Goal: Transaction & Acquisition: Obtain resource

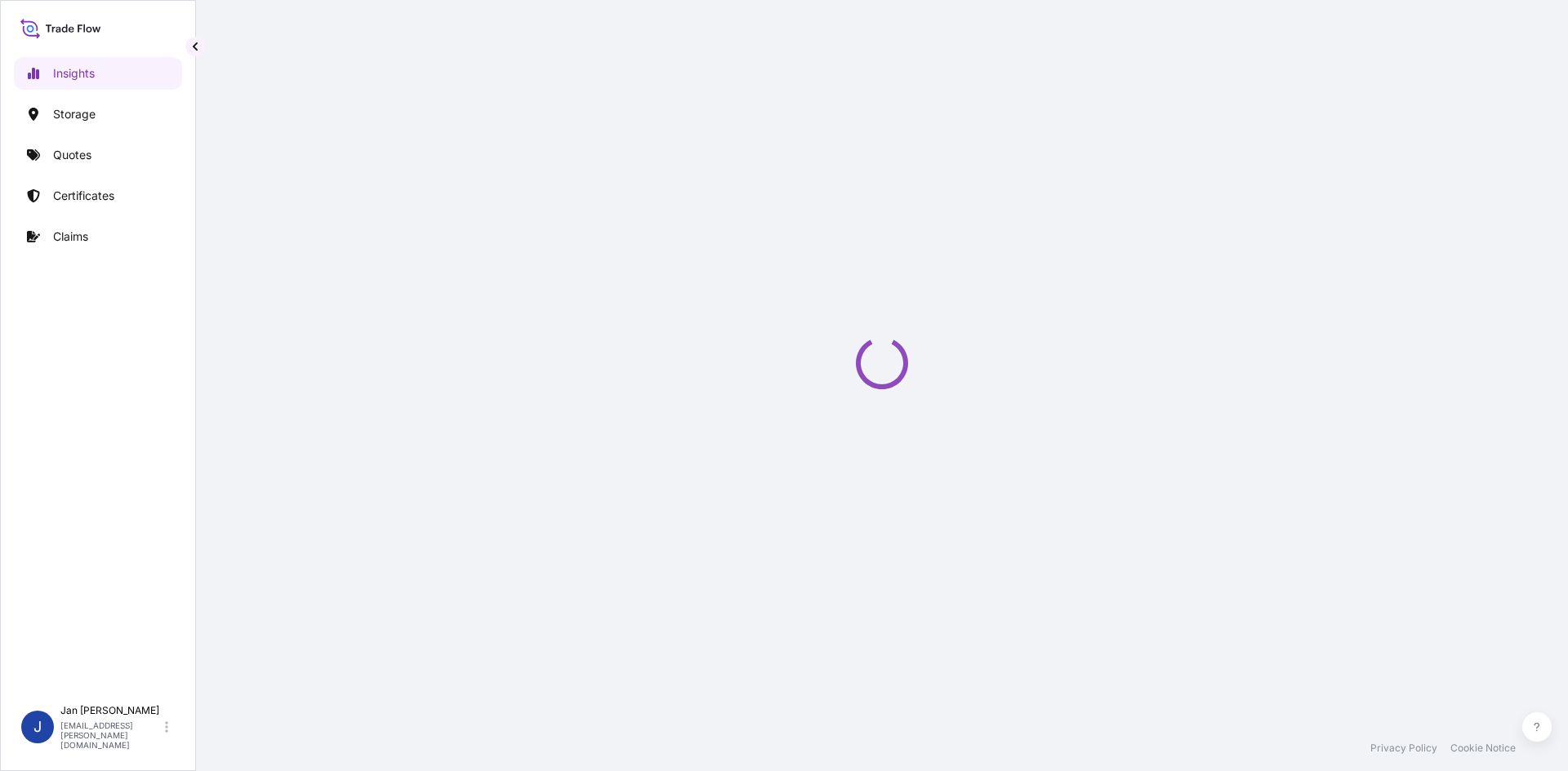
select select "2025"
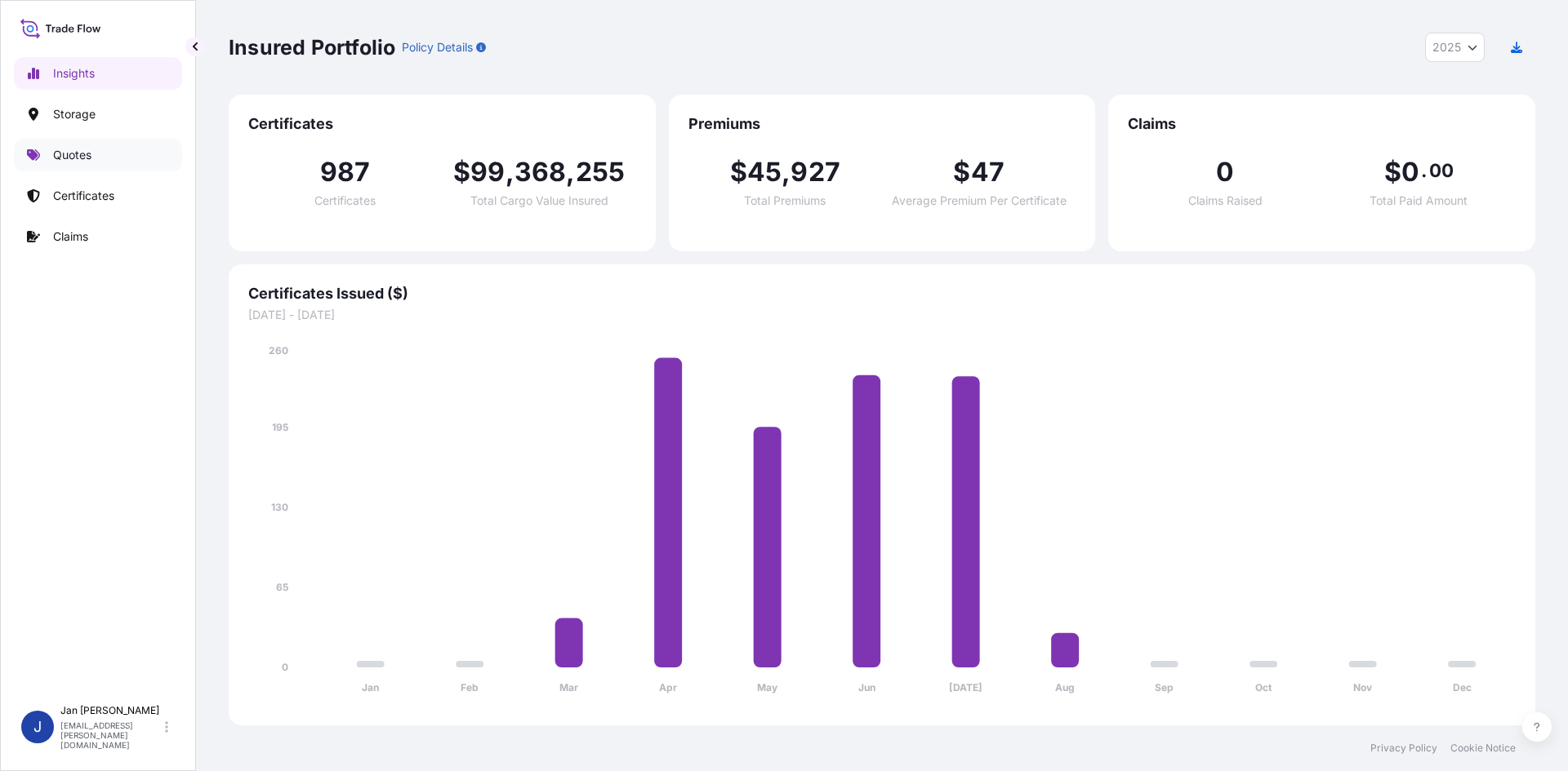
click at [91, 157] on p "Quotes" at bounding box center [72, 154] width 39 height 16
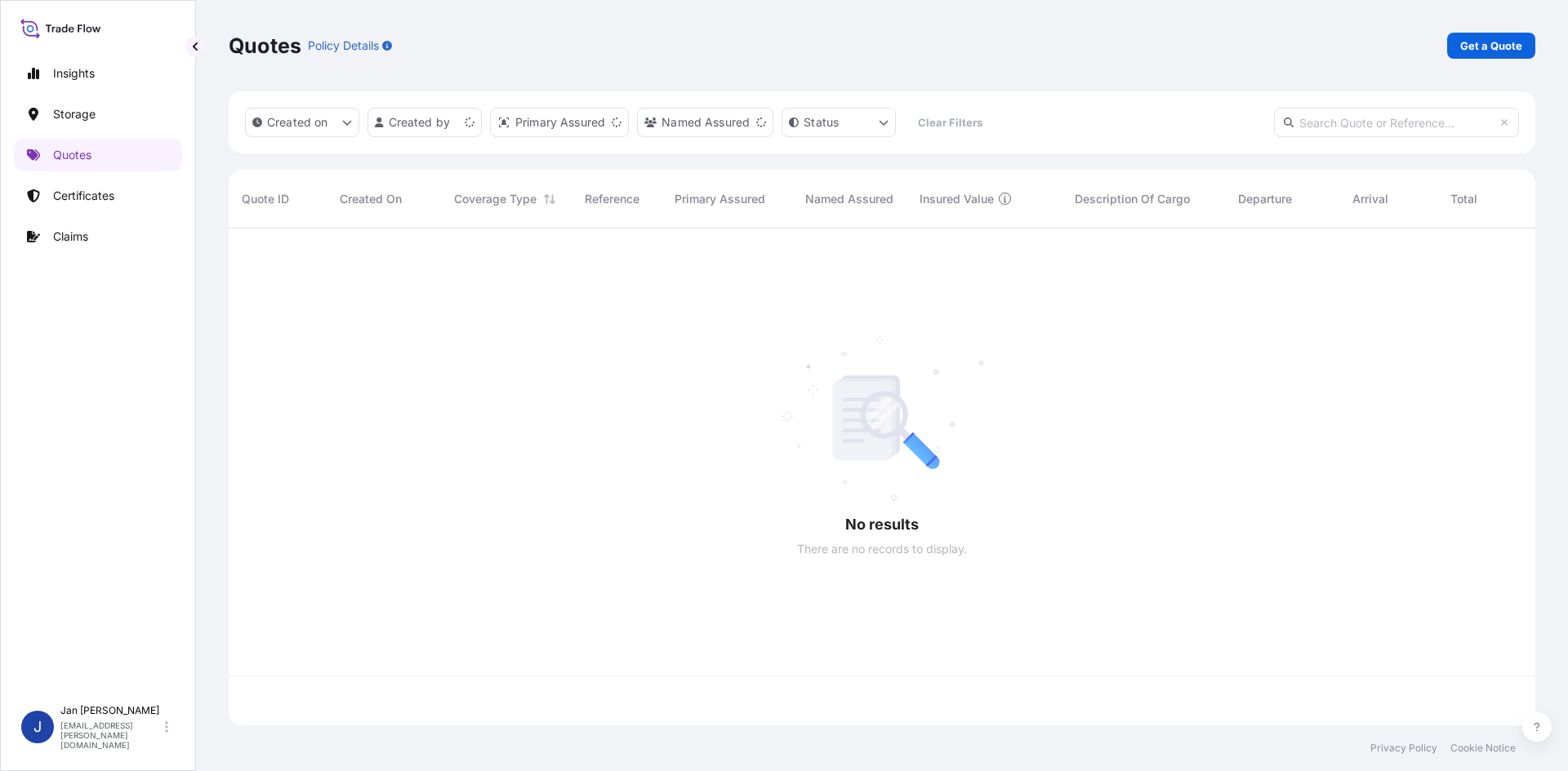
scroll to position [494, 1295]
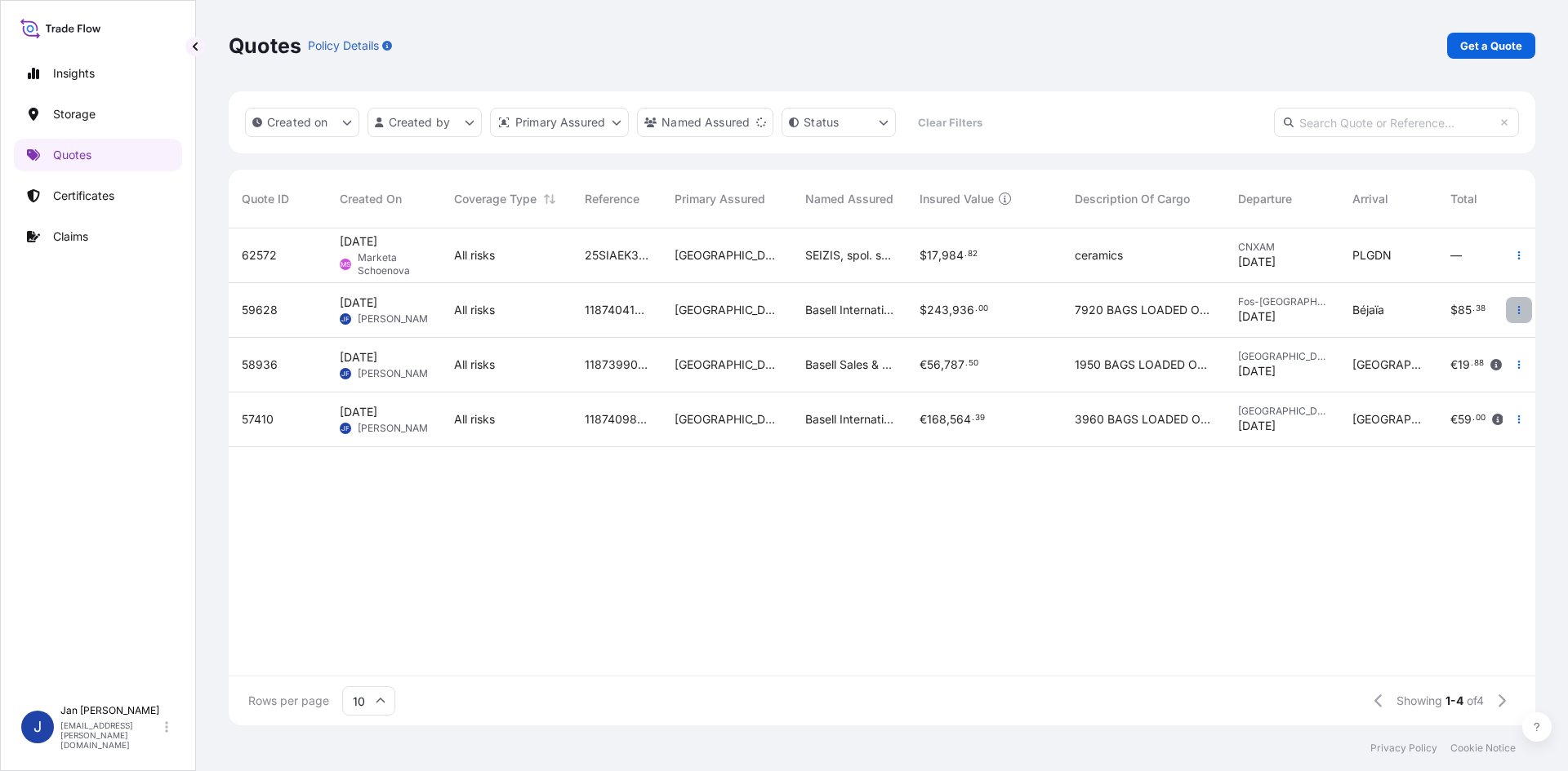
click at [1531, 304] on button "button" at bounding box center [1519, 310] width 26 height 26
click at [1457, 337] on p "Duplicate quote" at bounding box center [1452, 342] width 85 height 16
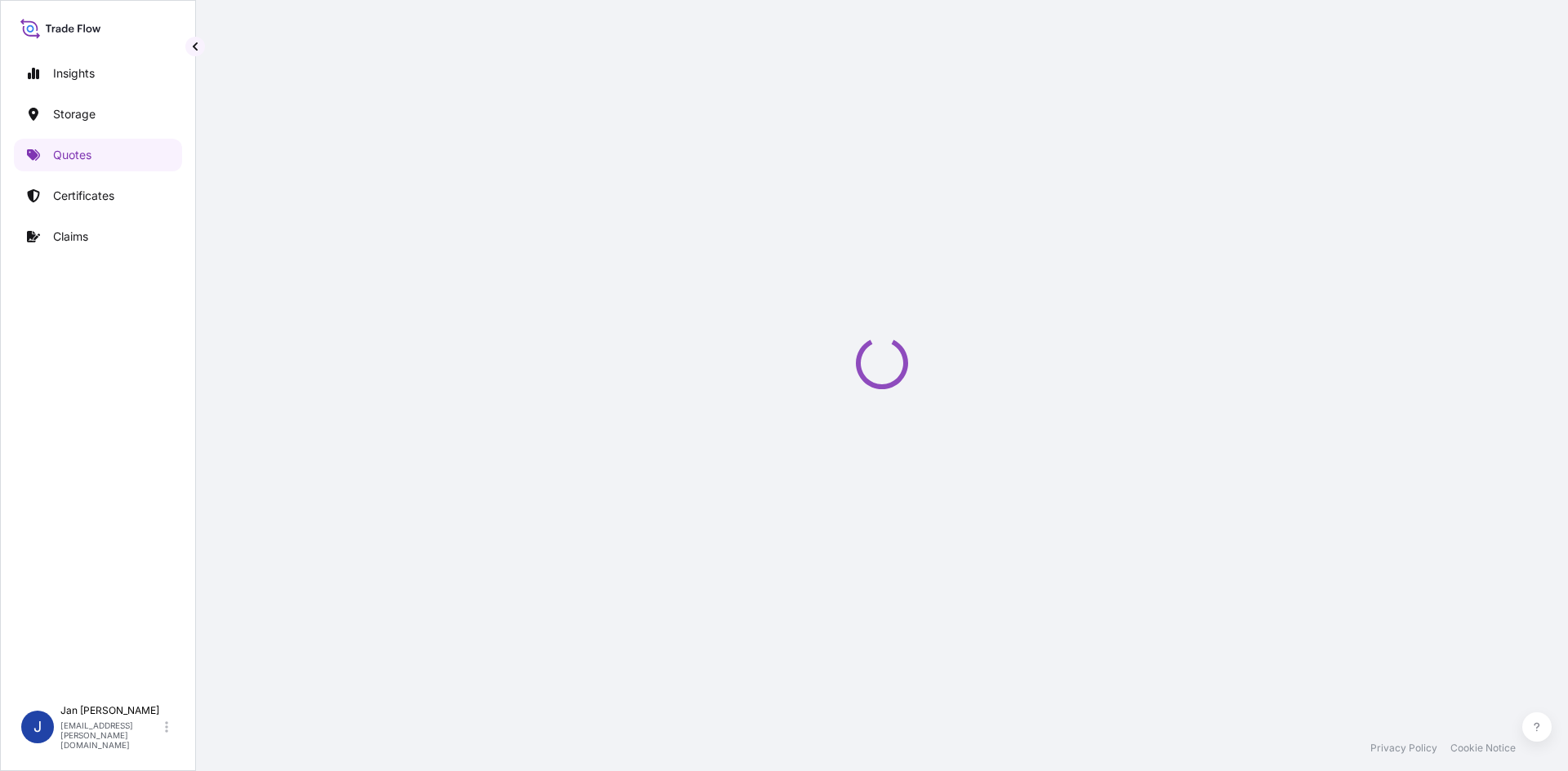
select select "Water"
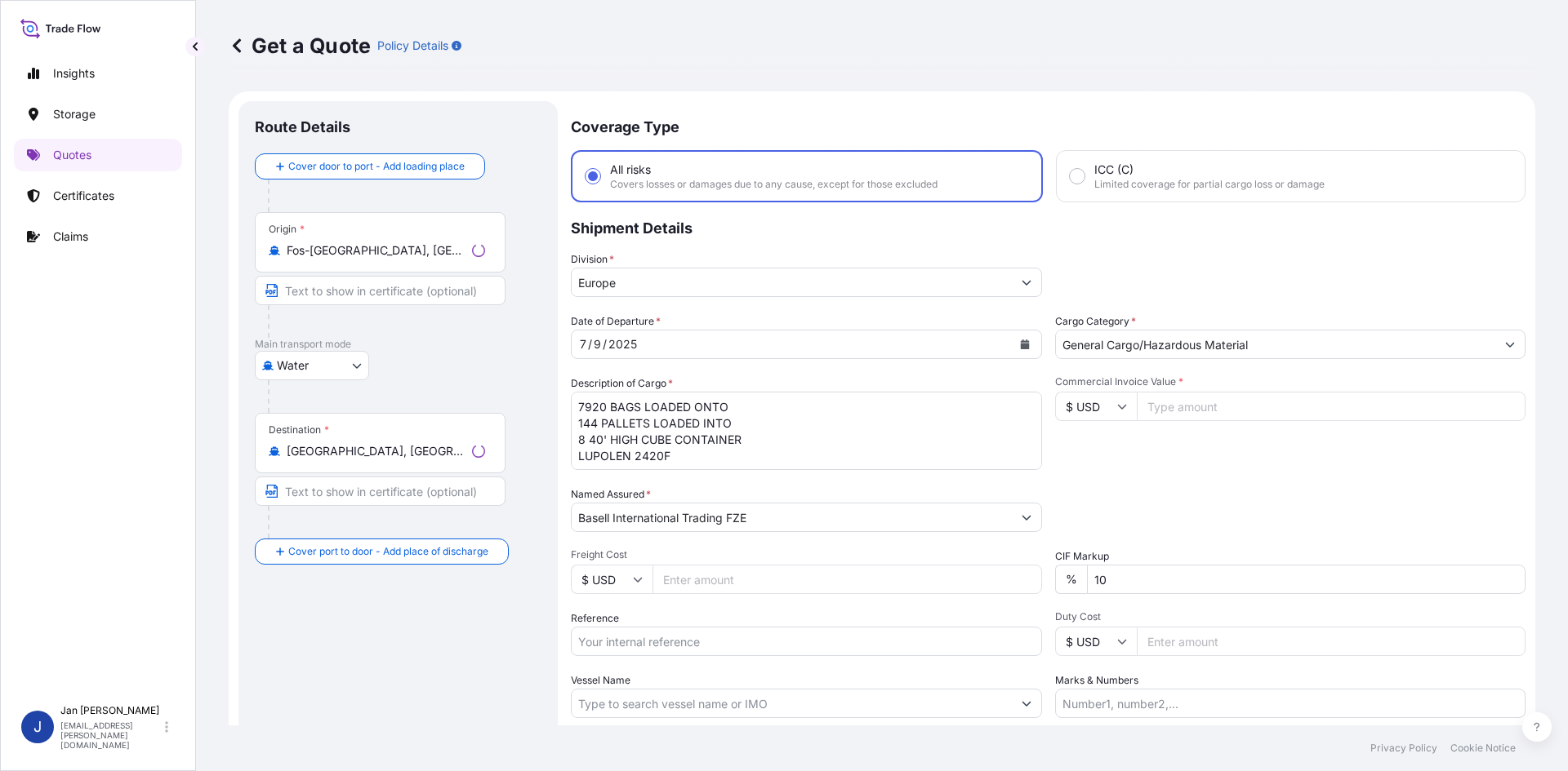
scroll to position [26, 0]
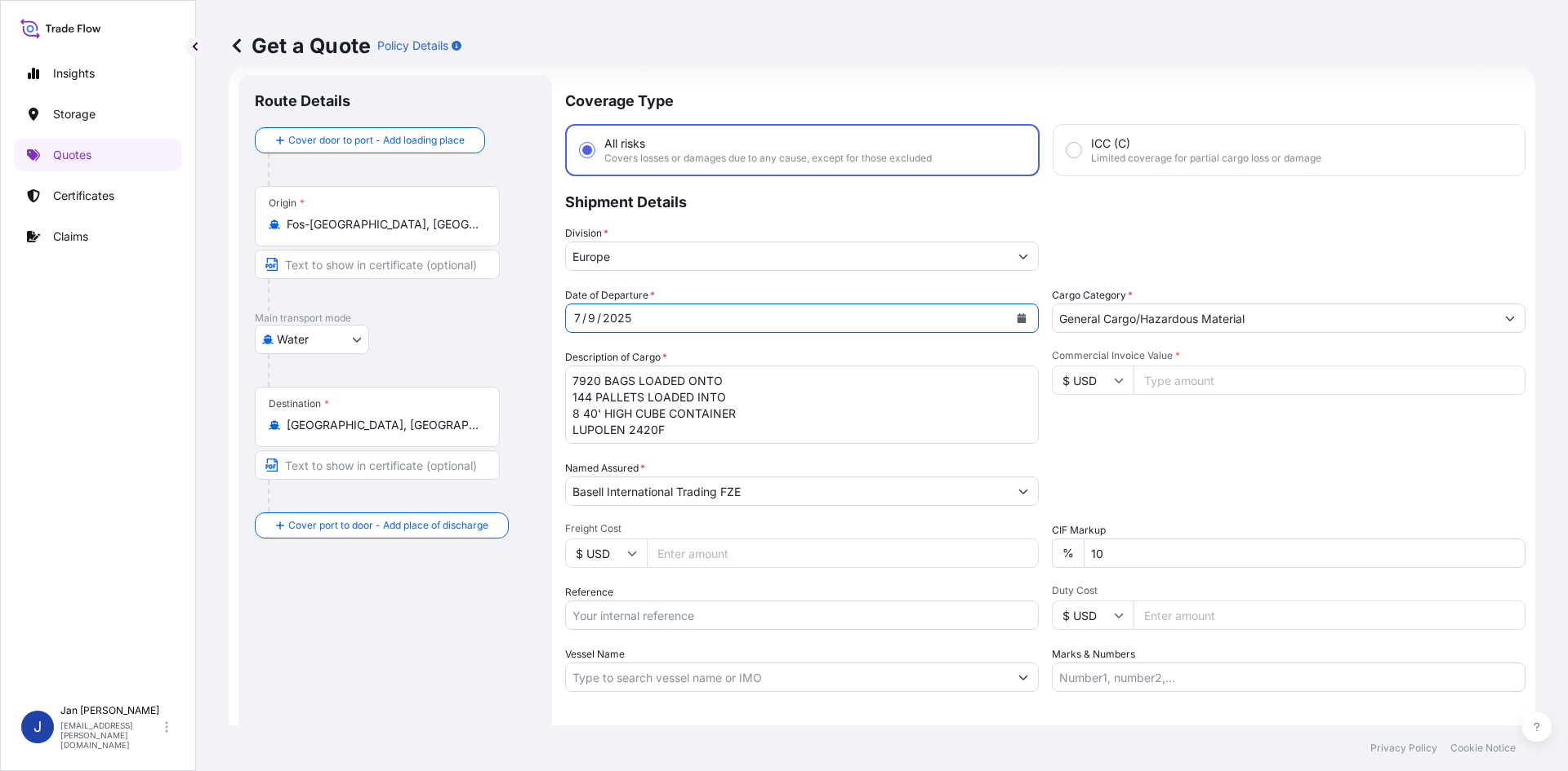
click at [1018, 318] on icon "Calendar" at bounding box center [1022, 318] width 9 height 10
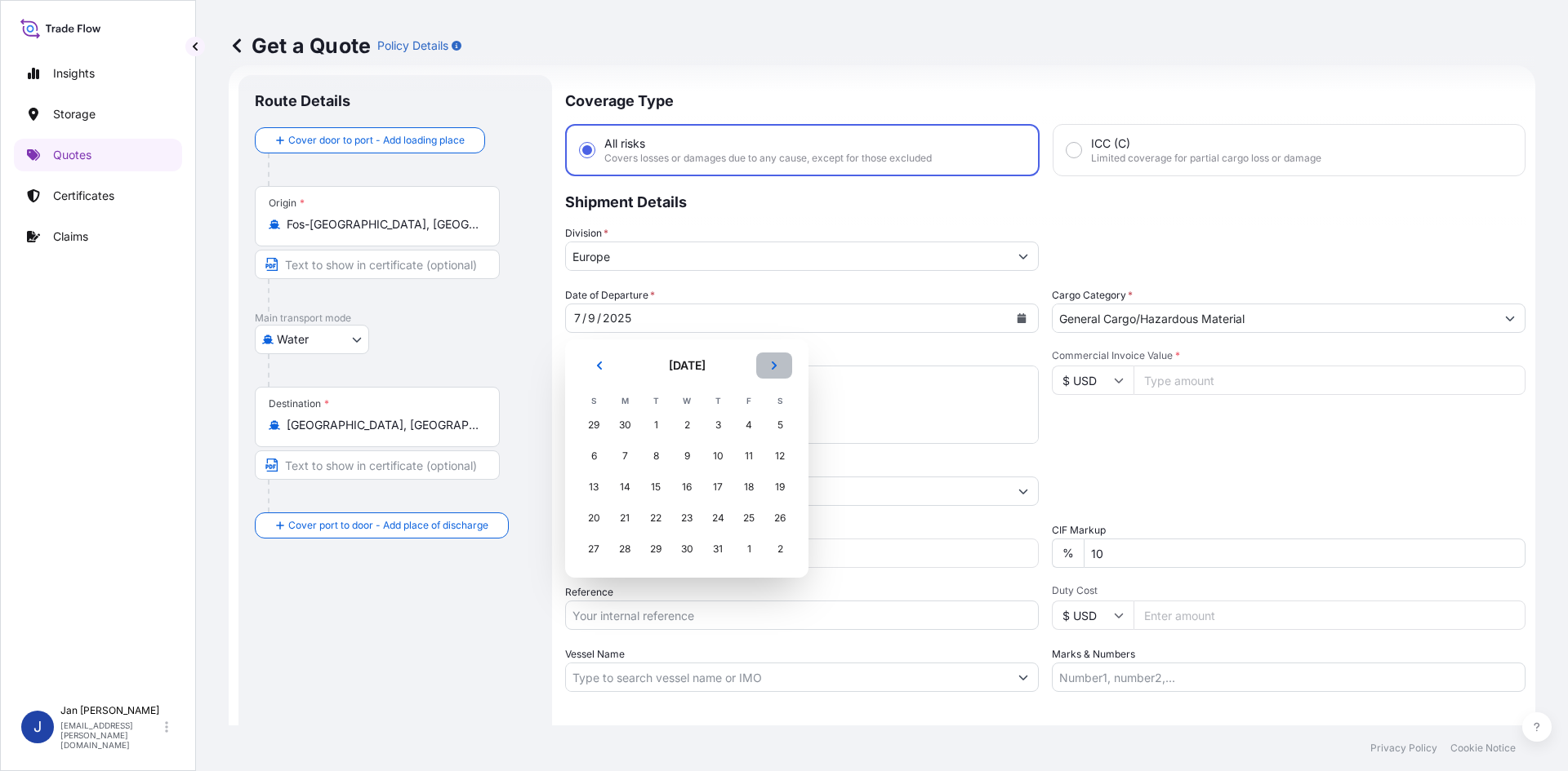
click at [776, 366] on icon "Next" at bounding box center [774, 365] width 5 height 8
click at [624, 489] on div "11" at bounding box center [625, 487] width 29 height 29
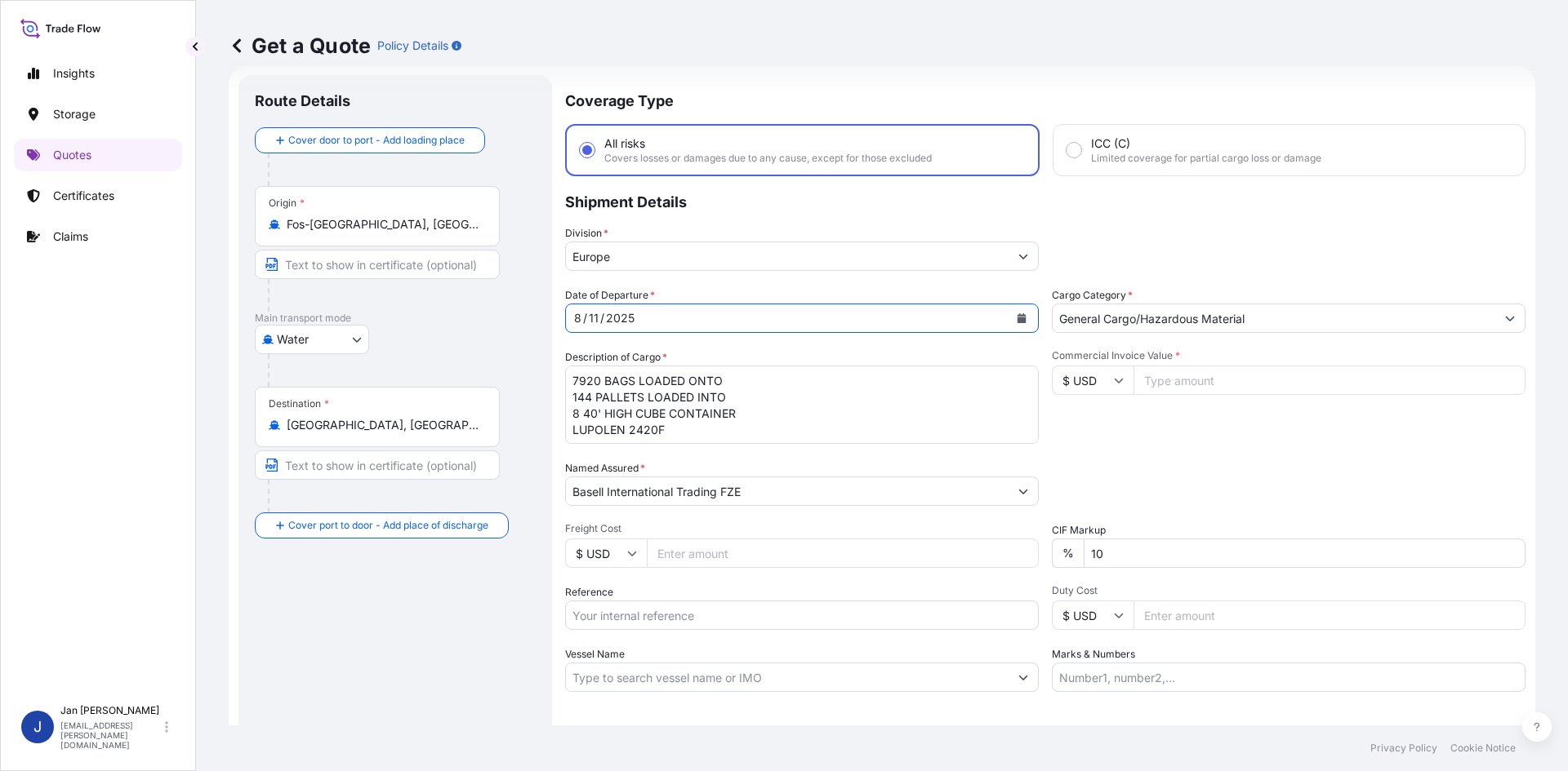
click at [423, 344] on form "Route Details Cover door to port - Add loading place Place of loading Road / [G…" at bounding box center [882, 444] width 1306 height 758
click at [823, 499] on input "Basell International Trading FZE" at bounding box center [787, 491] width 443 height 29
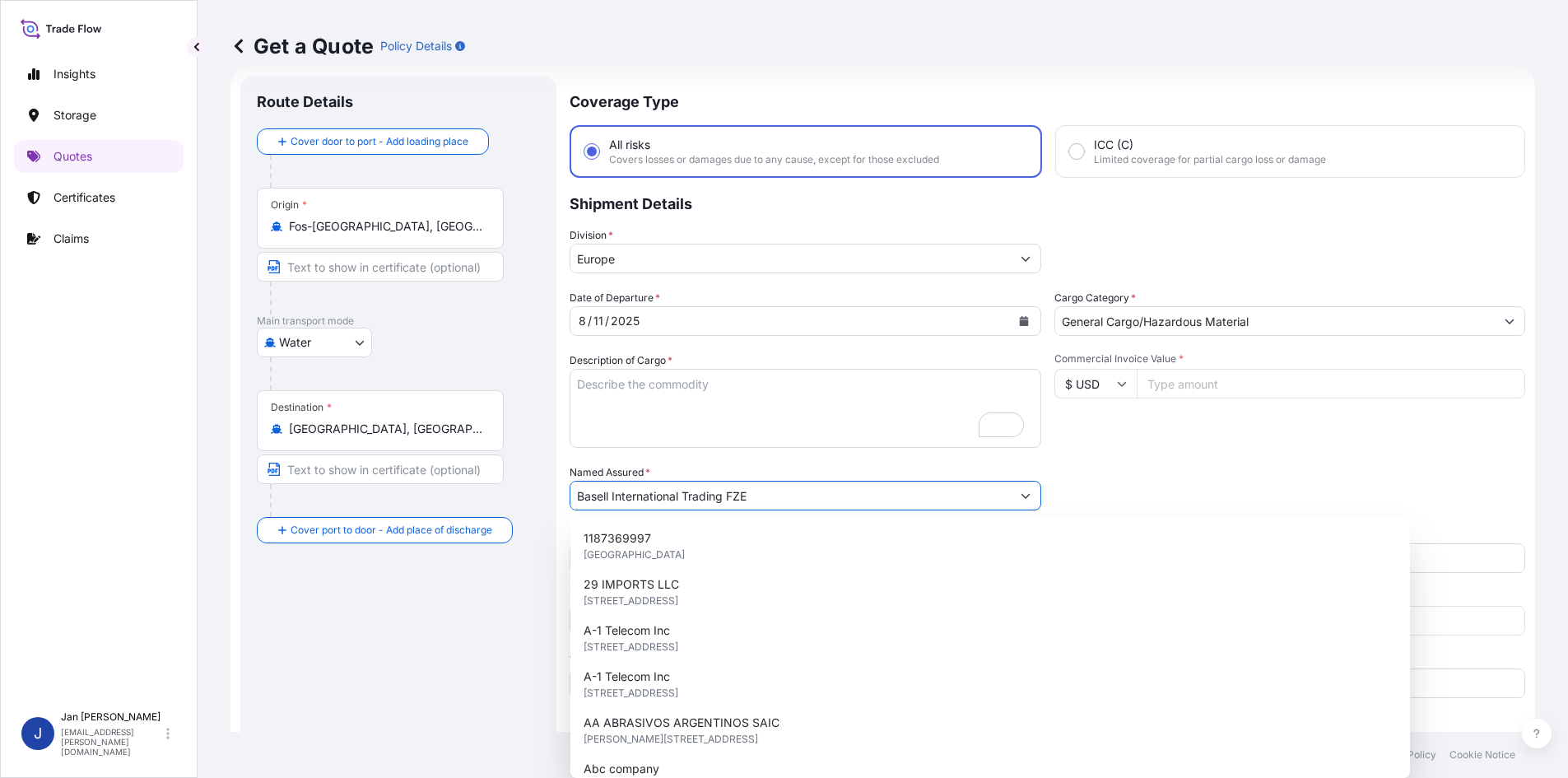
drag, startPoint x: 833, startPoint y: 504, endPoint x: 170, endPoint y: 411, distance: 669.5
click at [174, 411] on div "Insights Storage Quotes Certificates Claims J [PERSON_NAME] [EMAIL_ADDRESS][PER…" at bounding box center [784, 389] width 1568 height 778
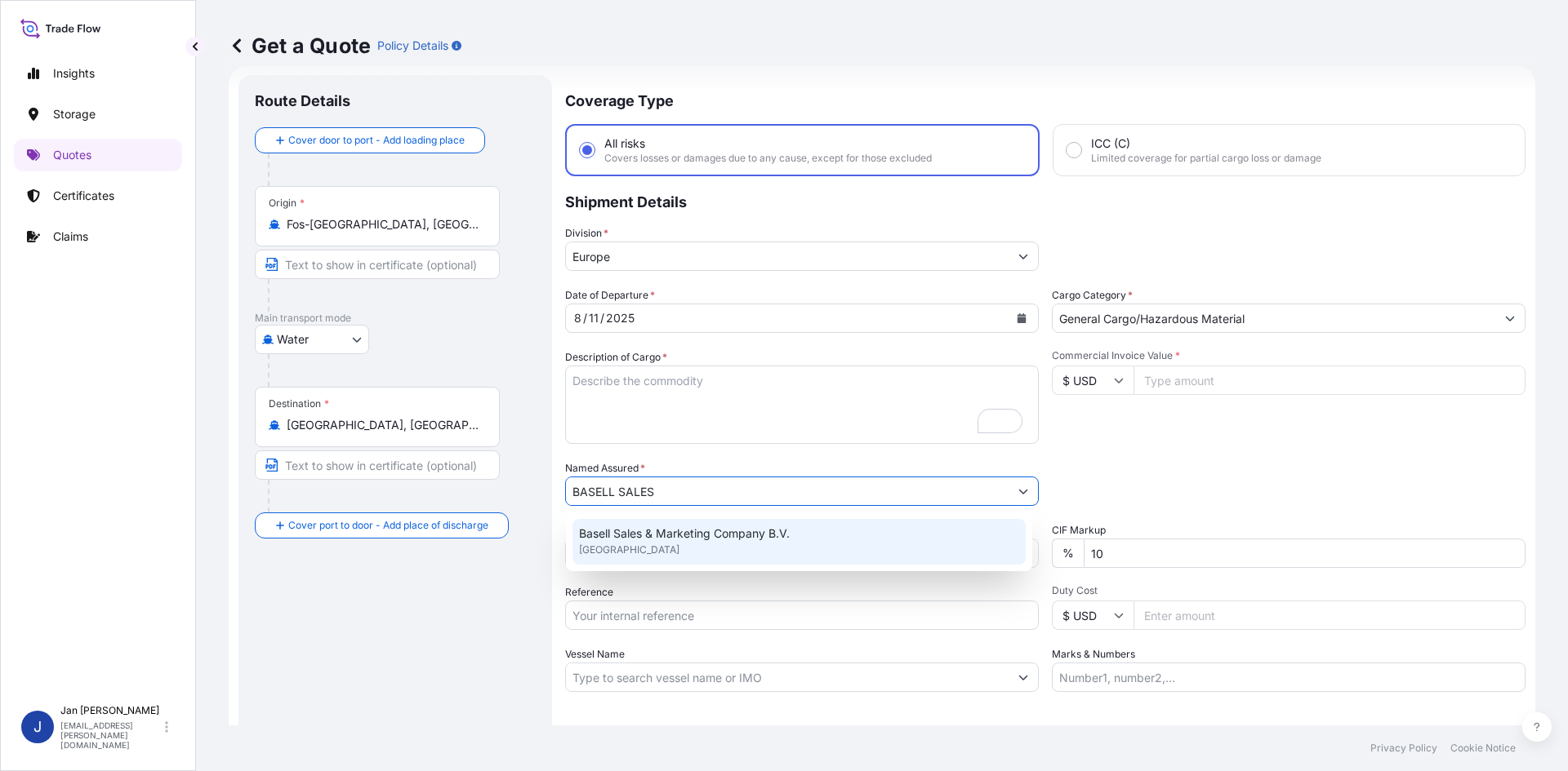
click at [613, 536] on span "Basell Sales & Marketing Company B.V." at bounding box center [684, 533] width 210 height 16
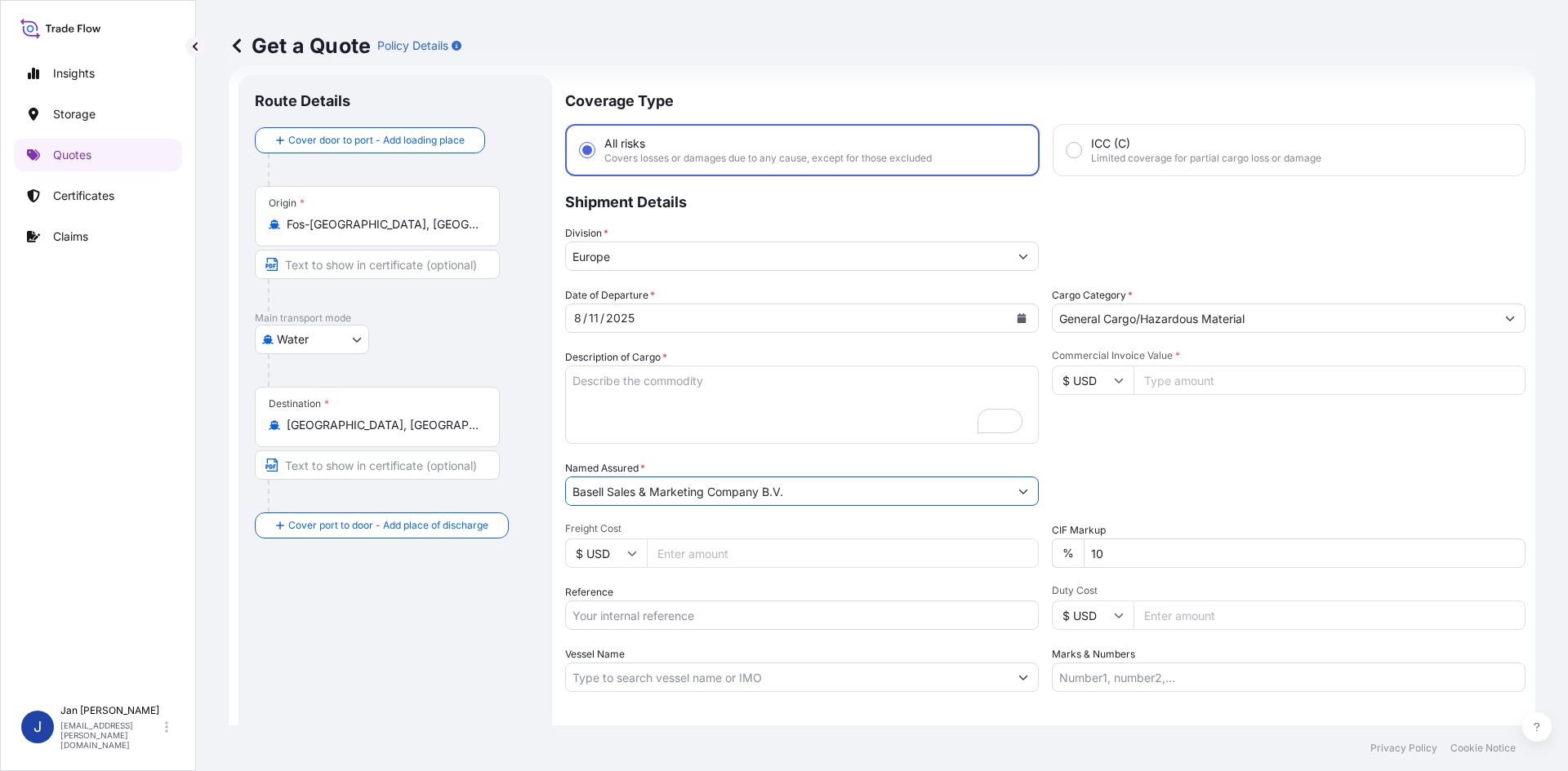
type input "Basell Sales & Marketing Company B.V."
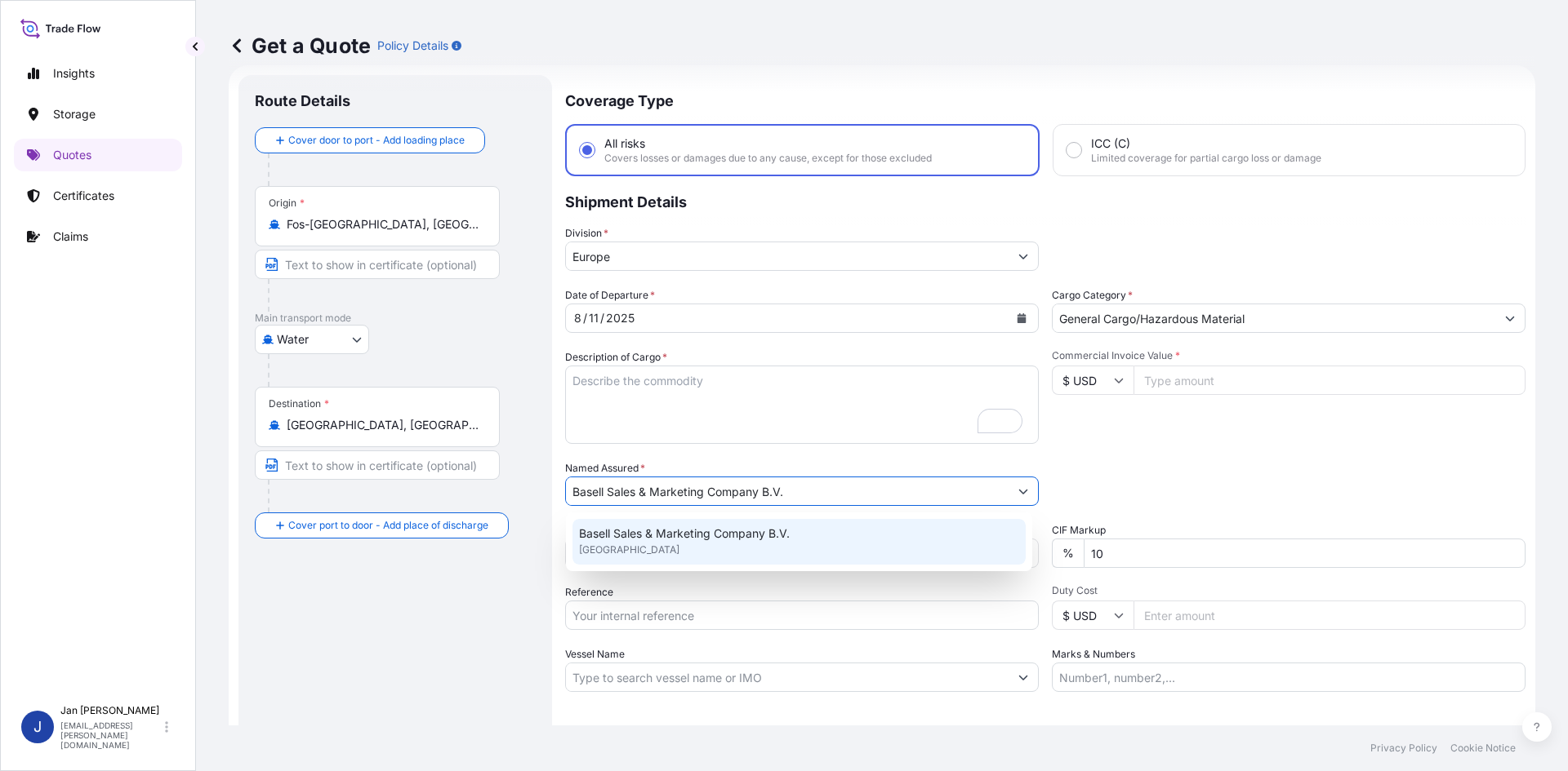
click at [617, 616] on input "Reference" at bounding box center [802, 615] width 474 height 29
paste input "5013136057 304220933"
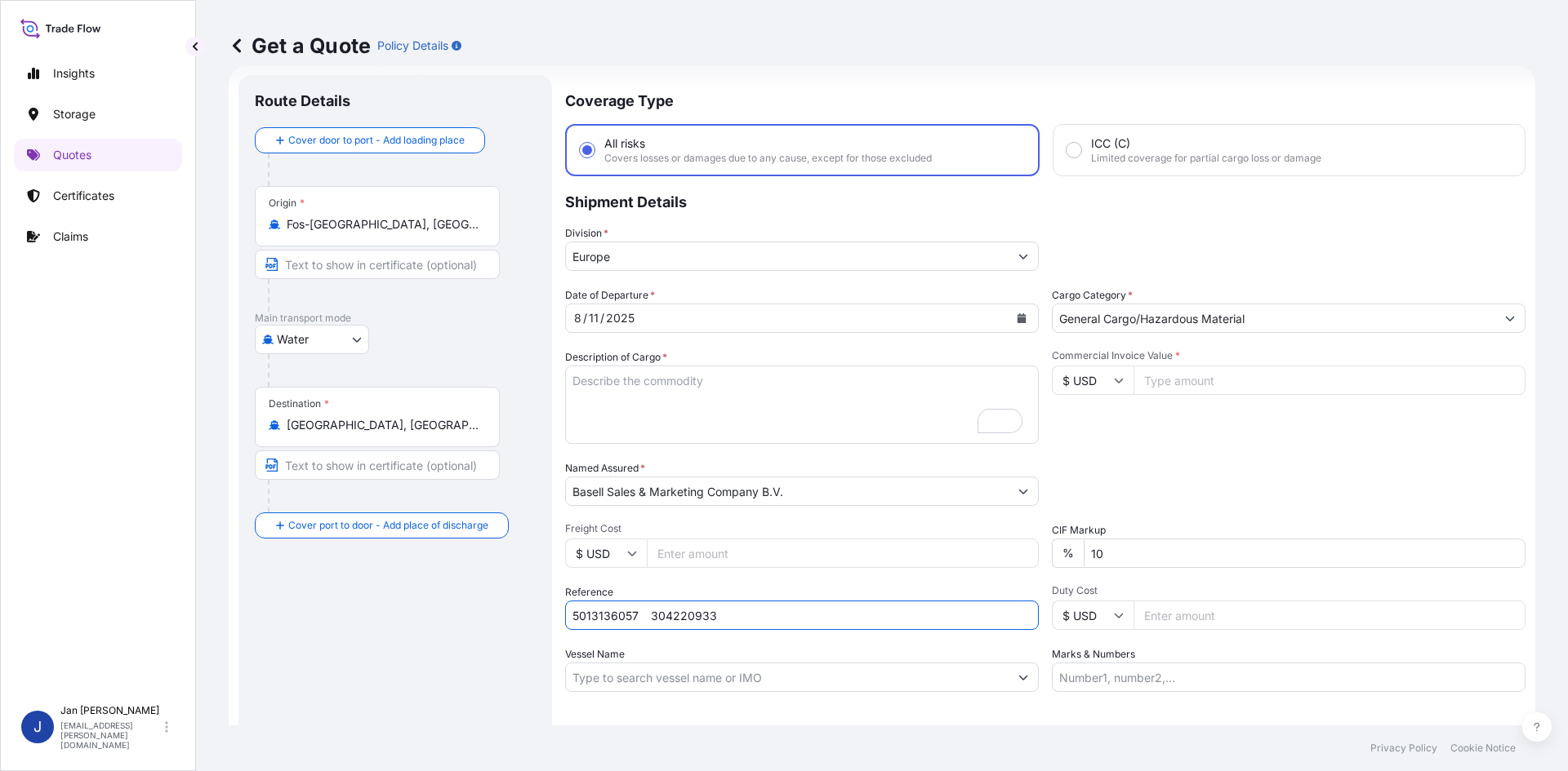
click at [643, 615] on input "5013136057 304220933" at bounding box center [802, 615] width 474 height 29
click at [755, 604] on input "5013136057 304220933" at bounding box center [802, 615] width 474 height 29
paste input "1187408797"
type input "5013136057 304220933 1187408797"
click at [655, 677] on input "Vessel Name" at bounding box center [787, 677] width 443 height 29
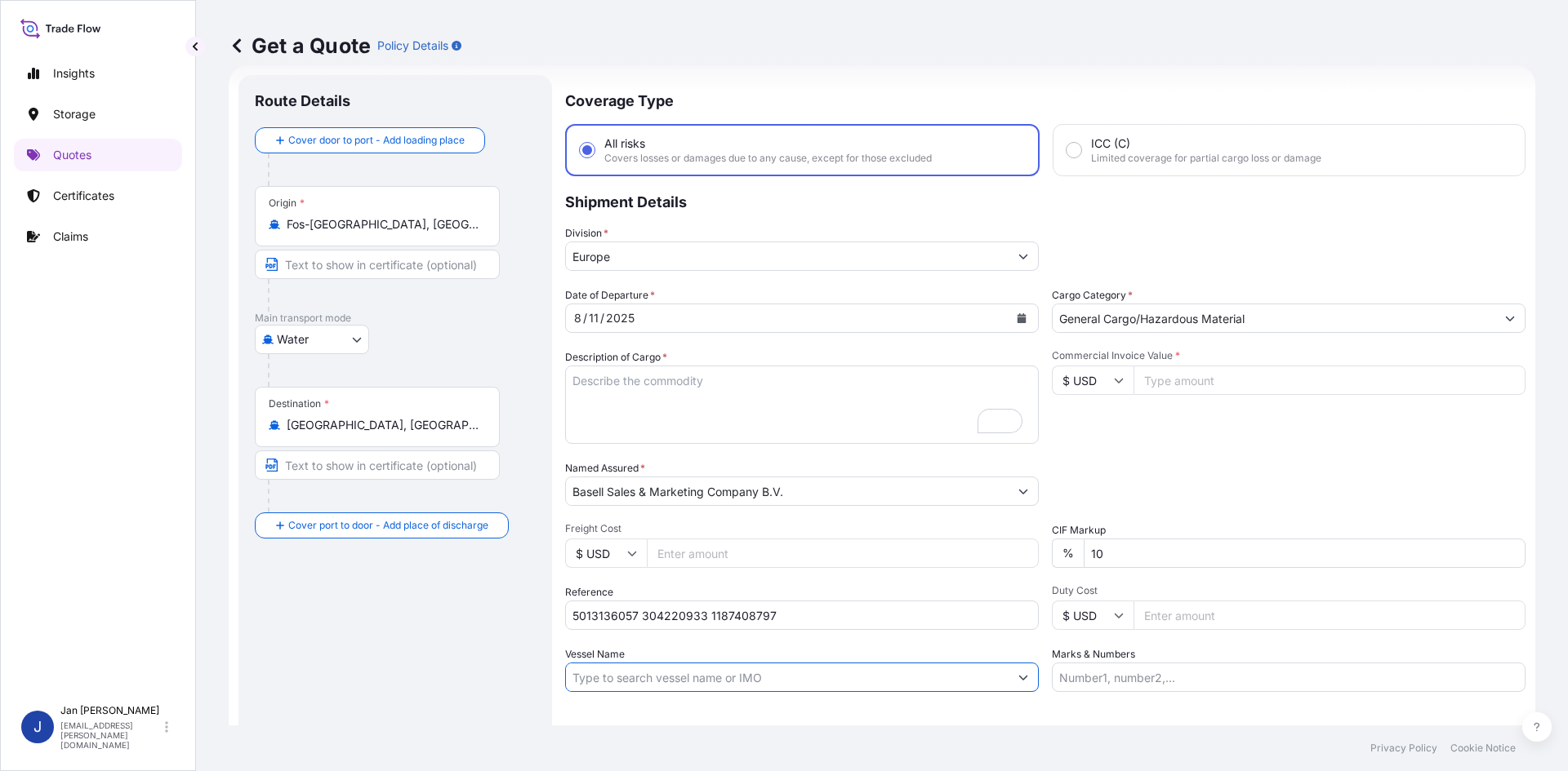
click at [693, 675] on input "Vessel Name" at bounding box center [787, 677] width 443 height 29
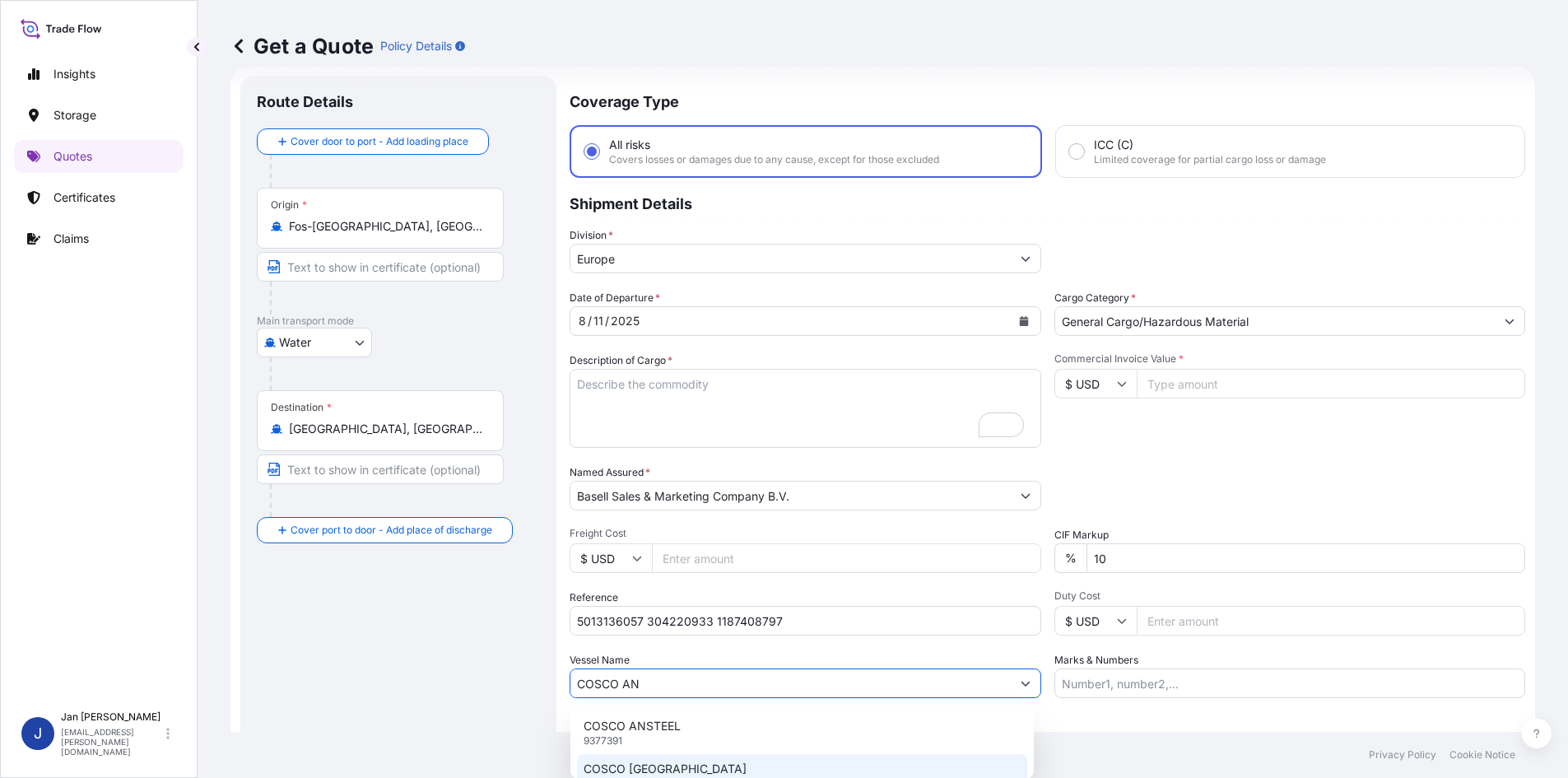
click at [681, 768] on p "COSCO [GEOGRAPHIC_DATA]" at bounding box center [665, 769] width 163 height 16
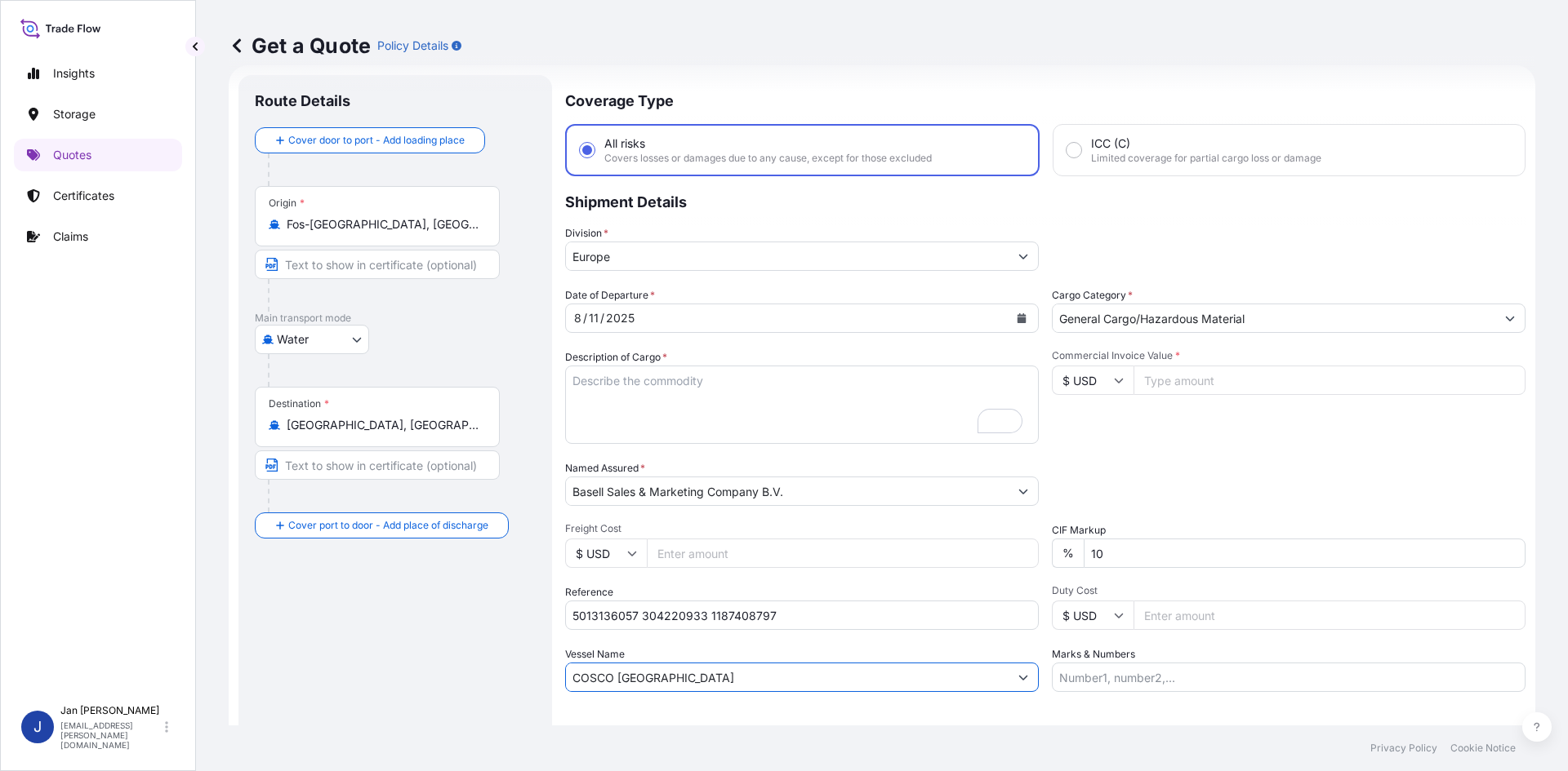
type input "COSCO [GEOGRAPHIC_DATA]"
click at [1171, 373] on input "Commercial Invoice Value *" at bounding box center [1329, 380] width 392 height 29
type input "97948"
click at [1114, 380] on icon at bounding box center [1119, 380] width 10 height 10
click at [1089, 426] on div "€ EUR" at bounding box center [1087, 425] width 69 height 31
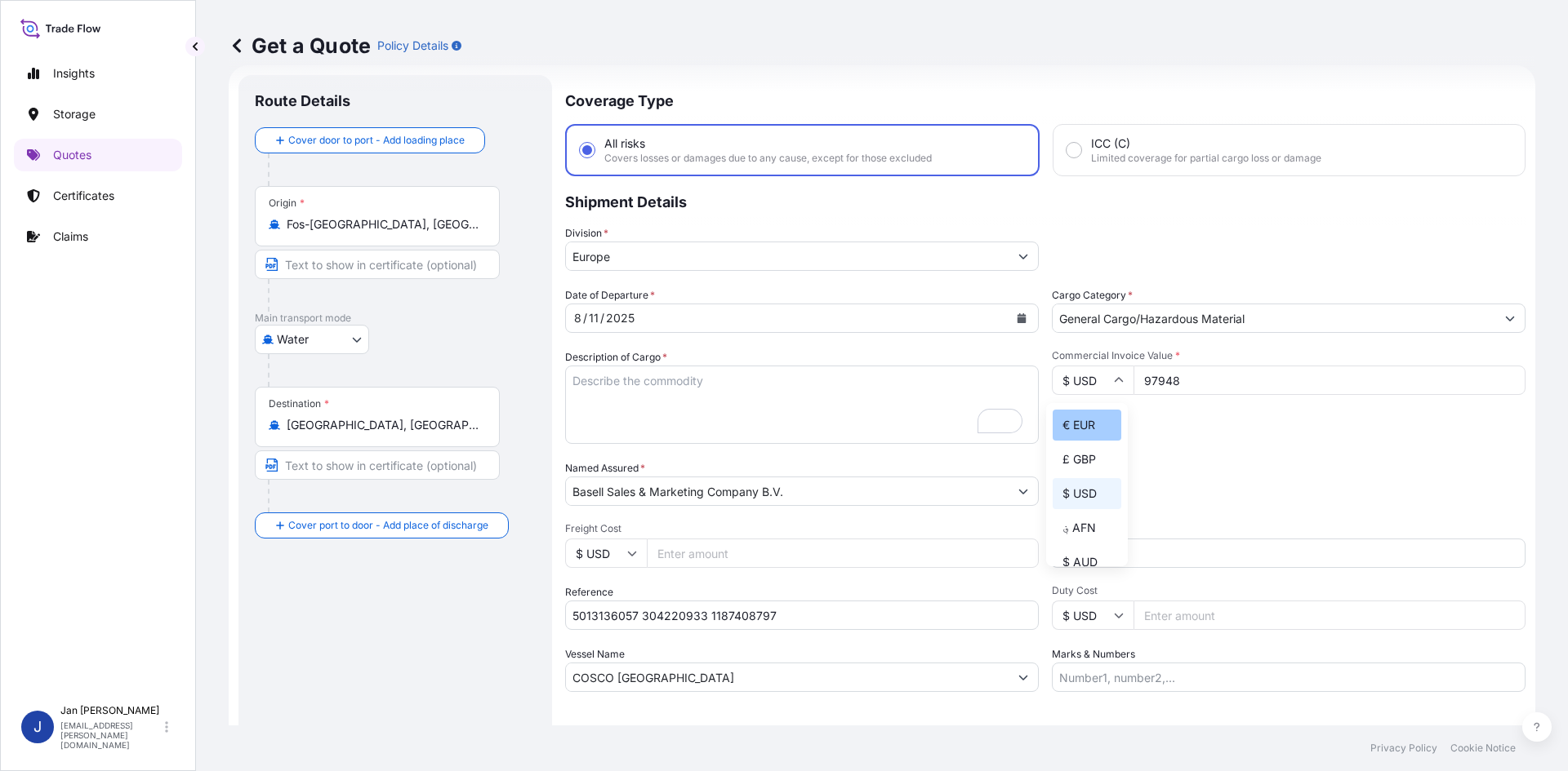
type input "€ EUR"
click at [284, 240] on div "Origin * [GEOGRAPHIC_DATA], [GEOGRAPHIC_DATA]" at bounding box center [377, 216] width 245 height 60
click at [287, 233] on input "Fos-[GEOGRAPHIC_DATA], [GEOGRAPHIC_DATA]" at bounding box center [383, 224] width 193 height 16
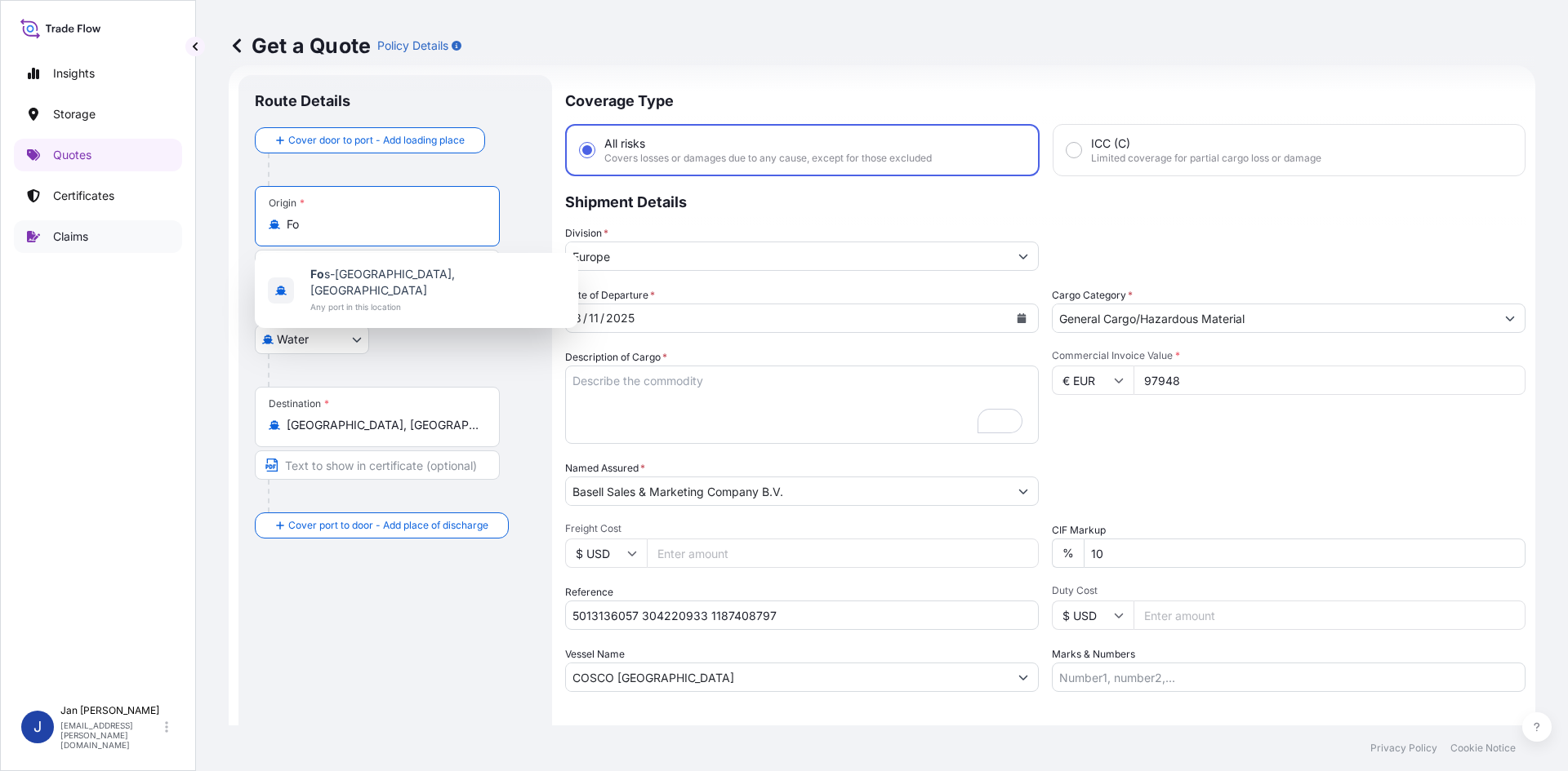
type input "F"
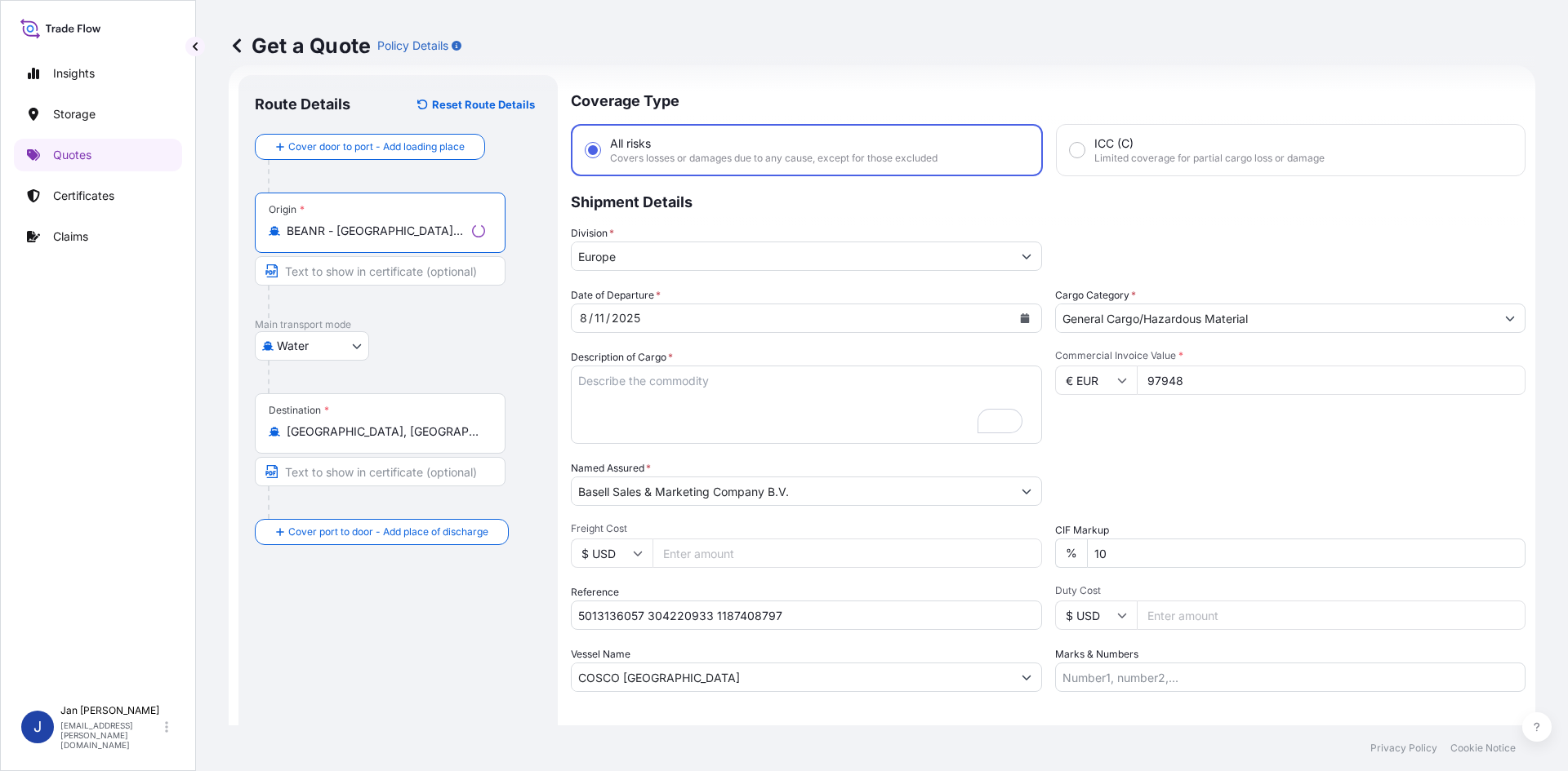
type input "BEANR - [GEOGRAPHIC_DATA], [GEOGRAPHIC_DATA]"
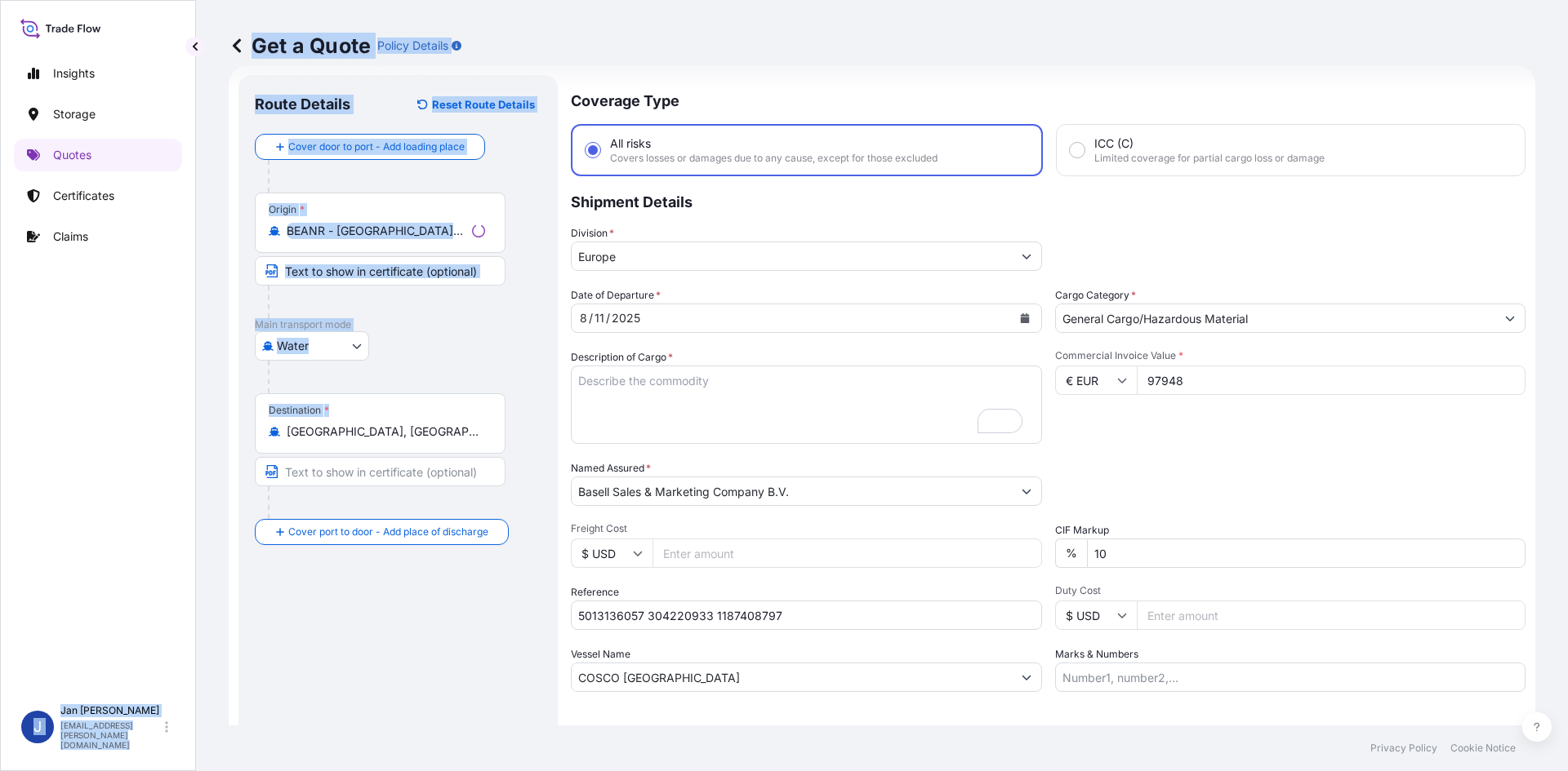
drag, startPoint x: 386, startPoint y: 442, endPoint x: 143, endPoint y: 442, distance: 243.0
click at [148, 442] on div "Insights Storage Quotes Certificates Claims J [PERSON_NAME] [EMAIL_ADDRESS][PER…" at bounding box center [784, 386] width 1568 height 771
click at [380, 435] on input "[GEOGRAPHIC_DATA], [GEOGRAPHIC_DATA]" at bounding box center [383, 431] width 193 height 16
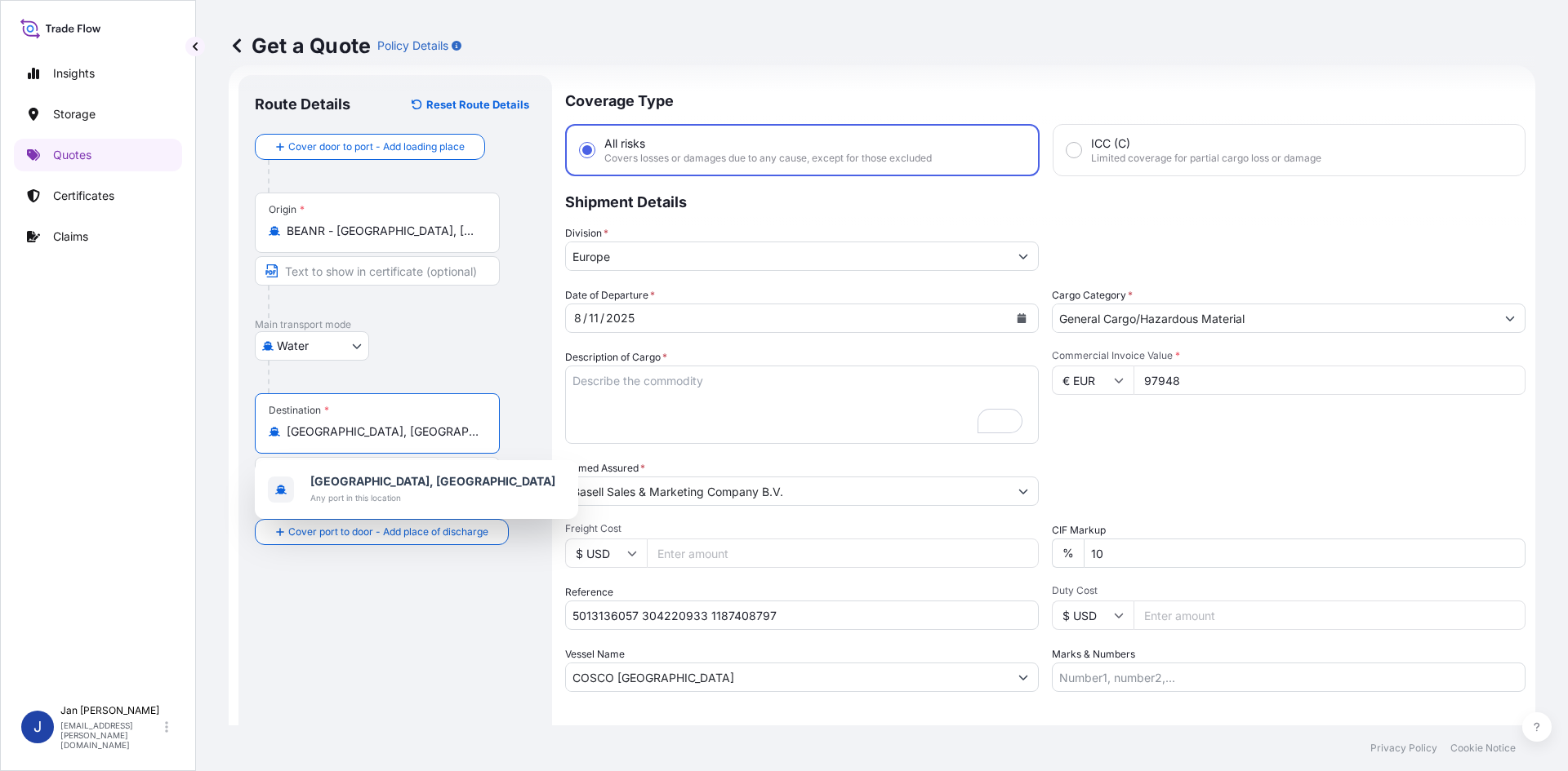
drag, startPoint x: 285, startPoint y: 438, endPoint x: 214, endPoint y: 445, distance: 71.3
click at [221, 445] on div "Get a Quote Policy Details Route Details Reset Route Details Cover door to port…" at bounding box center [882, 363] width 1372 height 726
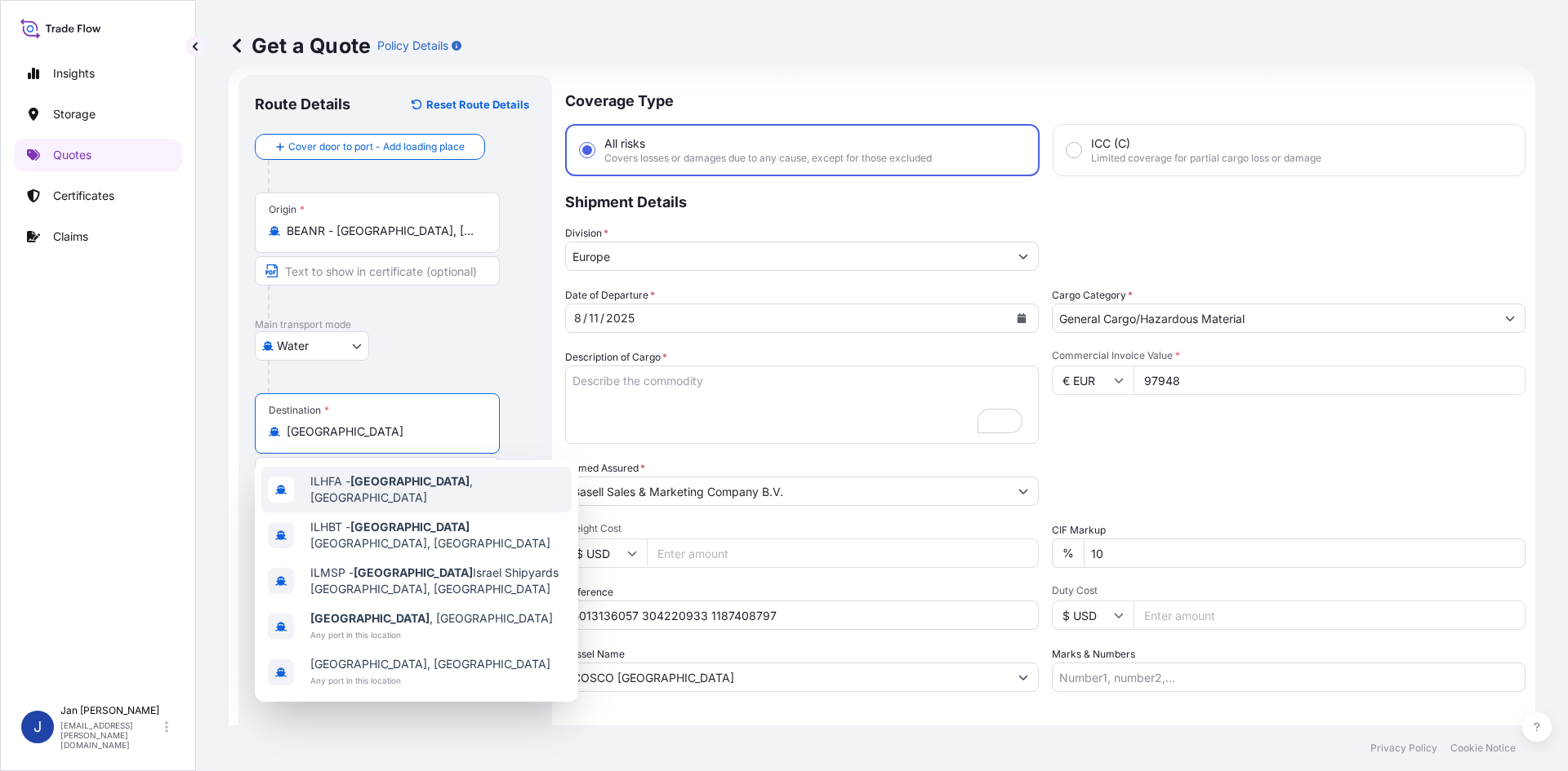
click at [341, 485] on span "ILHFA - [GEOGRAPHIC_DATA] , [GEOGRAPHIC_DATA]" at bounding box center [438, 489] width 255 height 33
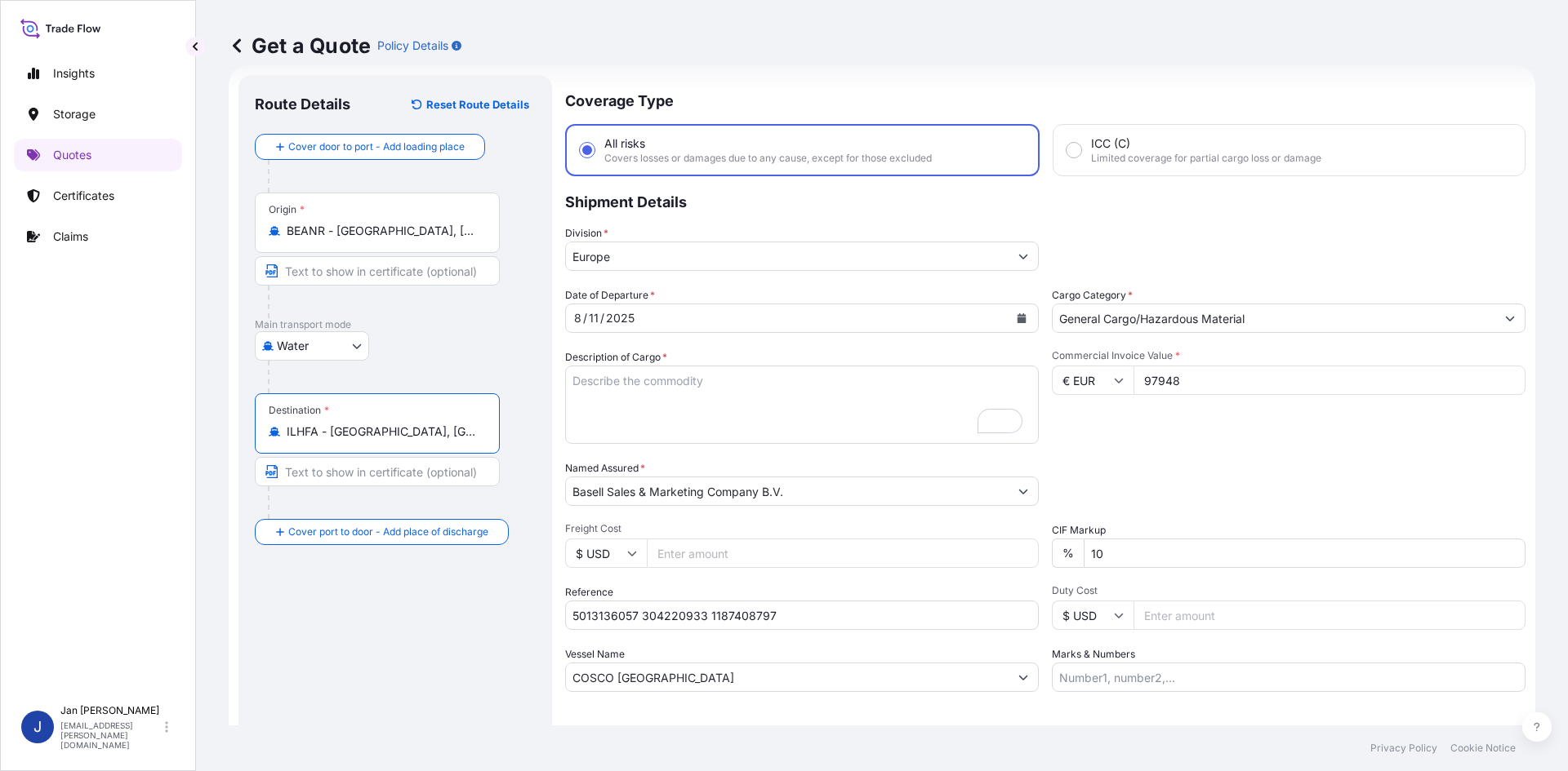
type input "ILHFA - [GEOGRAPHIC_DATA], [GEOGRAPHIC_DATA]"
drag, startPoint x: 657, startPoint y: 385, endPoint x: 621, endPoint y: 384, distance: 36.0
click at [657, 385] on textarea "7920 BAGS LOADED ONTO 144 PALLETS LOADED INTO 8 40' HIGH CUBE CONTAINER LUPOLEN…" at bounding box center [802, 404] width 474 height 78
paste textarea "BULK UNPACKED LOADED INTO 3 20' DRY VAN HOSTALEN PP H2142 12"
click at [573, 381] on textarea "7920 BAGS LOADED ONTO 144 PALLETS LOADED INTO 8 40' HIGH CUBE CONTAINER LUPOLEN…" at bounding box center [802, 404] width 474 height 78
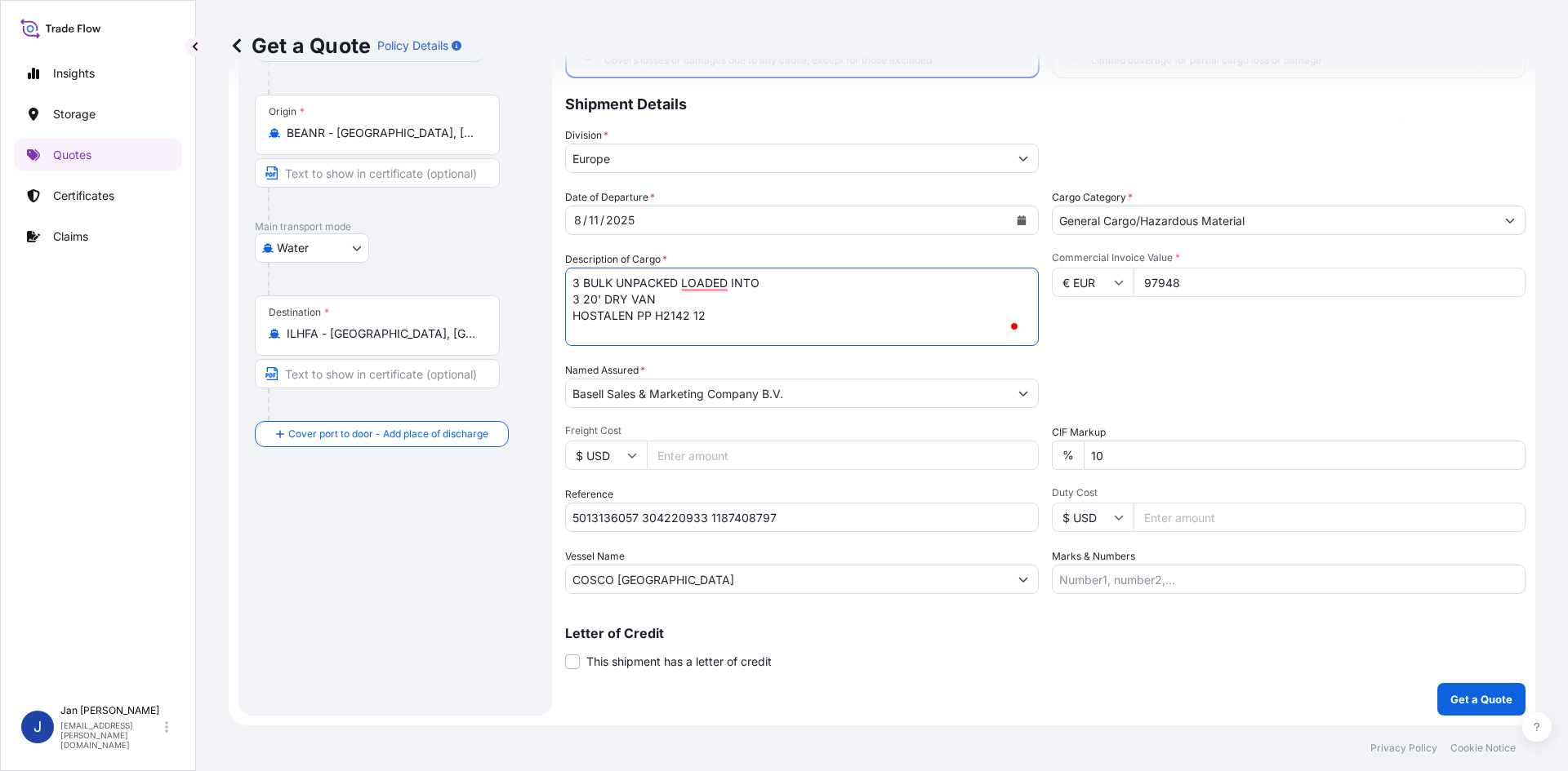
scroll to position [124, 0]
type textarea "3 BULK UNPACKED LOADED INTO 3 20' DRY VAN HOSTALEN PP H2142 12"
click at [1451, 693] on p "Get a Quote" at bounding box center [1482, 699] width 62 height 16
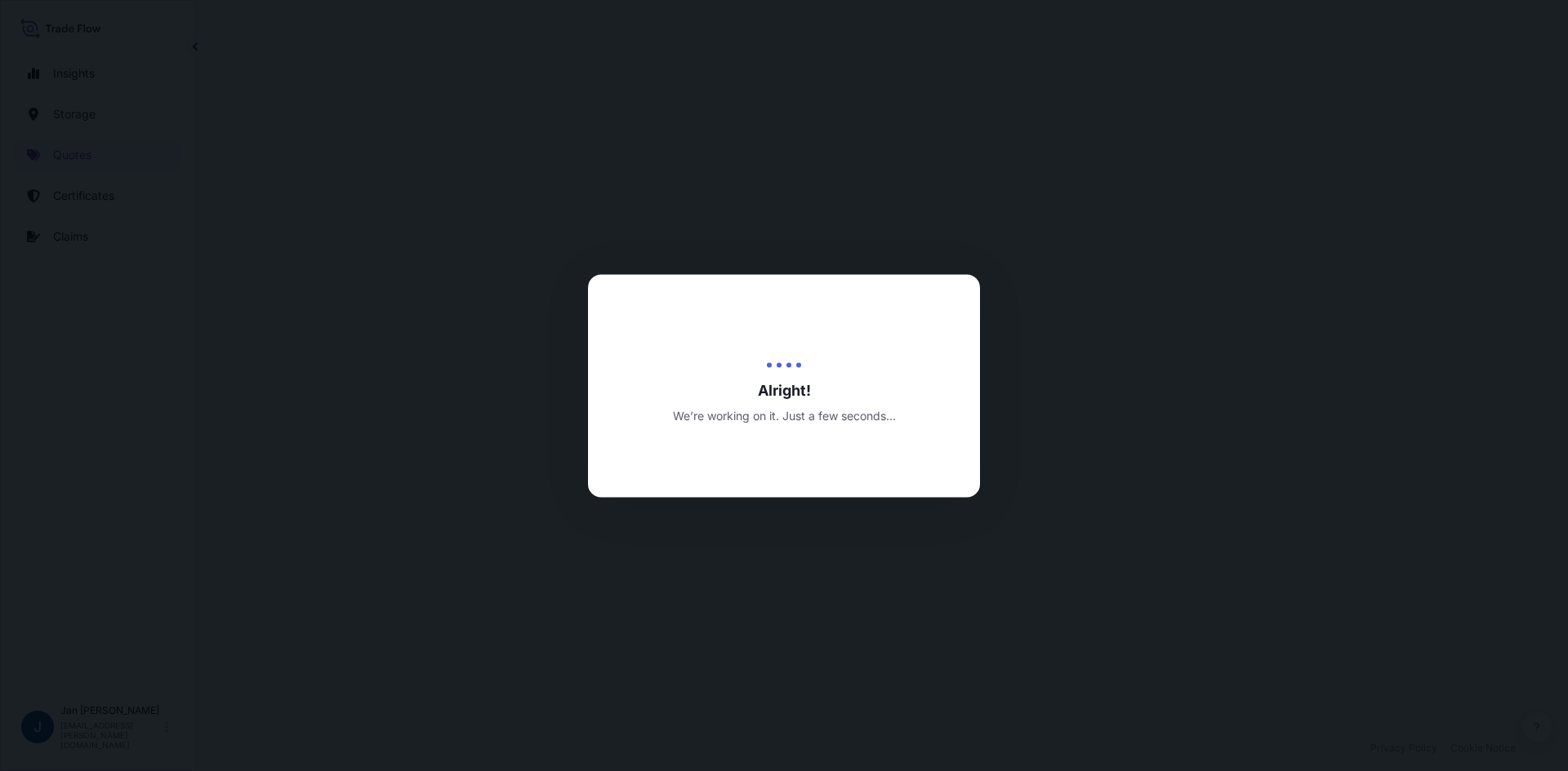
select select "Water"
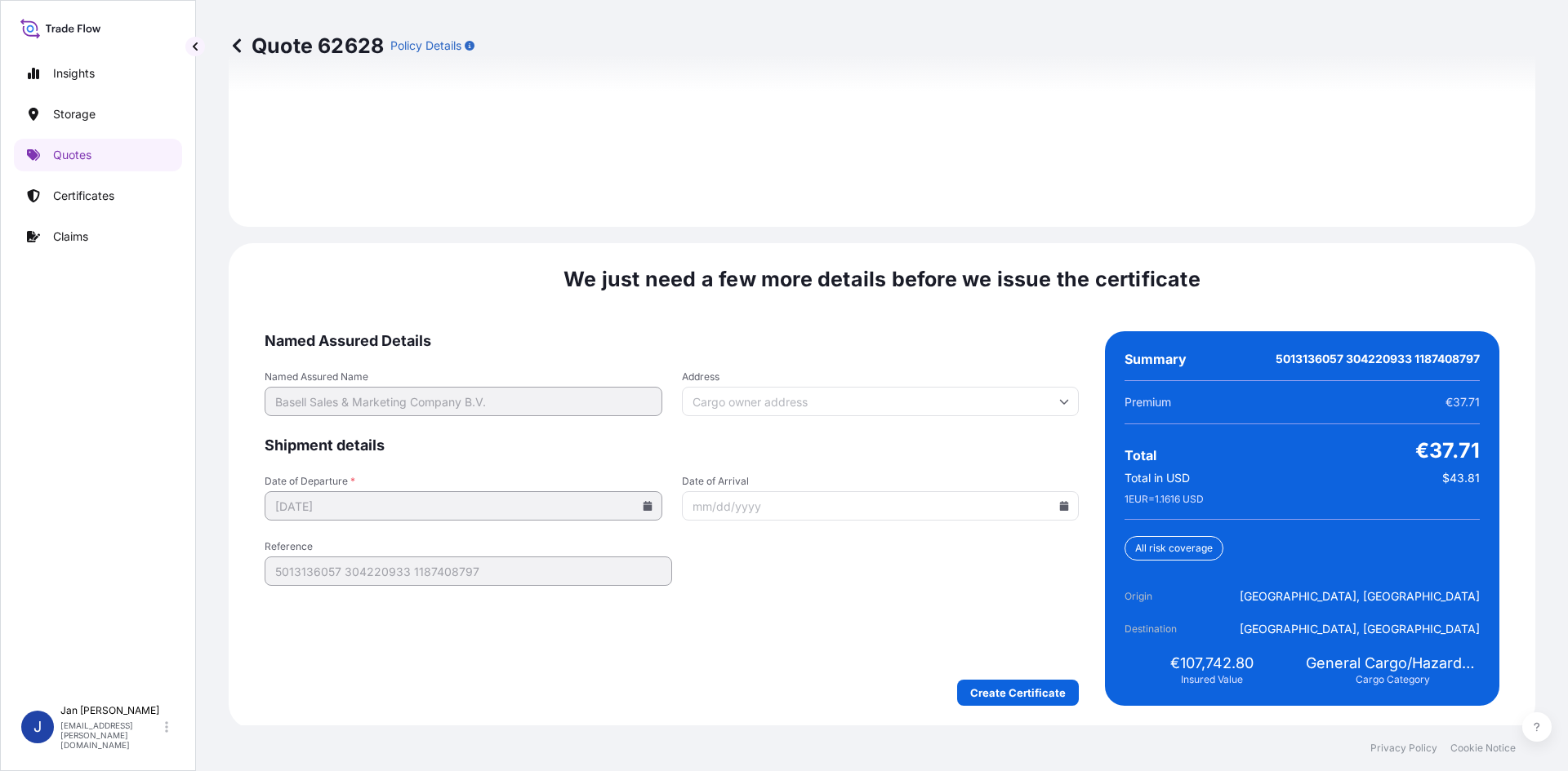
scroll to position [2341, 0]
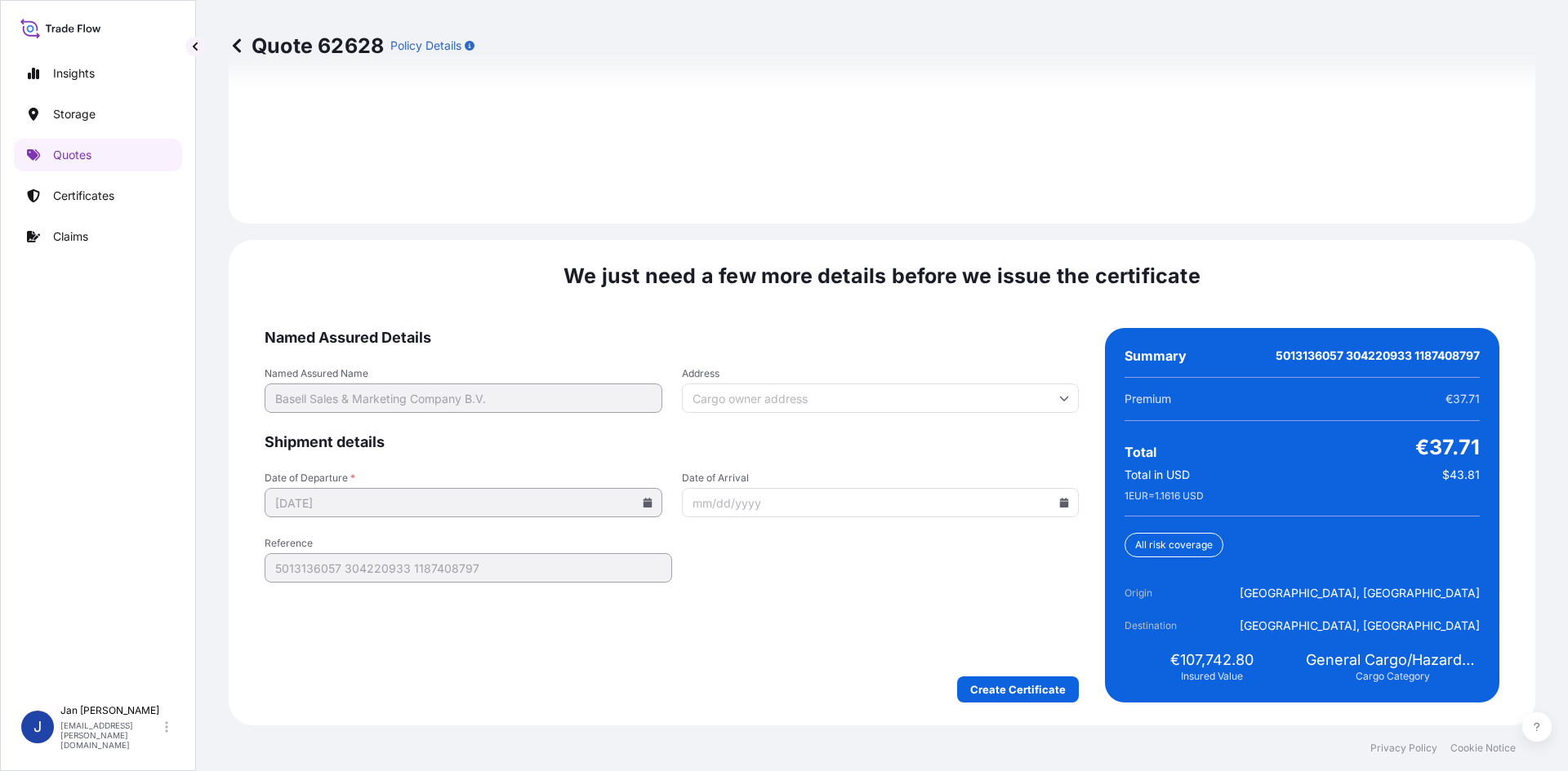
click at [1060, 506] on icon at bounding box center [1064, 503] width 9 height 10
click at [831, 391] on button "20" at bounding box center [825, 381] width 26 height 26
type input "[DATE]"
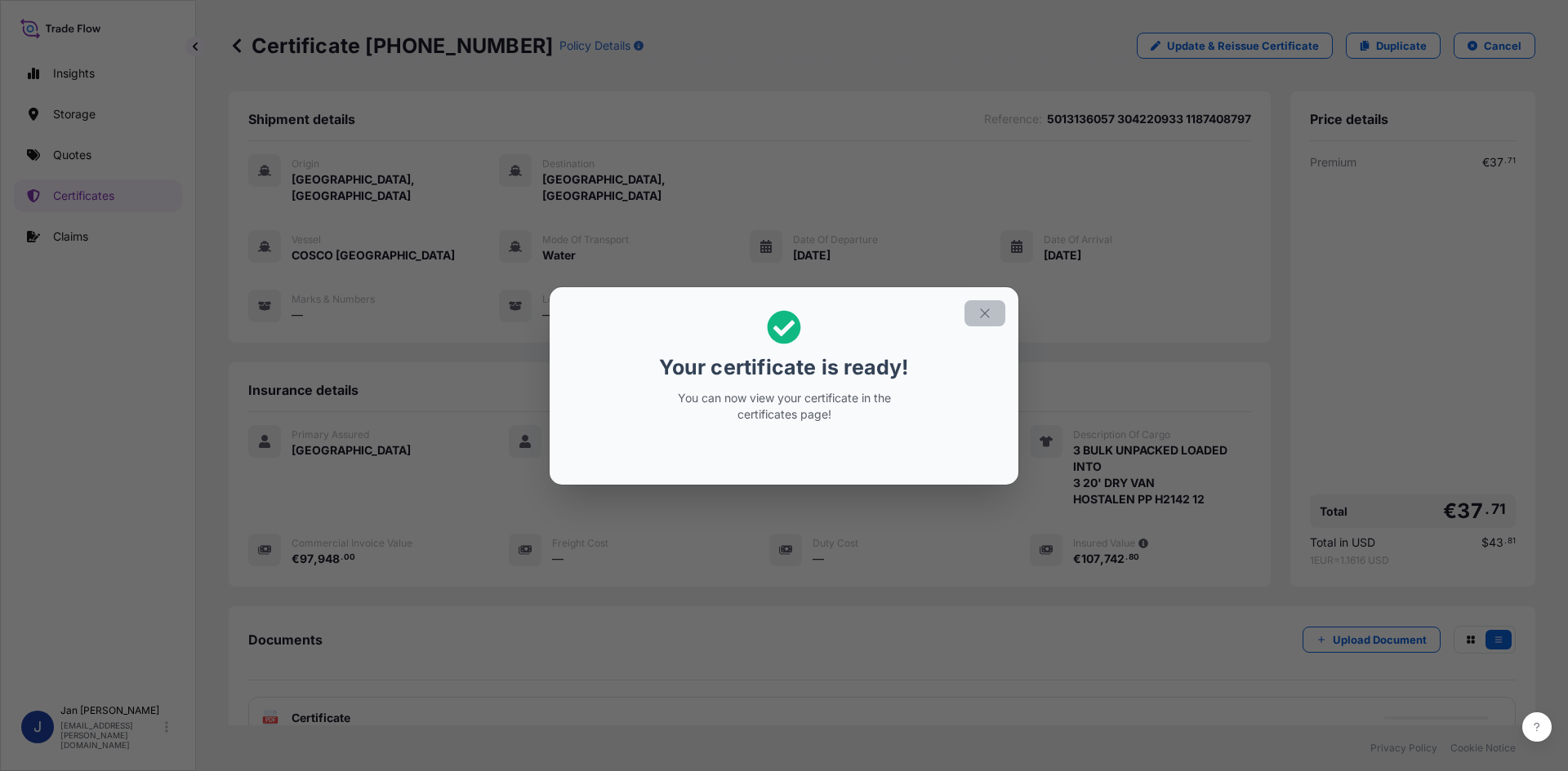
click at [989, 309] on icon "button" at bounding box center [985, 313] width 15 height 15
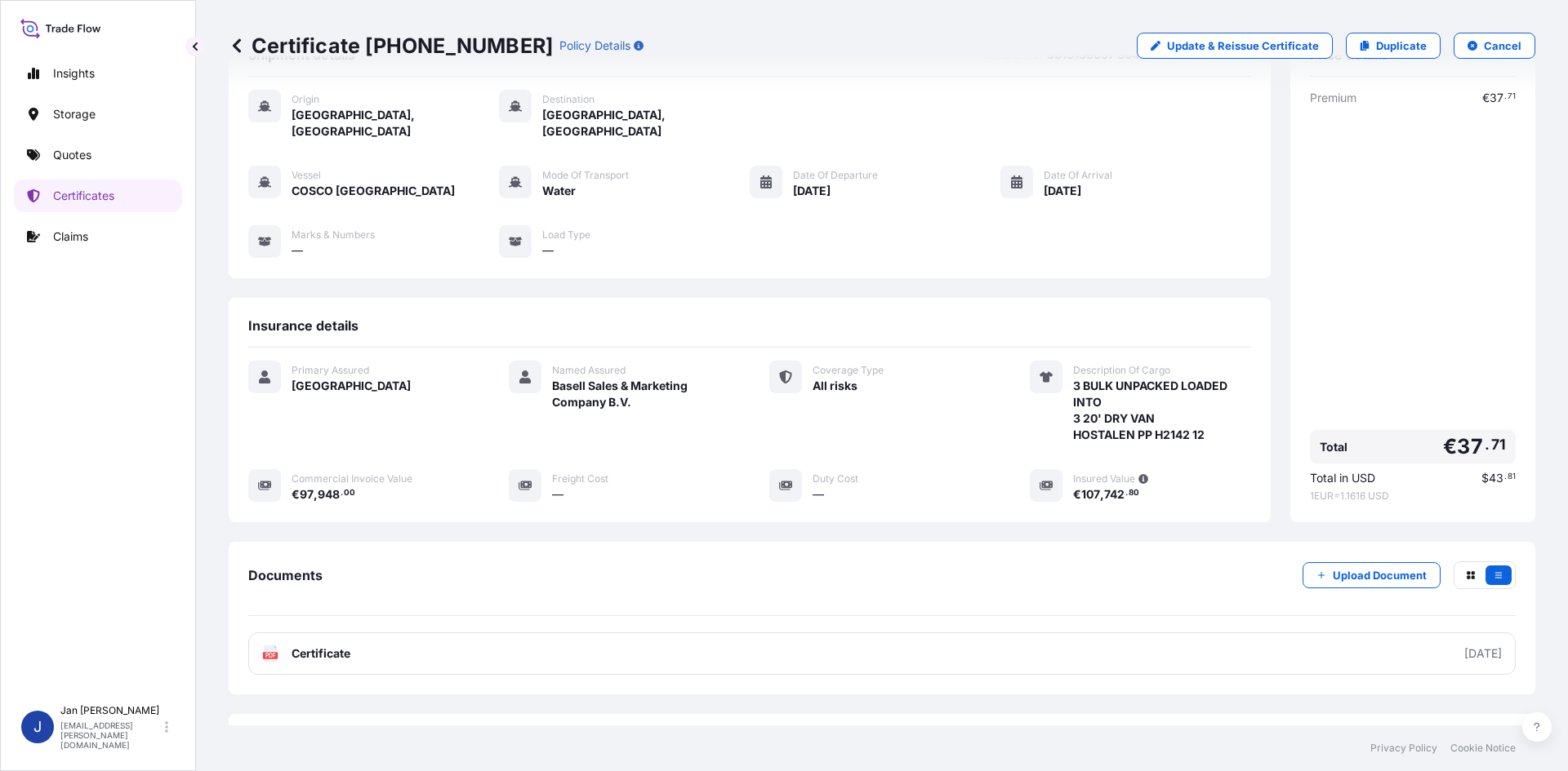
scroll to position [119, 0]
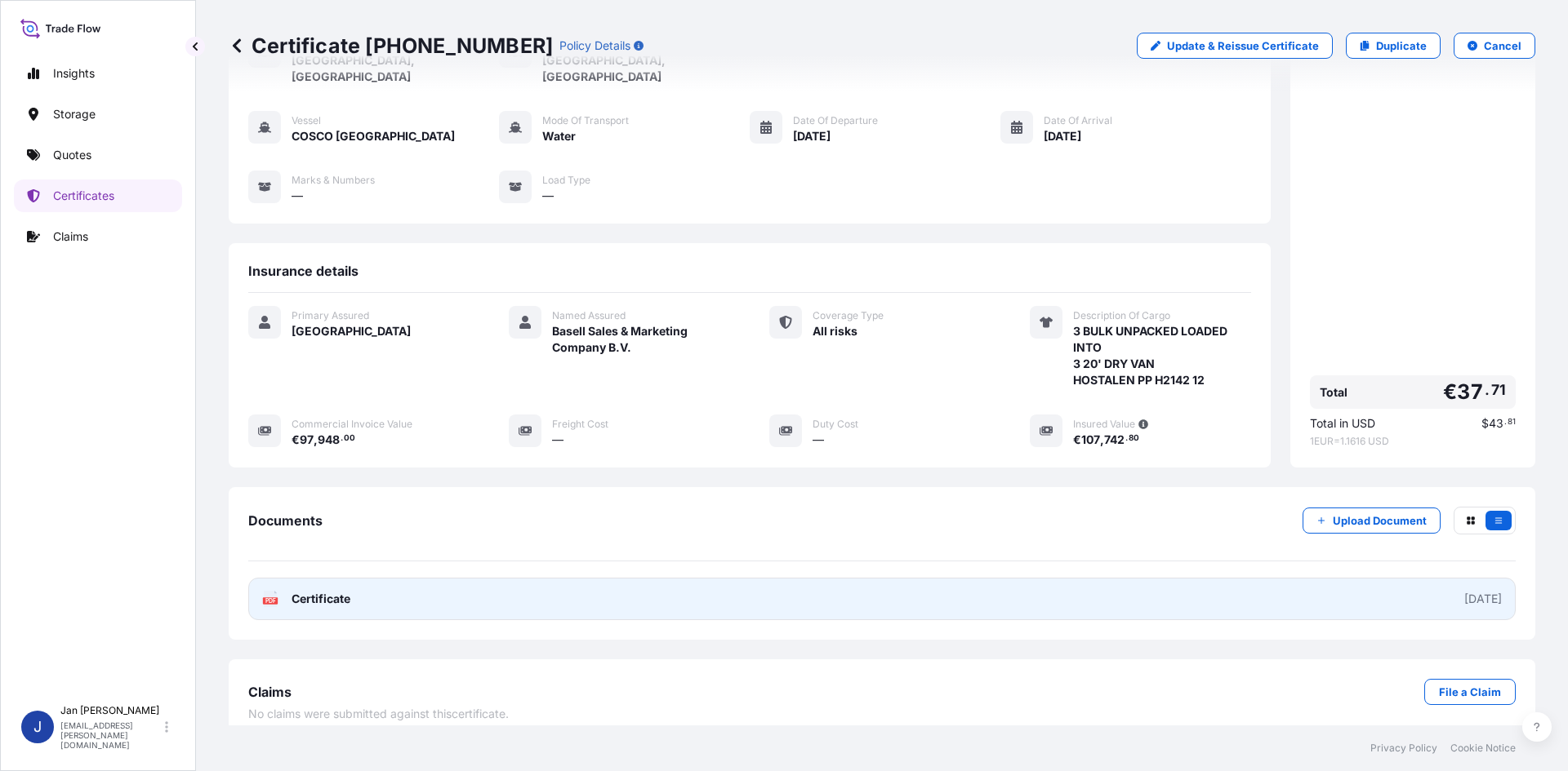
click at [321, 591] on span "Certificate" at bounding box center [321, 598] width 59 height 16
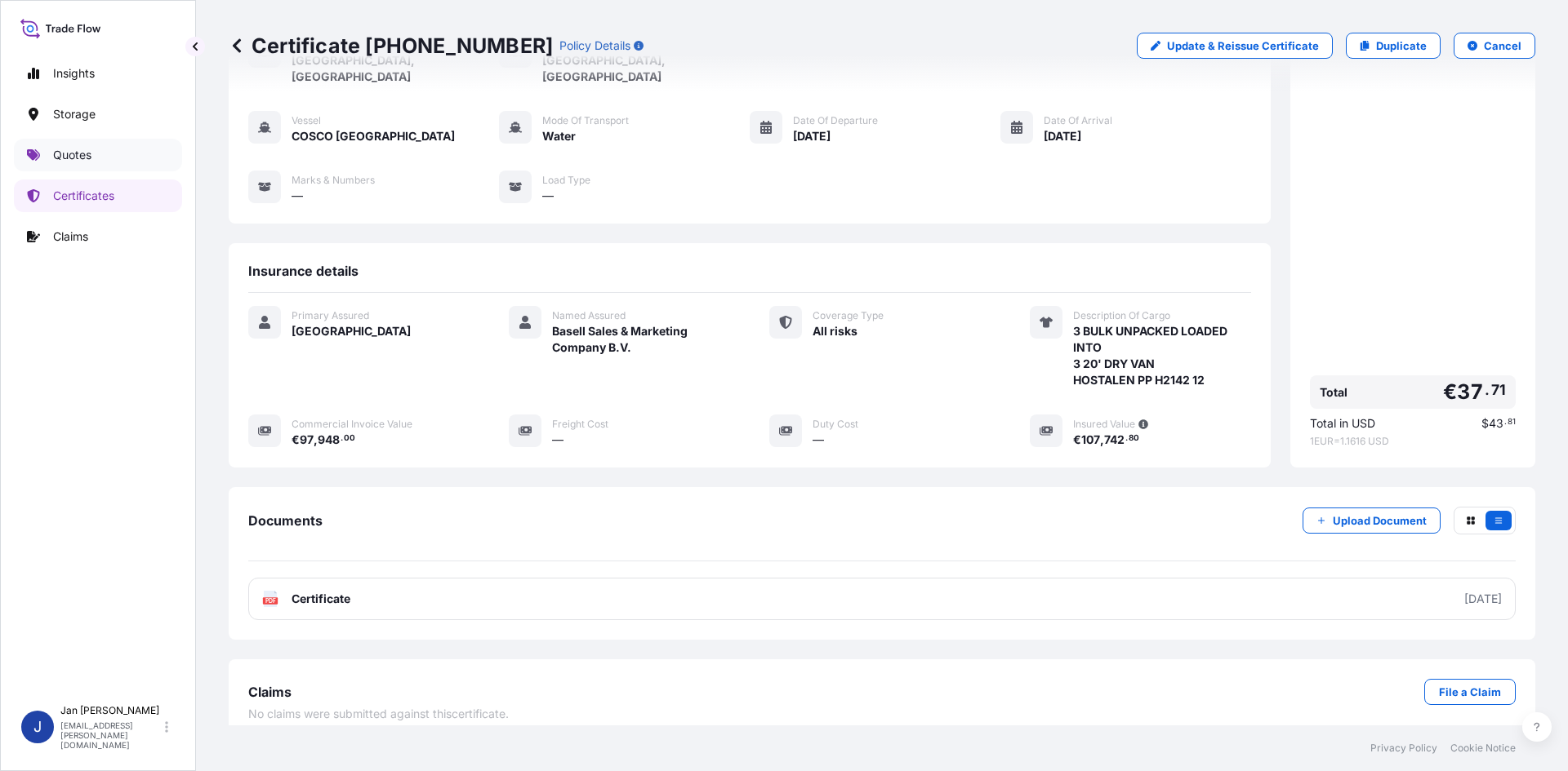
click at [68, 163] on p "Quotes" at bounding box center [72, 154] width 39 height 16
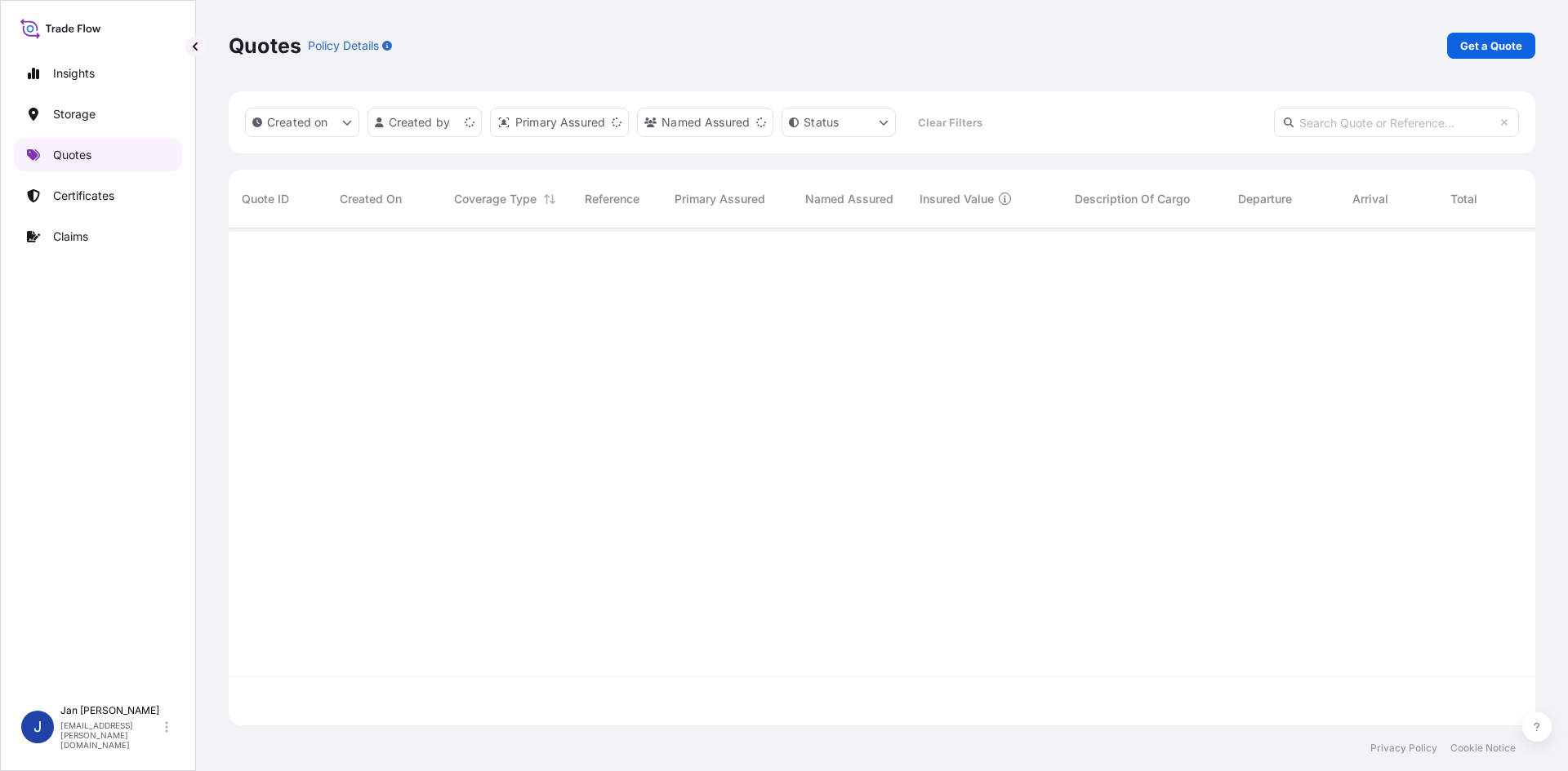
scroll to position [494, 1295]
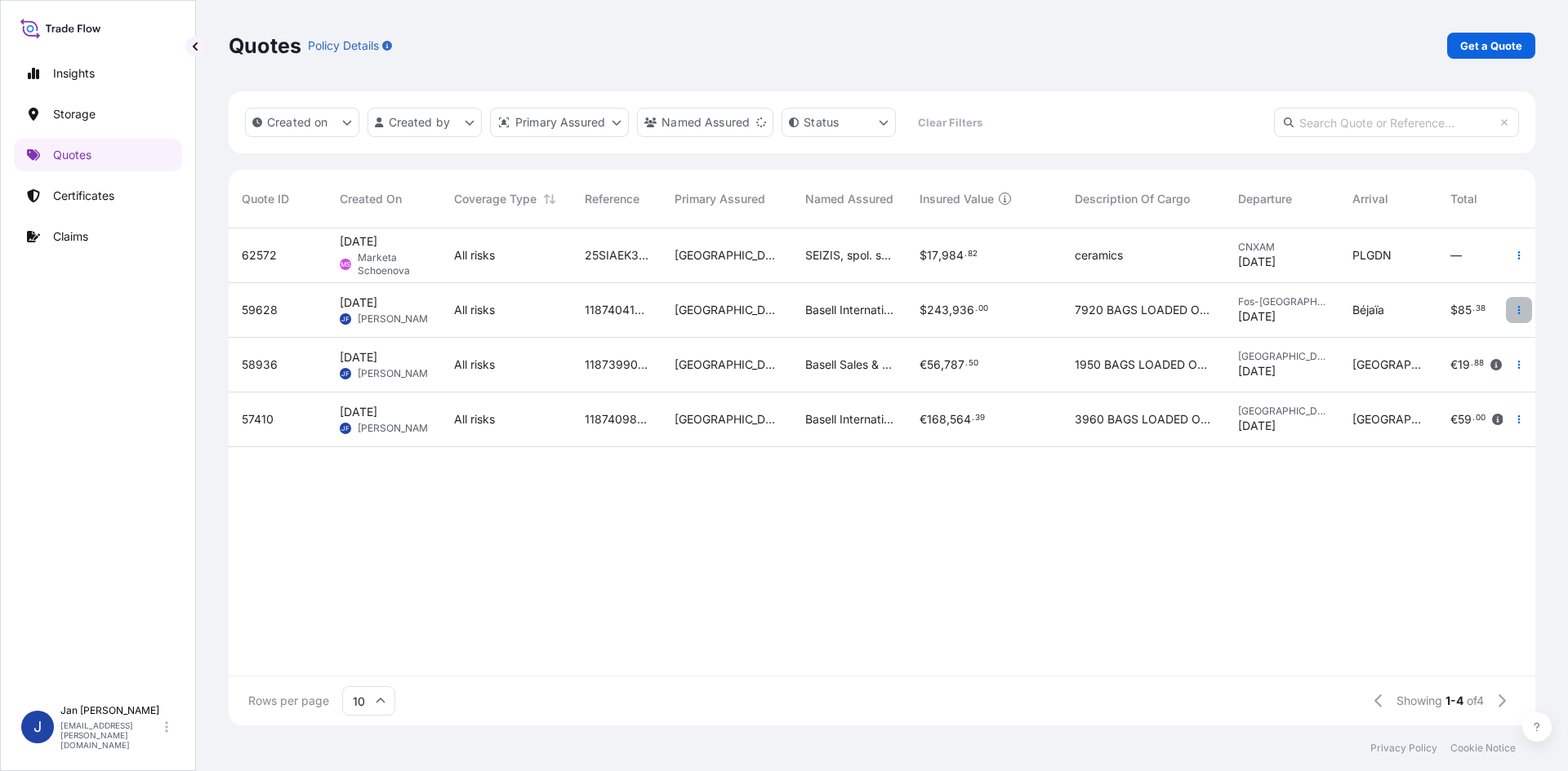
click at [1526, 303] on button "button" at bounding box center [1519, 310] width 26 height 26
click at [1469, 337] on p "Duplicate quote" at bounding box center [1452, 342] width 85 height 16
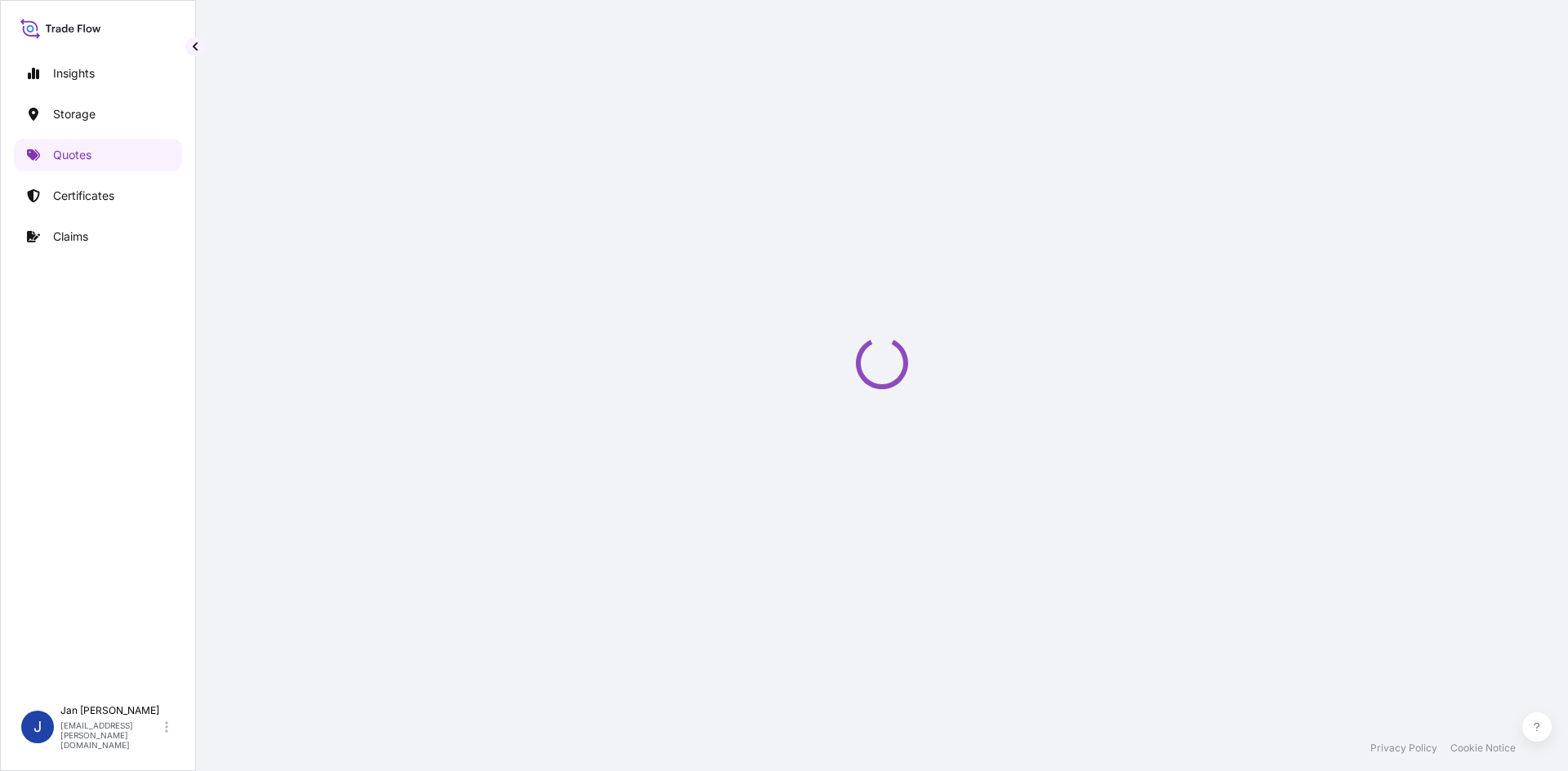
select select "Water"
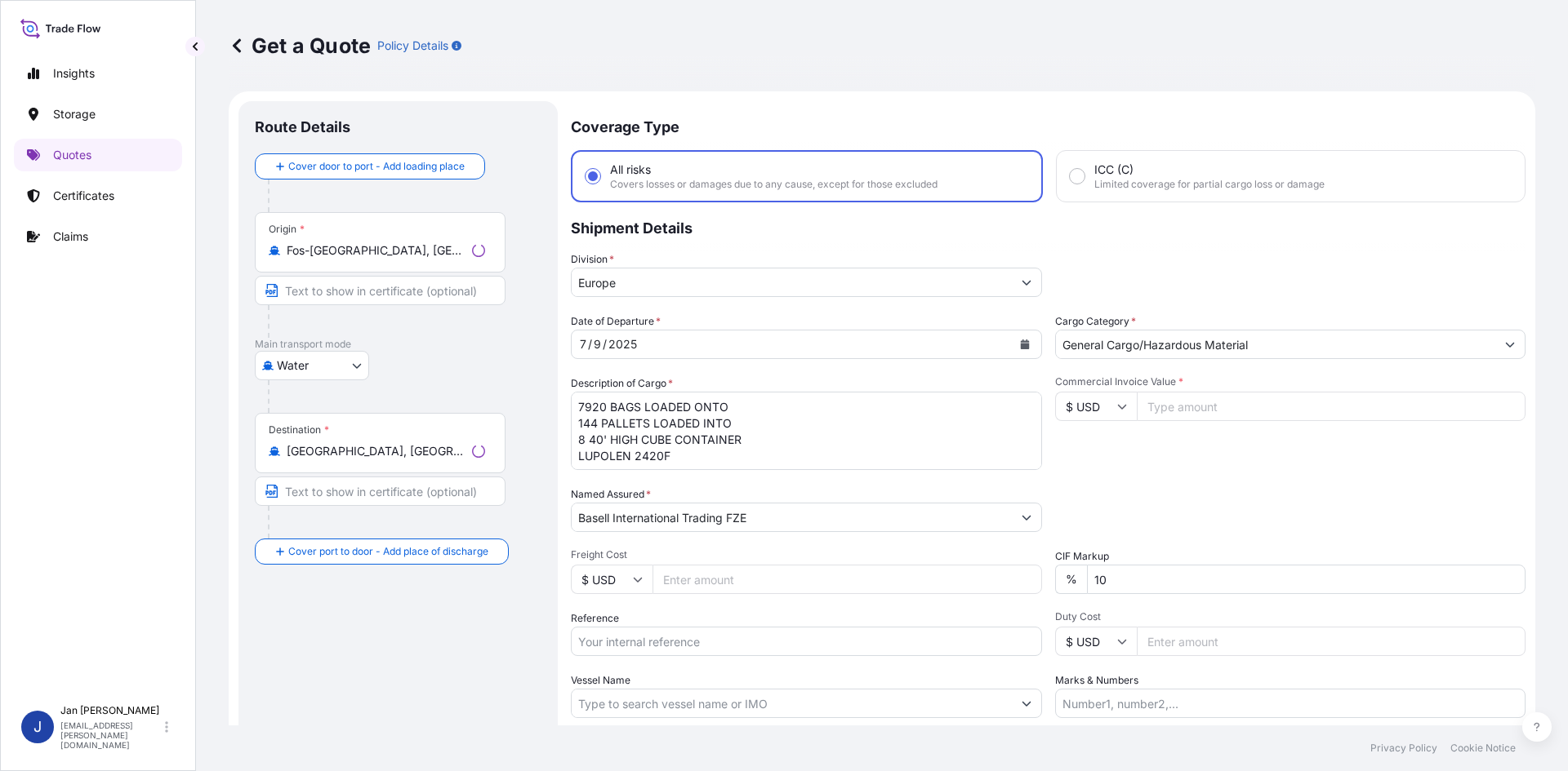
scroll to position [26, 0]
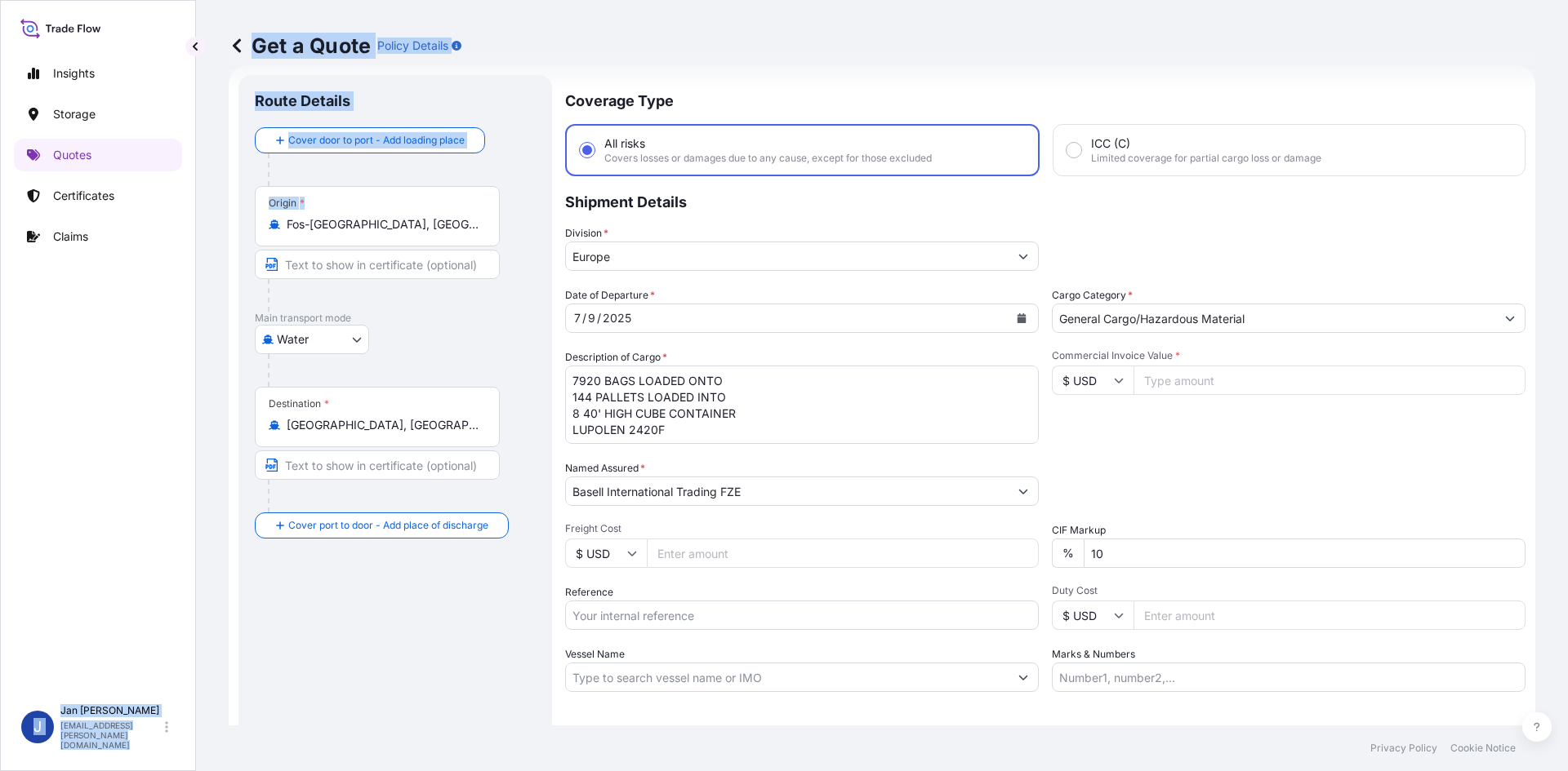
drag, startPoint x: 432, startPoint y: 235, endPoint x: 0, endPoint y: 235, distance: 432.0
click at [13, 235] on div "Insights Storage Quotes Certificates Claims J [PERSON_NAME] [EMAIL_ADDRESS][PER…" at bounding box center [784, 386] width 1568 height 771
click at [438, 237] on div "Origin * [GEOGRAPHIC_DATA], [GEOGRAPHIC_DATA]" at bounding box center [377, 216] width 245 height 60
click at [438, 233] on input "Fos-[GEOGRAPHIC_DATA], [GEOGRAPHIC_DATA]" at bounding box center [383, 224] width 193 height 16
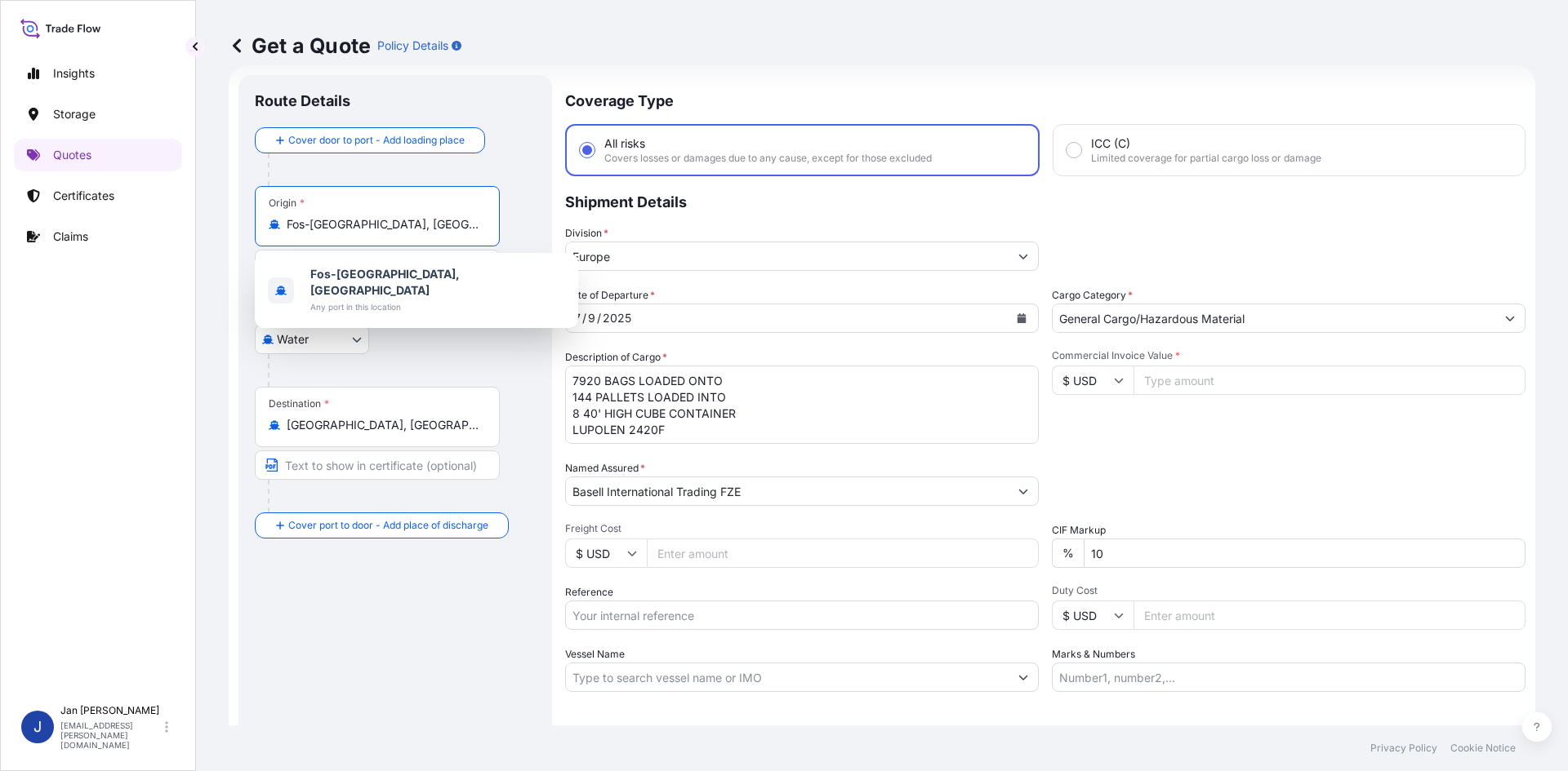
drag, startPoint x: 443, startPoint y: 234, endPoint x: 76, endPoint y: 184, distance: 370.4
click at [80, 184] on div "Insights Storage Quotes Certificates Claims J [PERSON_NAME] [EMAIL_ADDRESS][PER…" at bounding box center [784, 386] width 1568 height 771
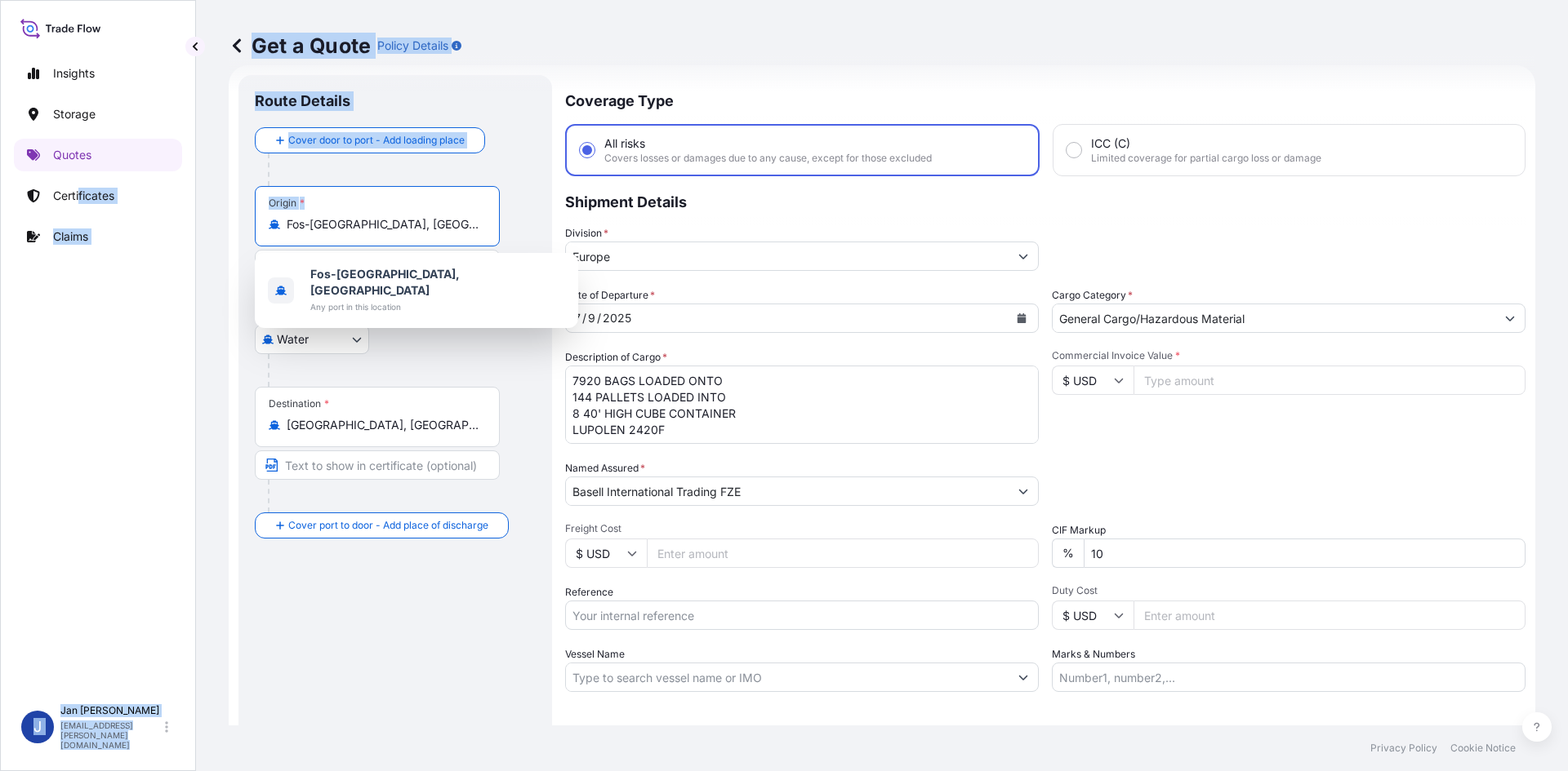
click at [440, 231] on input "Fos-[GEOGRAPHIC_DATA], [GEOGRAPHIC_DATA]" at bounding box center [383, 224] width 193 height 16
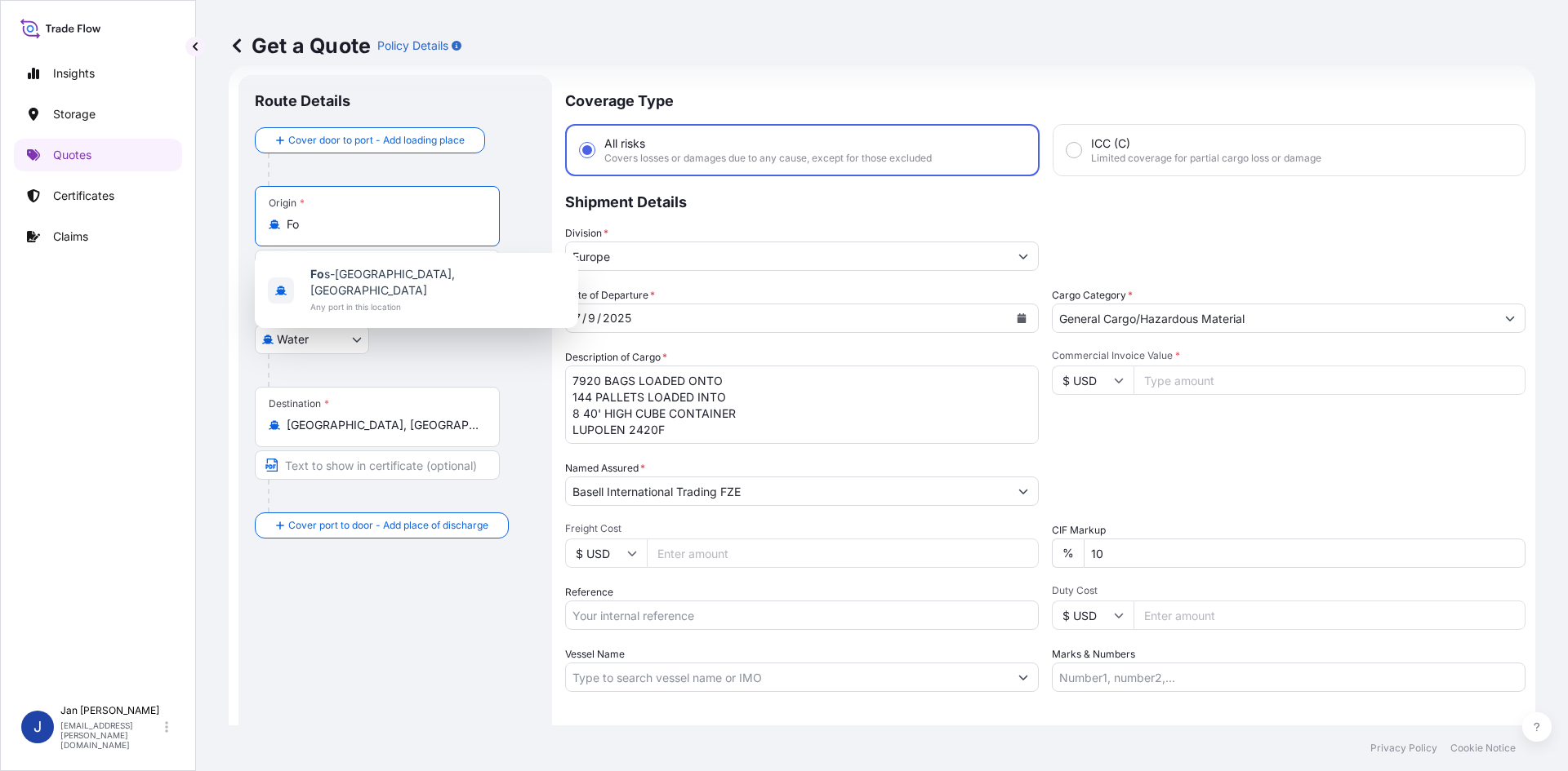
type input "F"
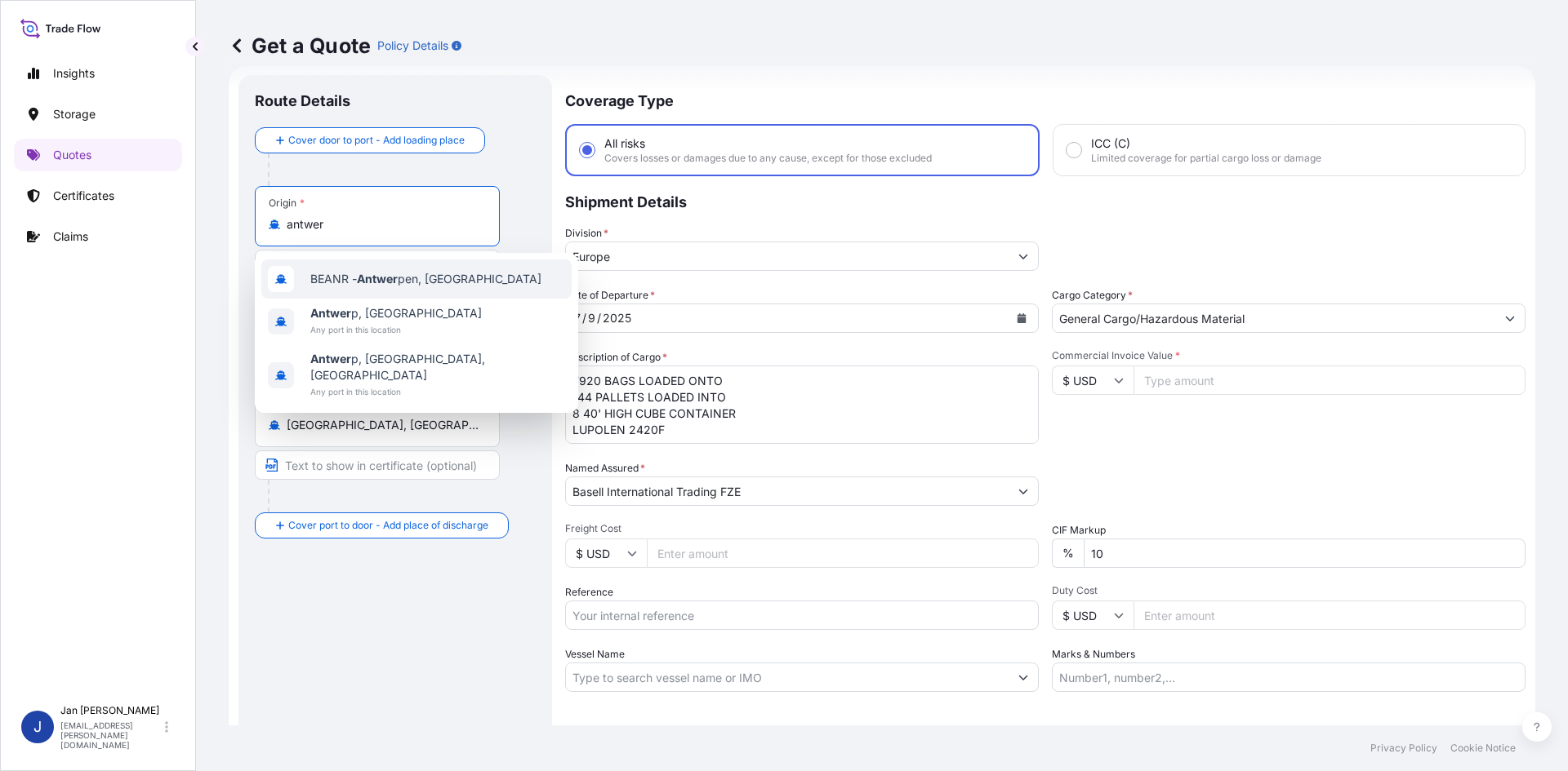
click at [359, 282] on span "BEANR - Antwer pen, [GEOGRAPHIC_DATA]" at bounding box center [426, 278] width 231 height 16
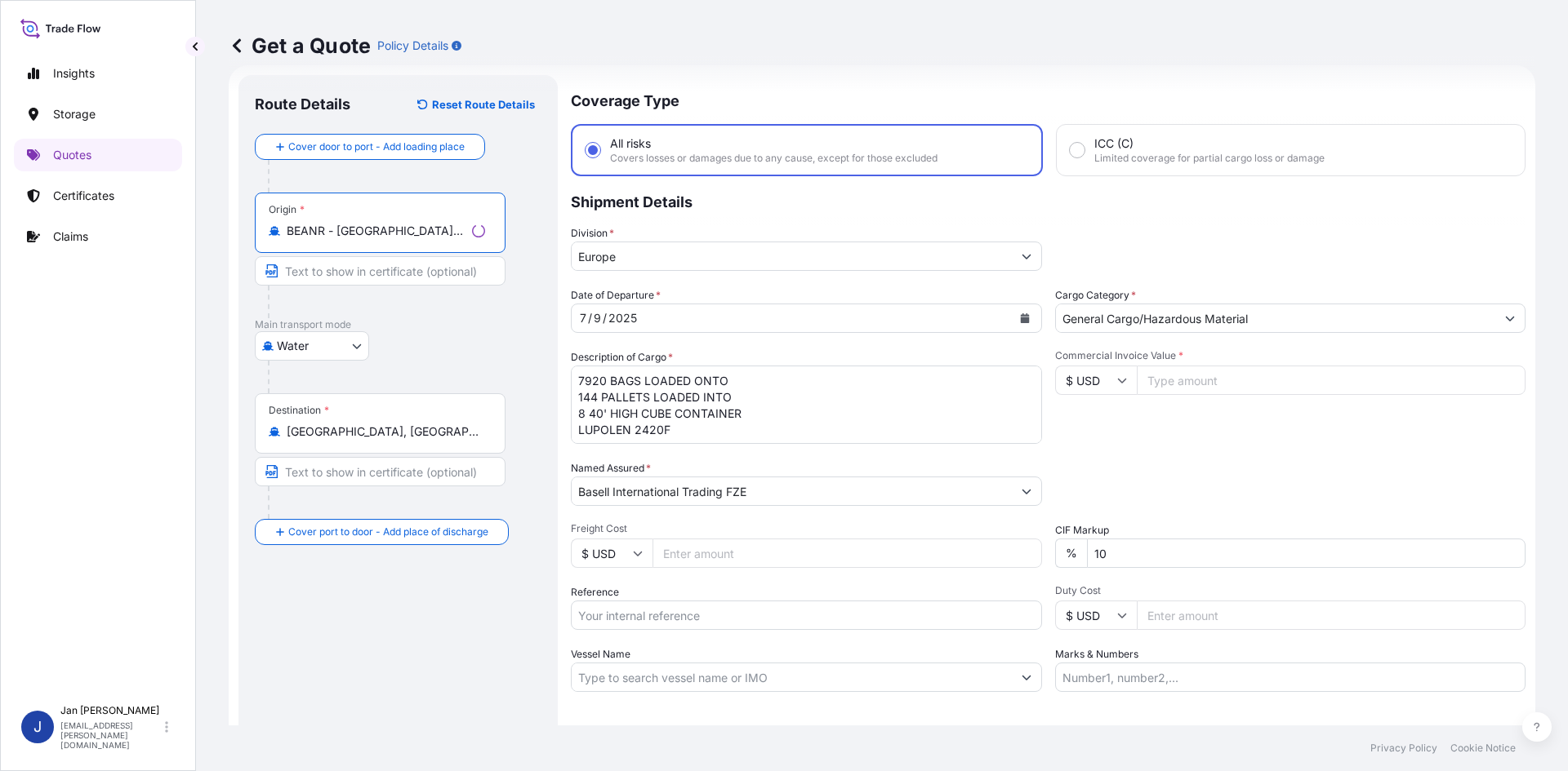
type input "BEANR - [GEOGRAPHIC_DATA], [GEOGRAPHIC_DATA]"
drag, startPoint x: 363, startPoint y: 435, endPoint x: 274, endPoint y: 423, distance: 89.8
click at [274, 423] on div "Destination * [GEOGRAPHIC_DATA], [GEOGRAPHIC_DATA]" at bounding box center [380, 423] width 251 height 60
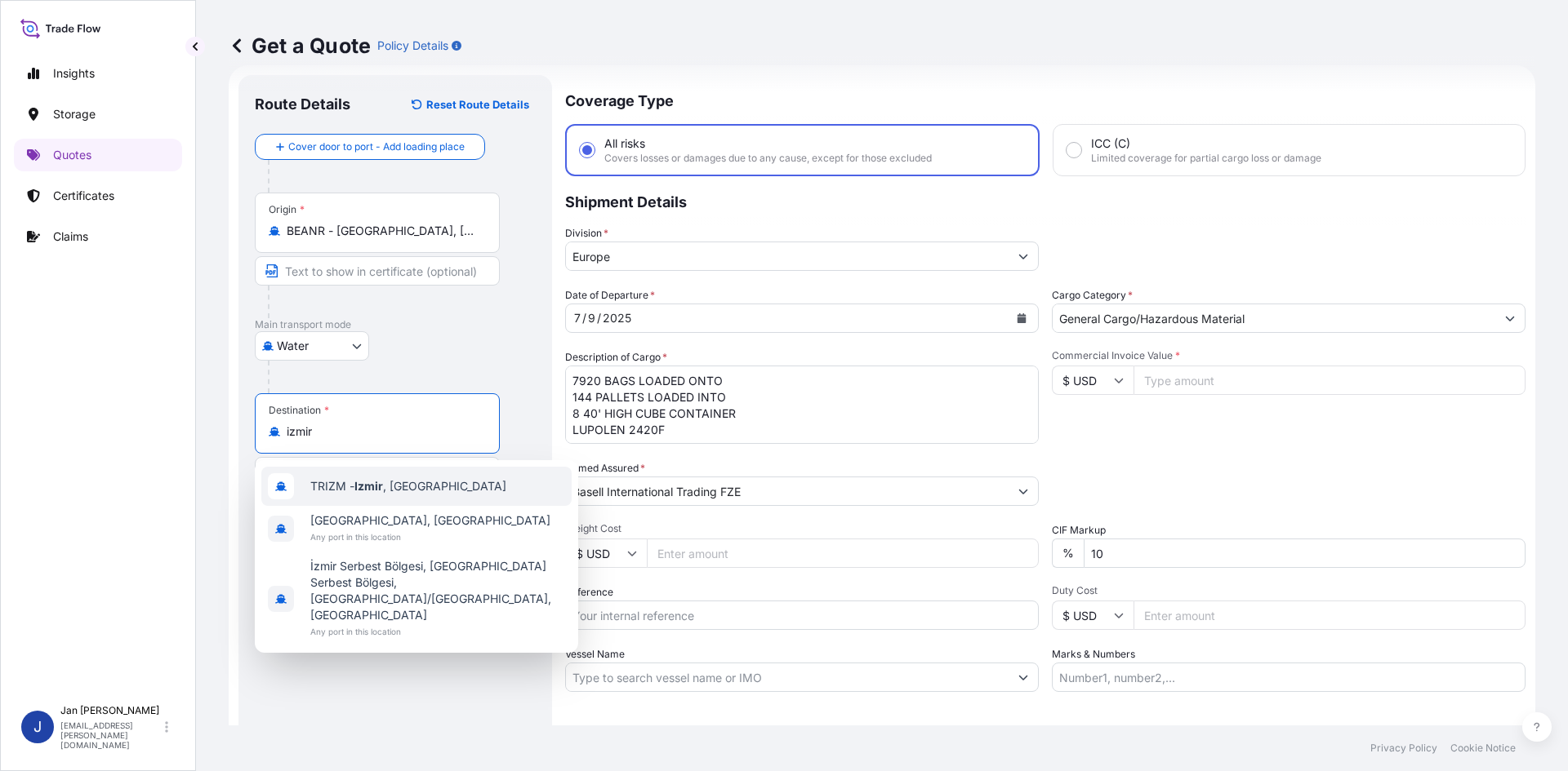
click at [345, 490] on span "TRIZM - [GEOGRAPHIC_DATA] , [GEOGRAPHIC_DATA]" at bounding box center [408, 486] width 196 height 16
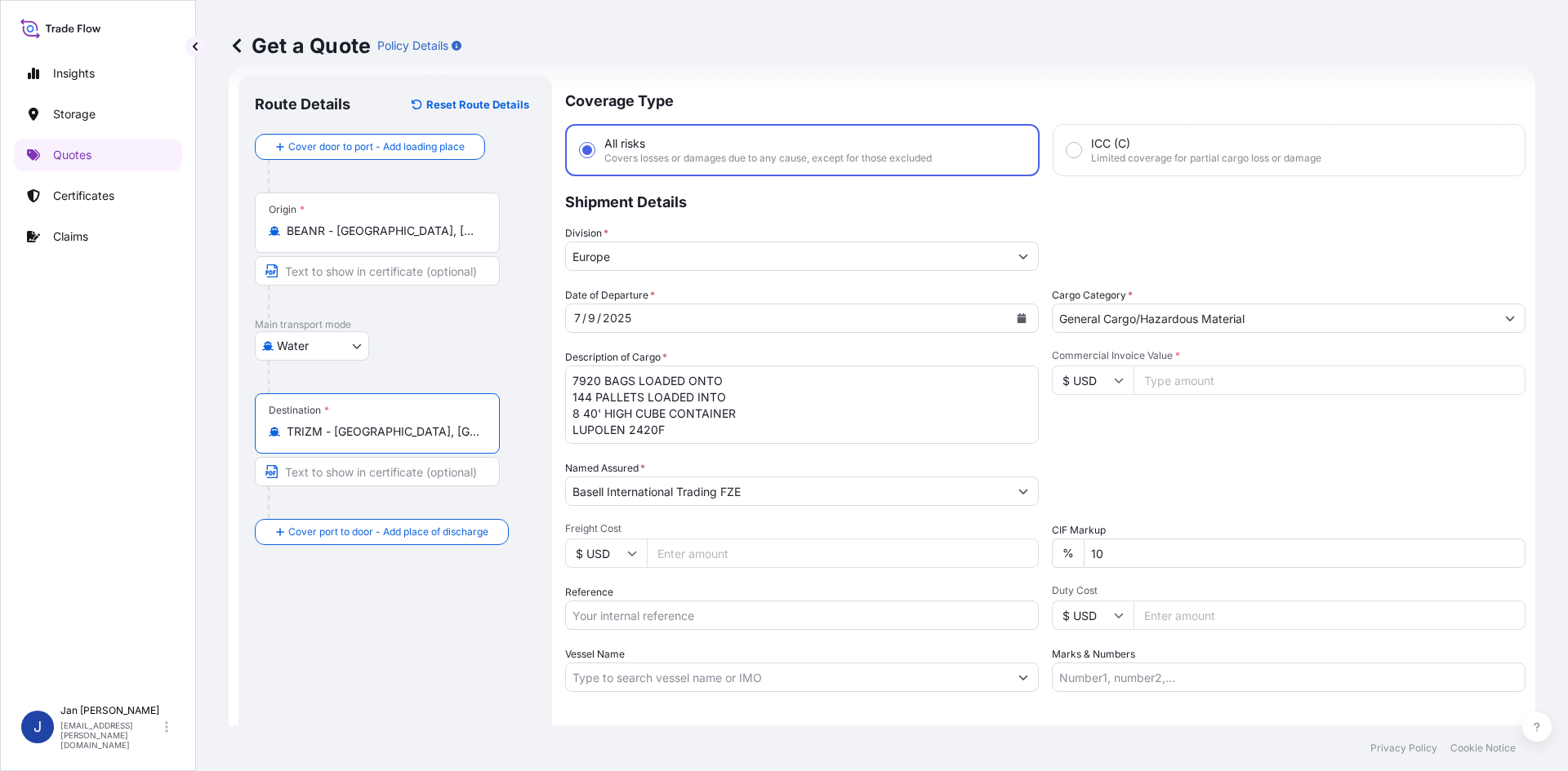
type input "TRIZM - [GEOGRAPHIC_DATA], [GEOGRAPHIC_DATA]"
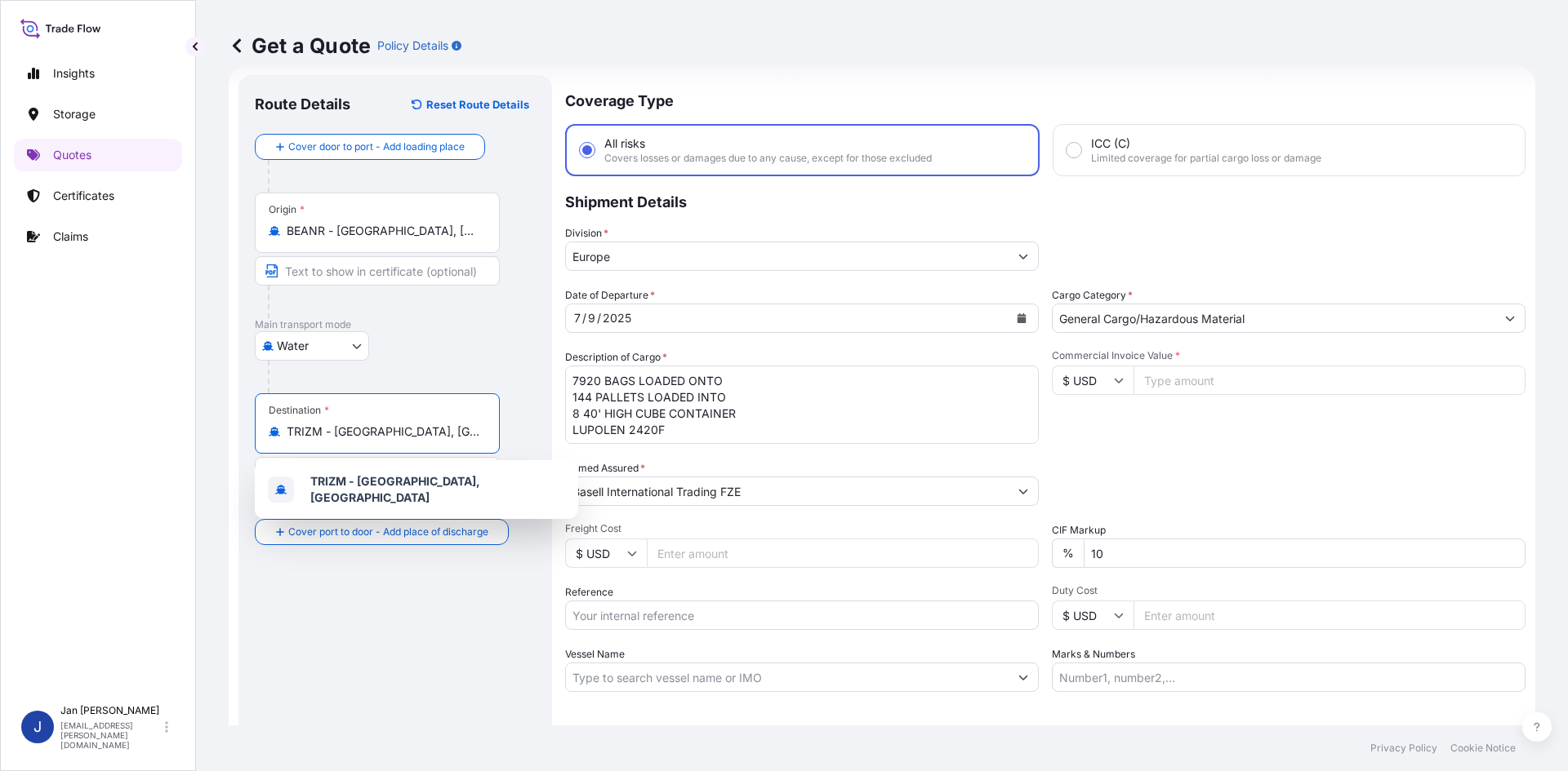
click at [1010, 317] on button "Calendar" at bounding box center [1021, 318] width 26 height 26
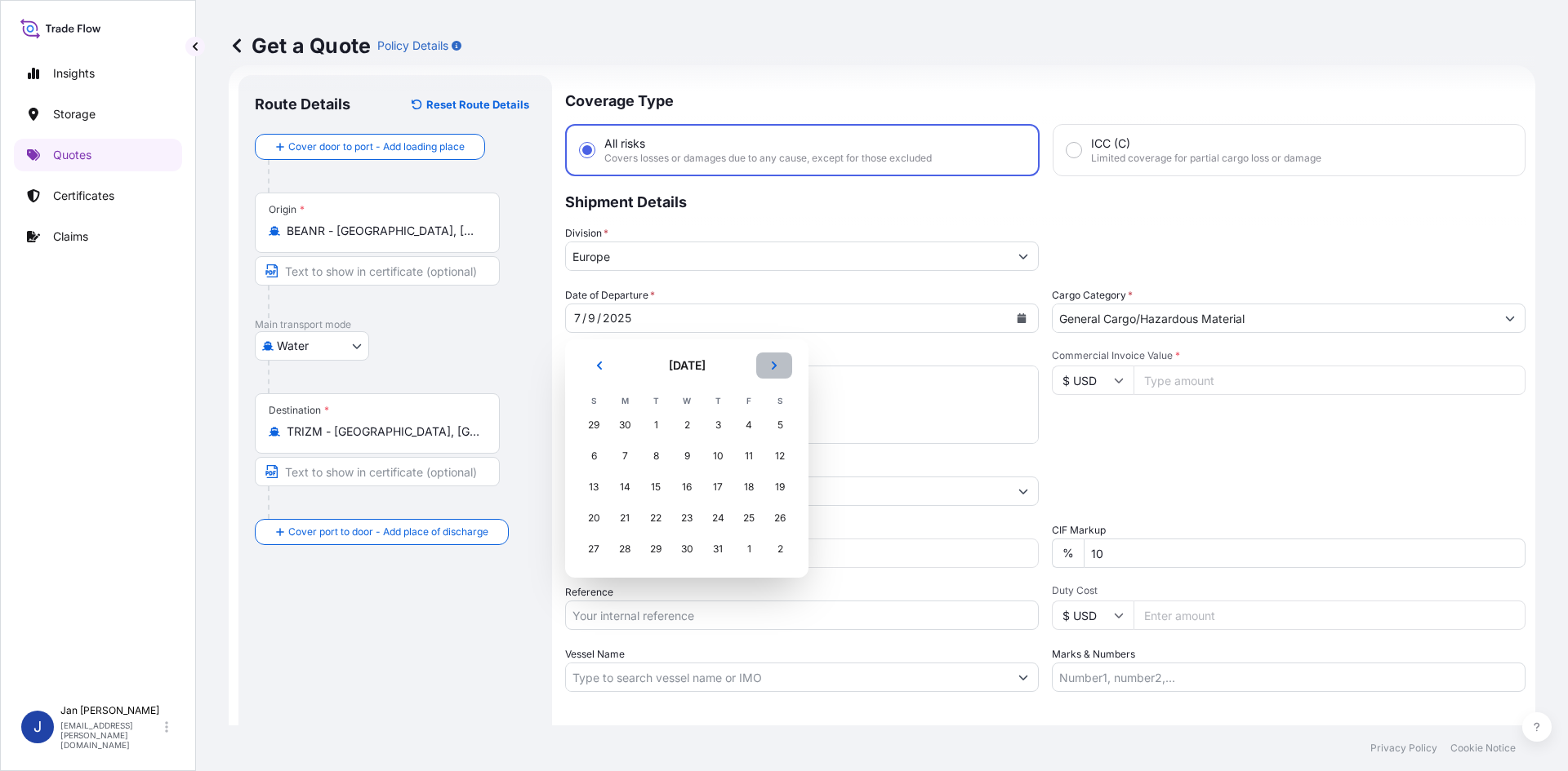
click at [769, 360] on button "Next" at bounding box center [774, 365] width 36 height 26
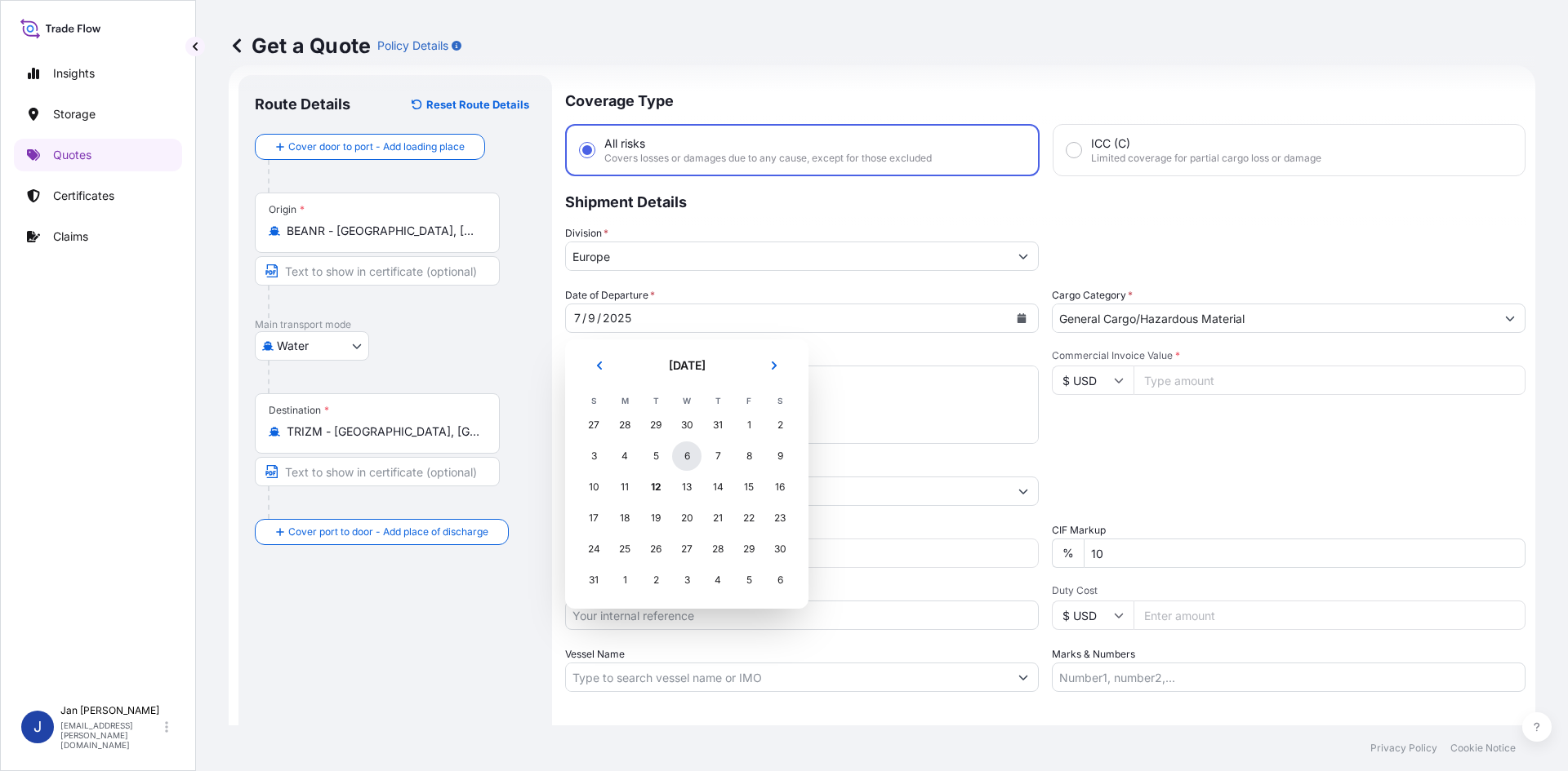
click at [682, 462] on div "6" at bounding box center [687, 456] width 29 height 29
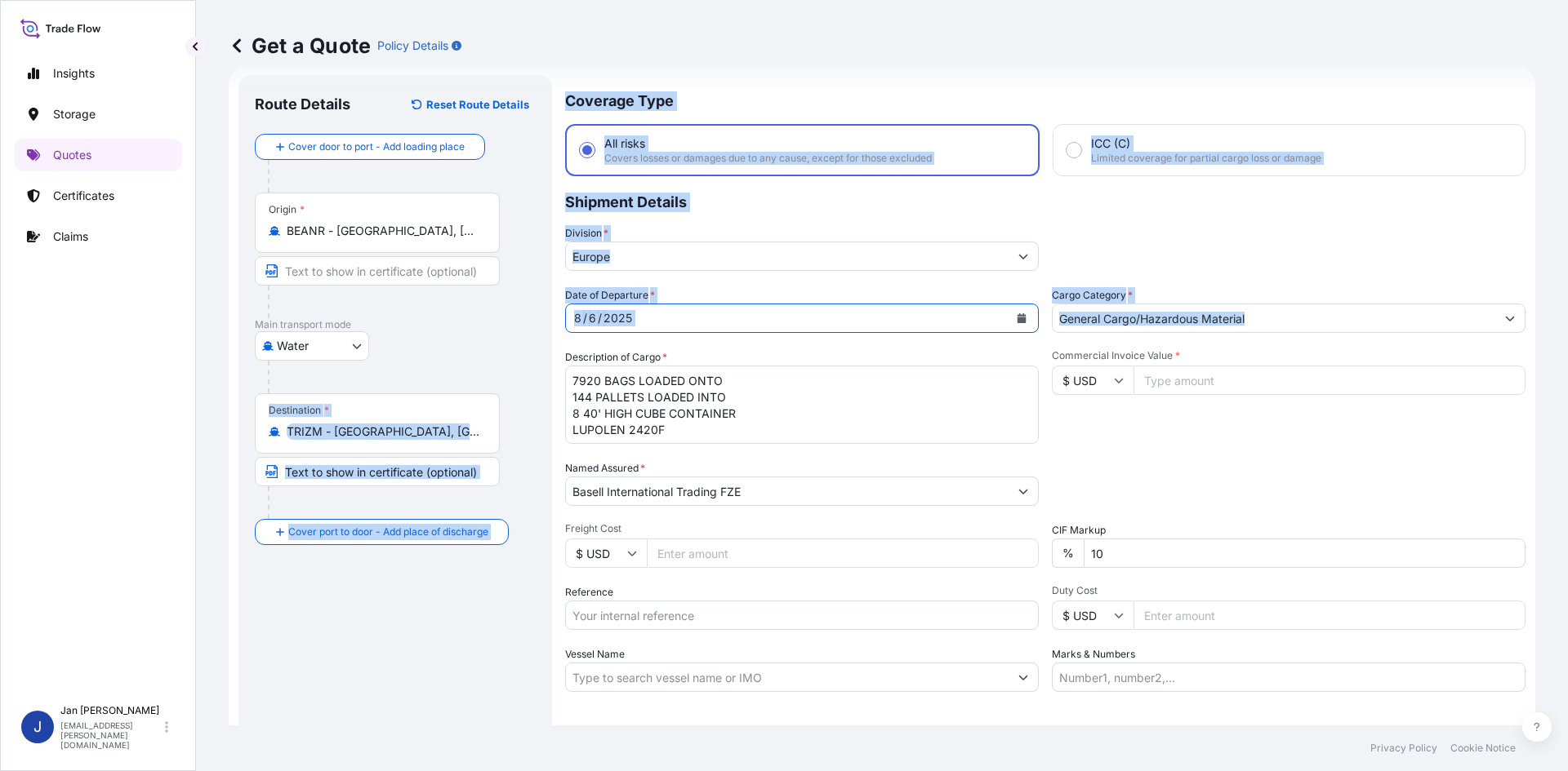
drag, startPoint x: 475, startPoint y: 370, endPoint x: 454, endPoint y: 353, distance: 27.0
click at [454, 353] on form "Route Details Reset Route Details Cover door to port - Add loading place Place …" at bounding box center [882, 444] width 1306 height 758
click at [678, 428] on textarea "7920 BAGS LOADED ONTO 144 PALLETS LOADED INTO 8 40' HIGH CUBE CONTAINER LUPOLEN…" at bounding box center [802, 404] width 474 height 78
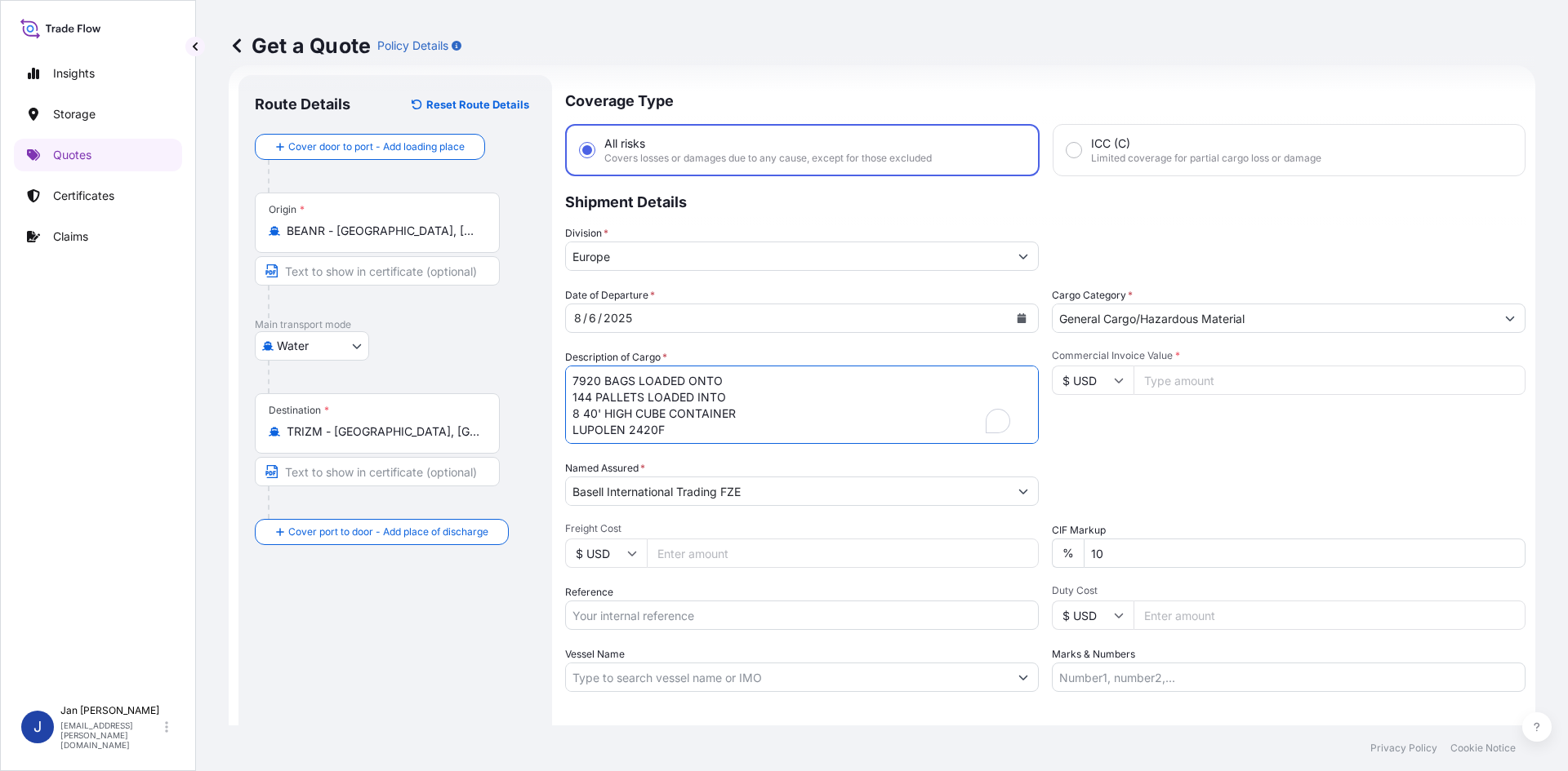
scroll to position [0, 0]
drag, startPoint x: 632, startPoint y: 428, endPoint x: 486, endPoint y: 350, distance: 165.5
click at [488, 351] on form "Route Details Reset Route Details Cover door to port - Add loading place Place …" at bounding box center [882, 444] width 1306 height 758
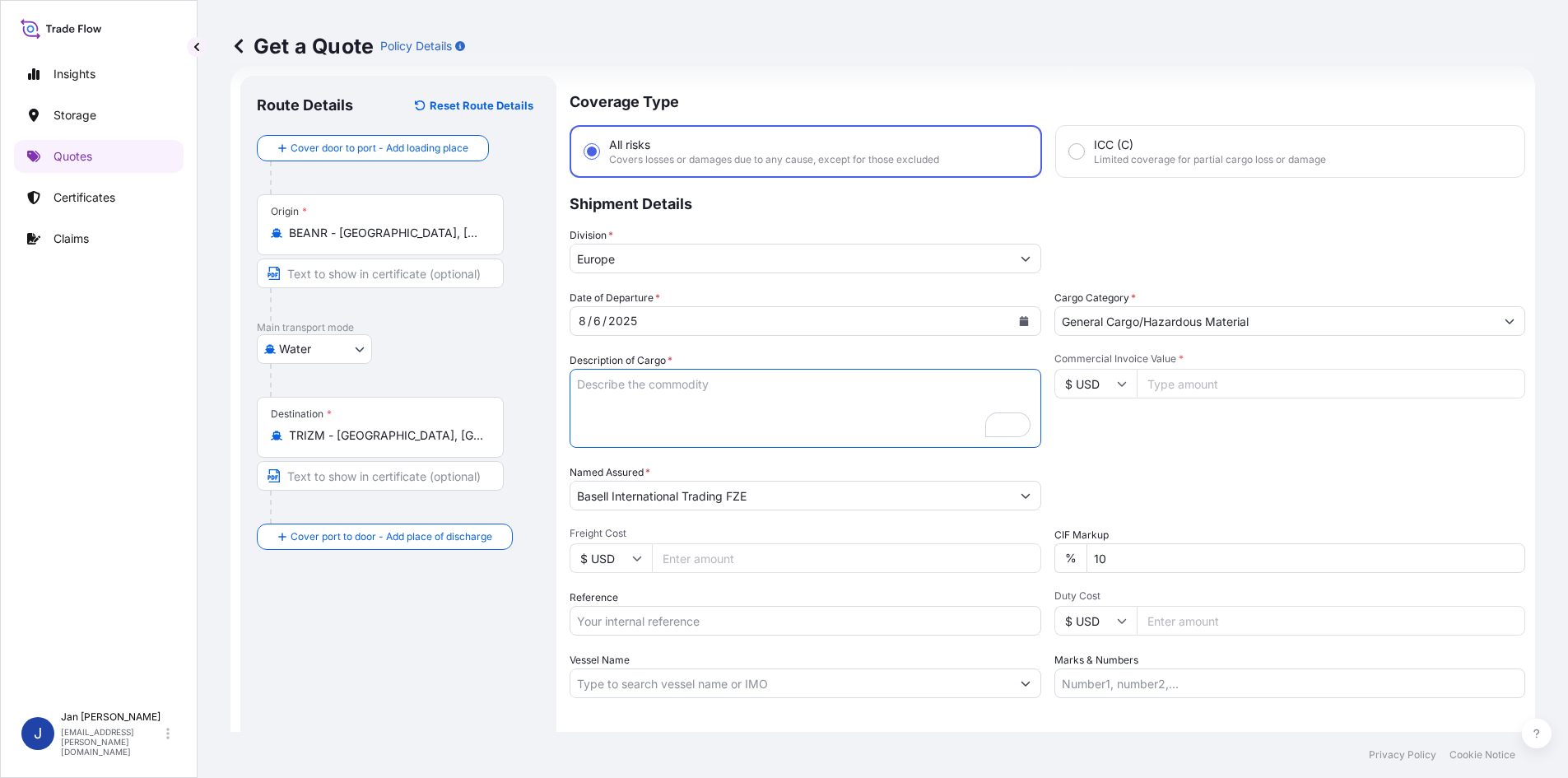
drag, startPoint x: 776, startPoint y: 495, endPoint x: 314, endPoint y: 472, distance: 462.6
click at [320, 473] on form "Route Details Reset Route Details Cover door to port - Add loading place Place …" at bounding box center [883, 448] width 1305 height 765
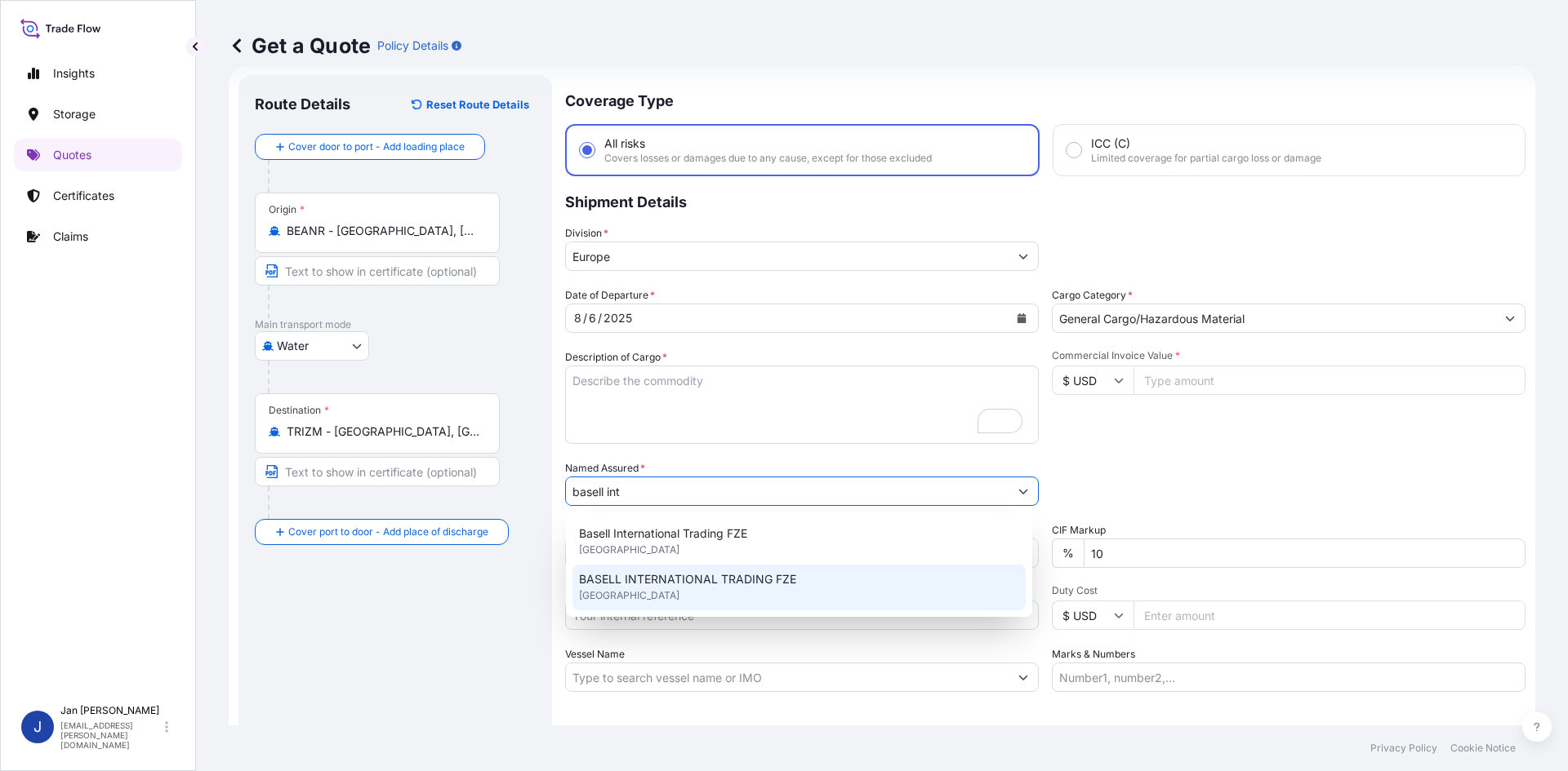
click at [719, 584] on span "BASELL INTERNATIONAL TRADING FZE" at bounding box center [688, 579] width 217 height 16
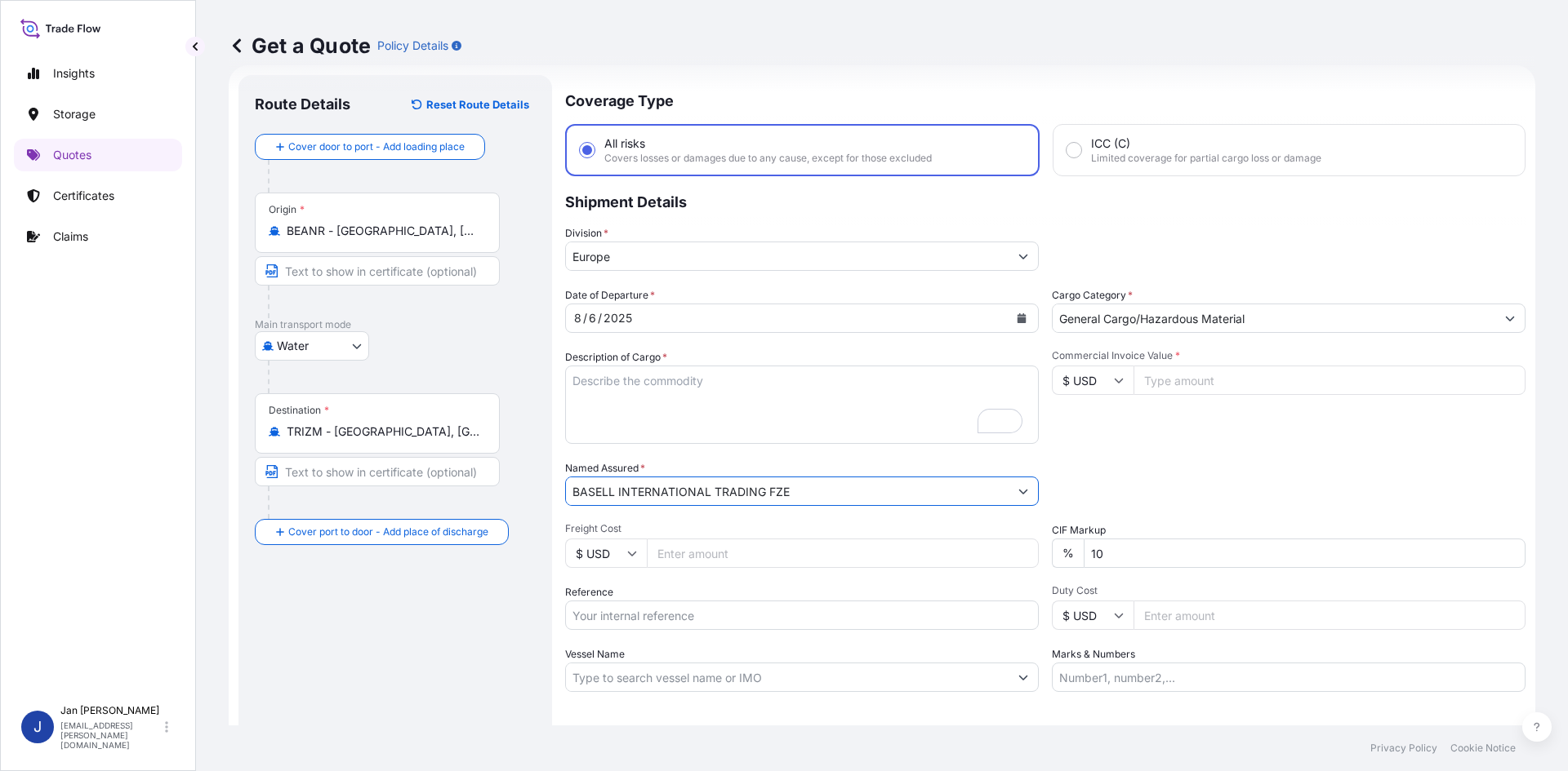
type input "BASELL INTERNATIONAL TRADING FZE"
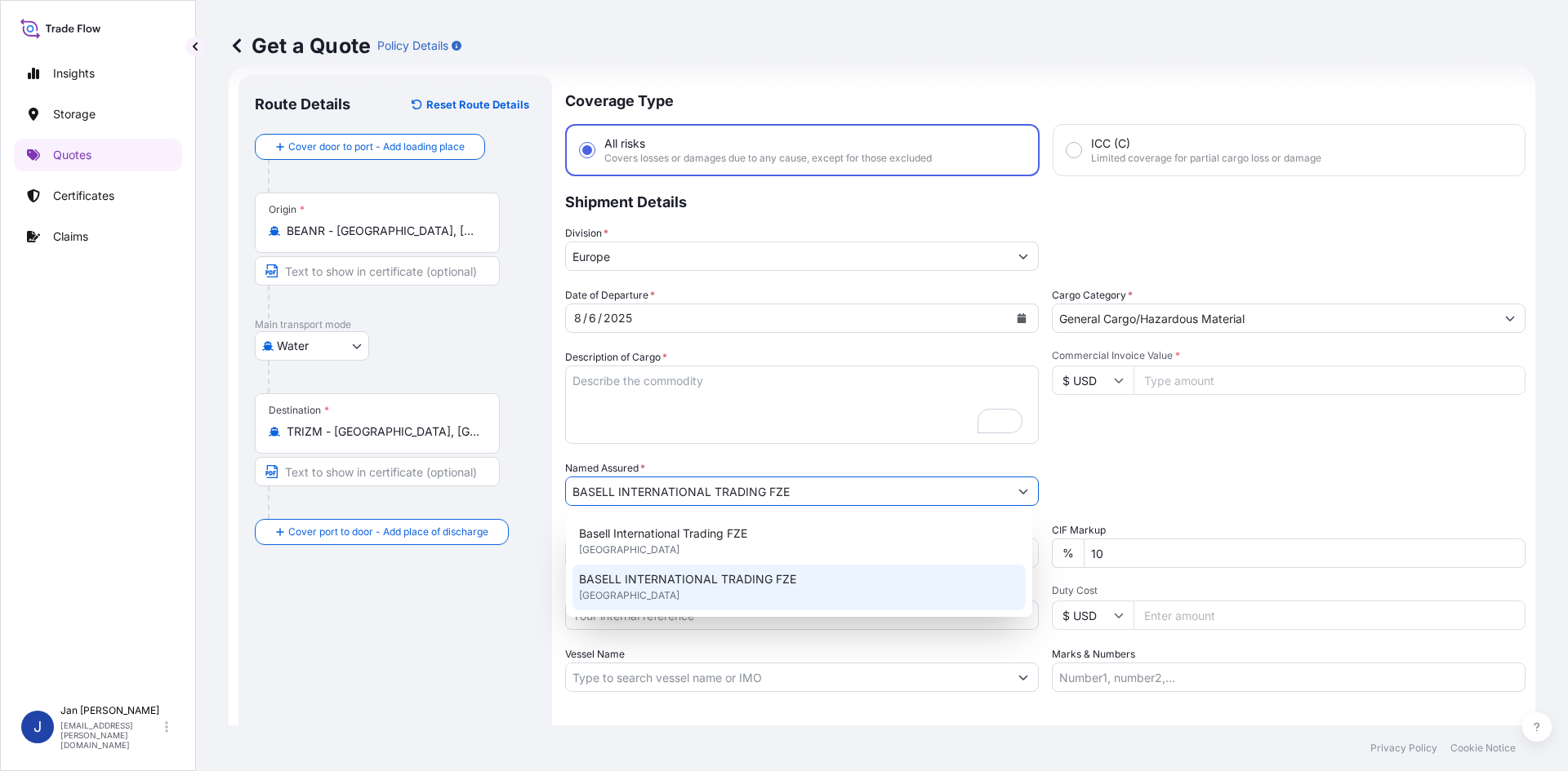
click at [641, 636] on div "Date of Departure * [DATE] Cargo Category * General Cargo/Hazardous Material De…" at bounding box center [1045, 489] width 960 height 405
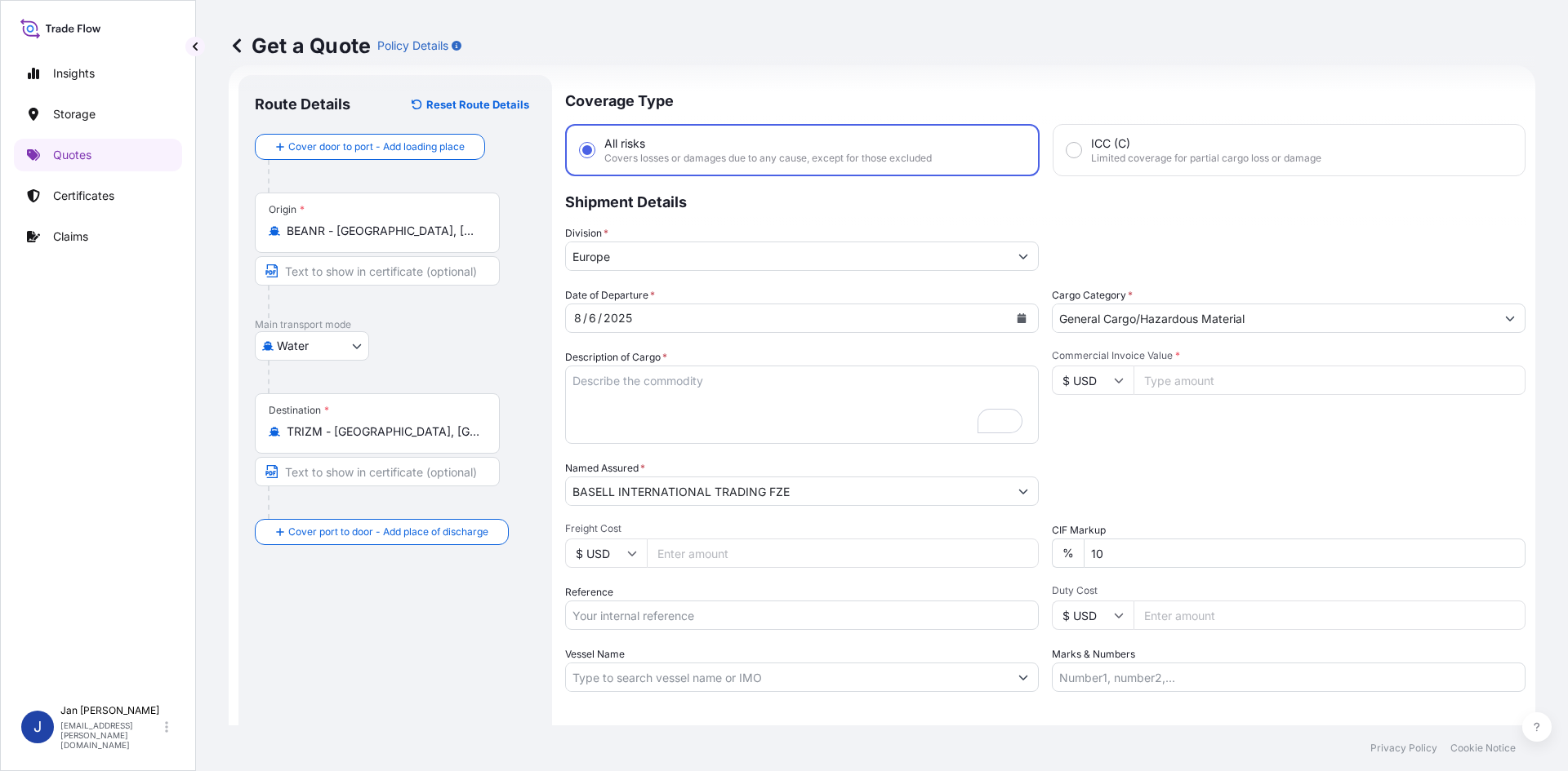
click at [632, 618] on input "Reference" at bounding box center [802, 615] width 474 height 29
paste input "5013125281 304209756"
click at [636, 616] on input "5013125281 304209756" at bounding box center [802, 615] width 474 height 29
click at [728, 613] on input "5013125281 304209756" at bounding box center [802, 615] width 474 height 29
paste input "1187402080"
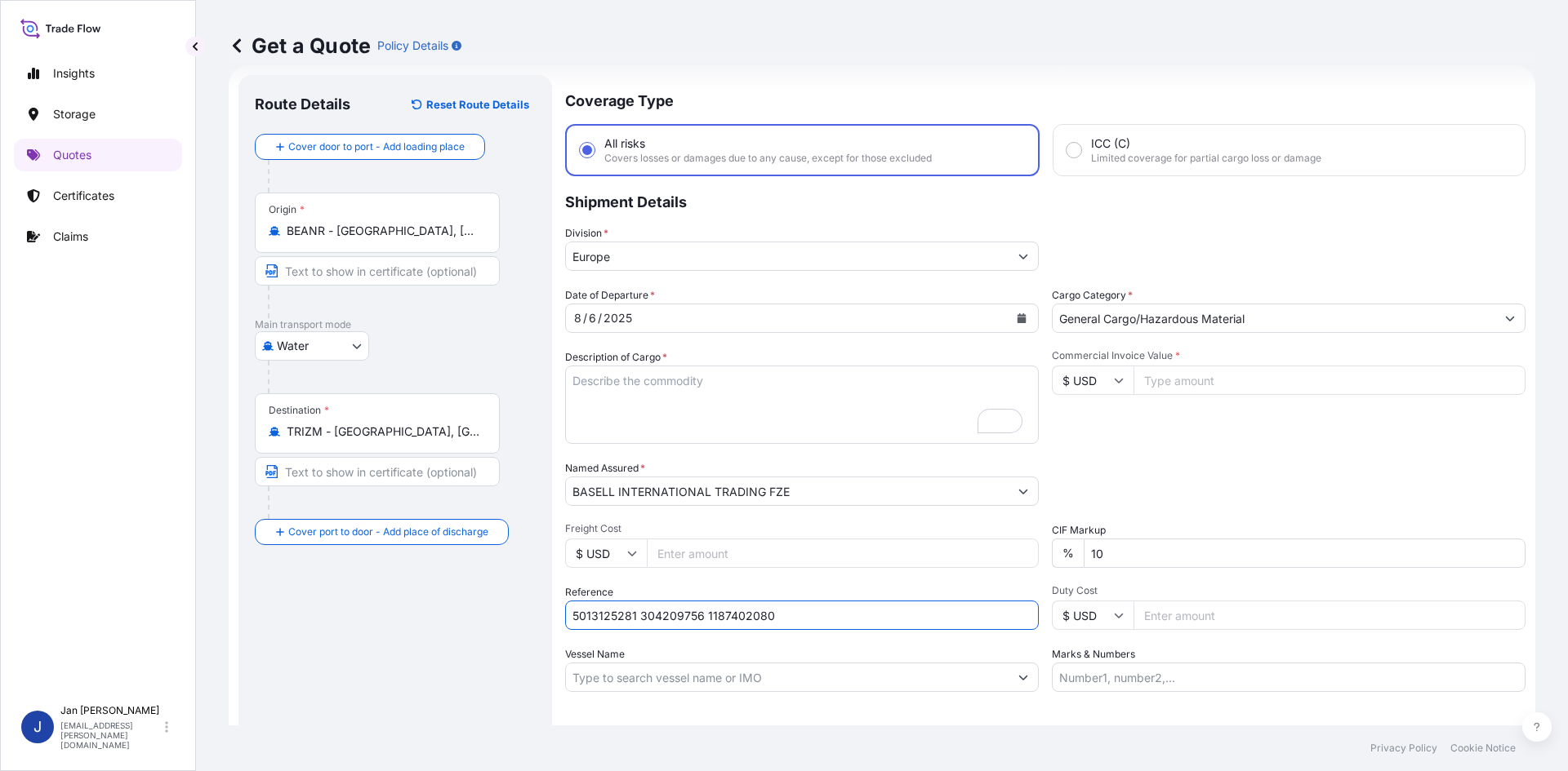
type input "5013125281 304209756 1187402080"
click at [698, 674] on input "Vessel Name" at bounding box center [787, 677] width 443 height 29
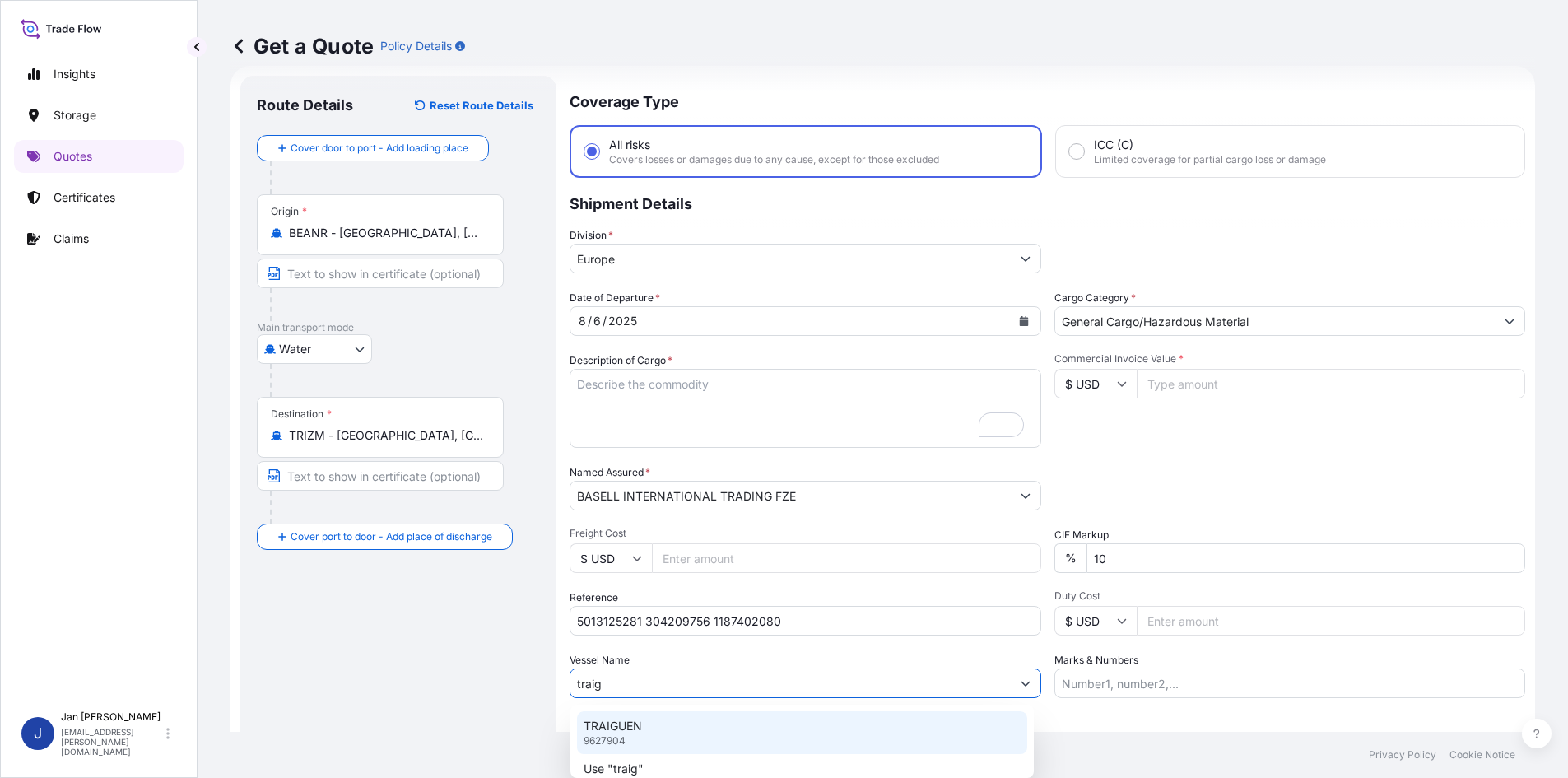
click at [695, 723] on div "TRAIGUEN 9627904" at bounding box center [802, 732] width 451 height 43
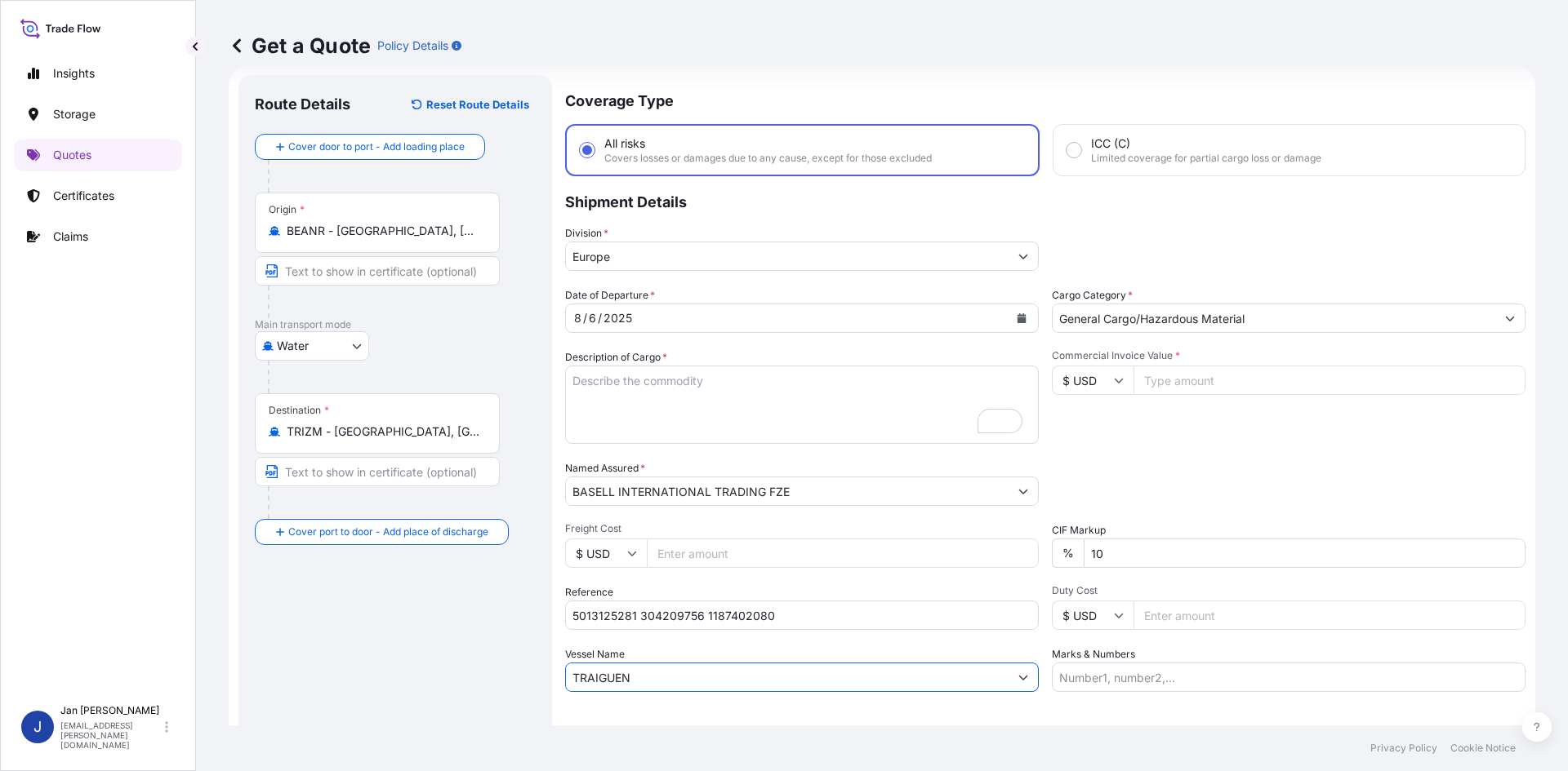
type input "TRAIGUEN"
click at [1114, 379] on icon at bounding box center [1119, 381] width 9 height 5
drag, startPoint x: 1091, startPoint y: 419, endPoint x: 1161, endPoint y: 388, distance: 76.6
click at [1091, 418] on div "€ EUR" at bounding box center [1087, 425] width 69 height 31
type input "€ EUR"
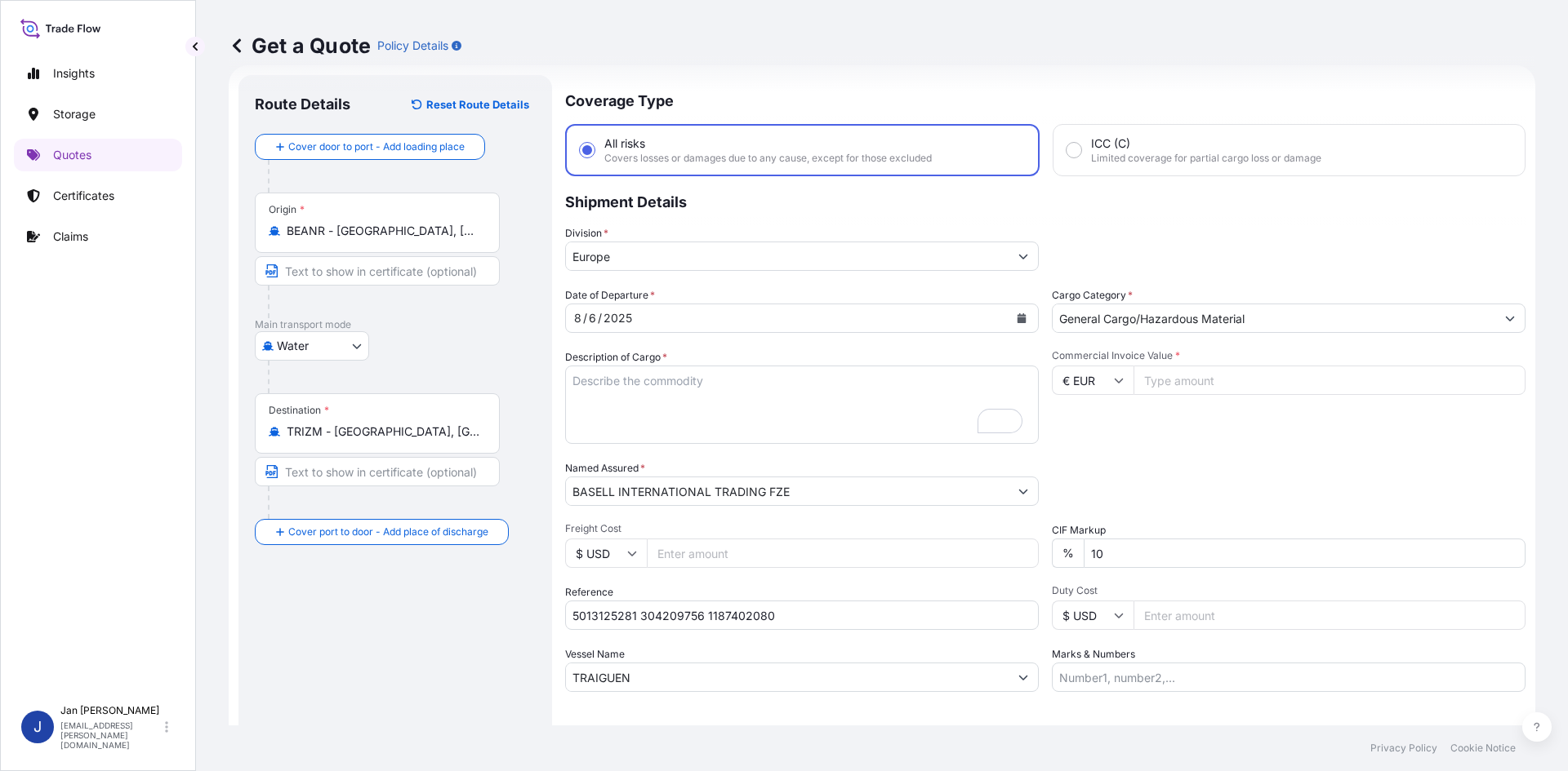
click at [1171, 385] on input "Commercial Invoice Value *" at bounding box center [1329, 380] width 392 height 29
paste input "59647.50"
type input "59647.50"
click at [627, 386] on textarea "7920 BAGS LOADED ONTO 144 PALLETS LOADED INTO 8 40' HIGH CUBE CONTAINER LUPOLEN…" at bounding box center [802, 404] width 474 height 78
paste textarea "BAGS LOADED ONTO 36 PALLETS LOADED INTO 2 40' HIGH CUBE CONTAINER MOPLEN EP310D…"
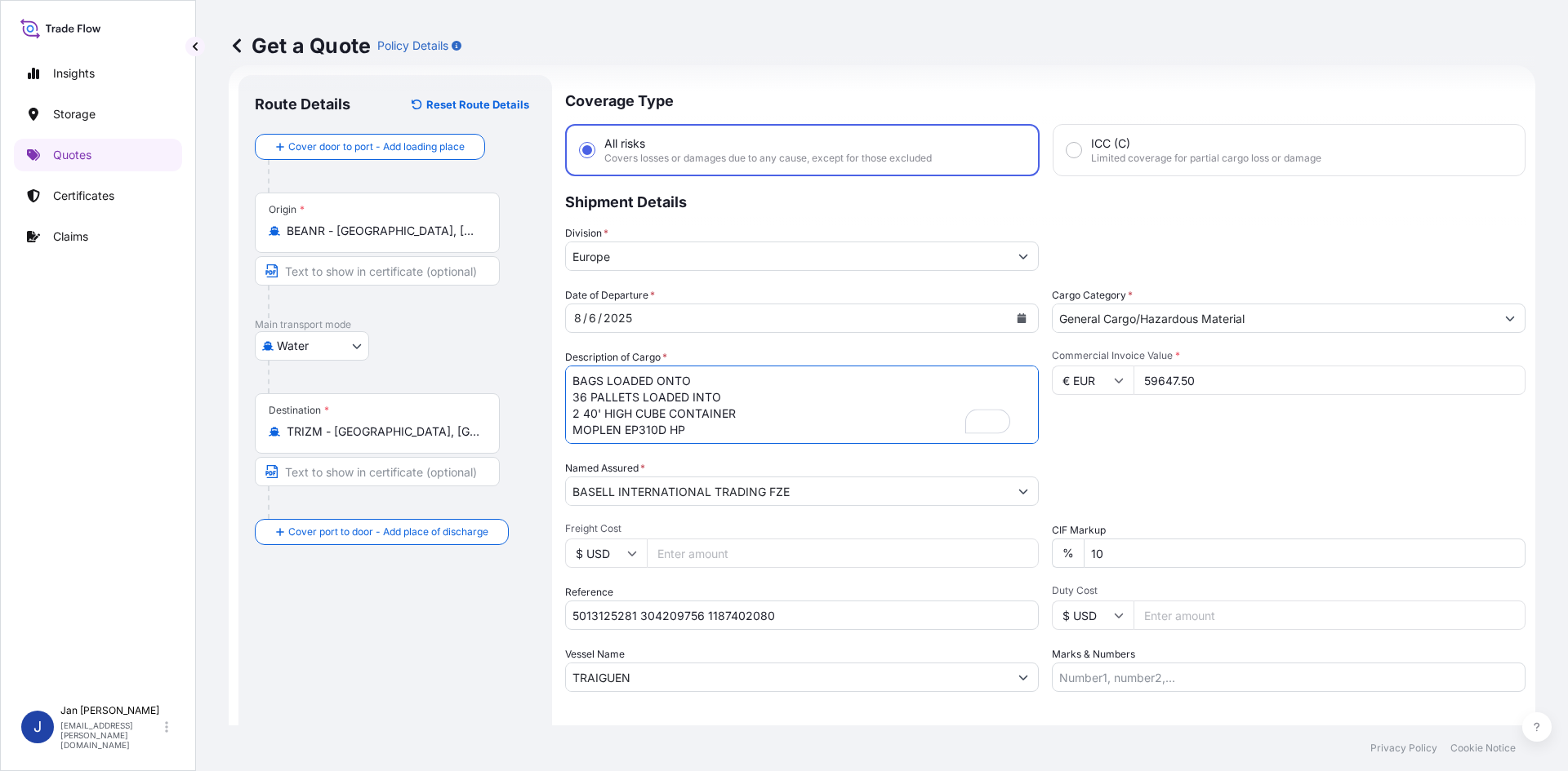
click at [570, 382] on textarea "7920 BAGS LOADED ONTO 144 PALLETS LOADED INTO 8 40' HIGH CUBE CONTAINER LUPOLEN…" at bounding box center [802, 404] width 474 height 78
type textarea "1980 BAGS LOADED ONTO 36 PALLETS LOADED INTO 2 40' HIGH CUBE CONTAINER MOPLEN E…"
drag, startPoint x: 1130, startPoint y: 682, endPoint x: 1127, endPoint y: 666, distance: 16.3
click at [1130, 682] on input "Marks & Numbers" at bounding box center [1288, 677] width 474 height 29
paste input "BAREKS / [GEOGRAPHIC_DATA]"
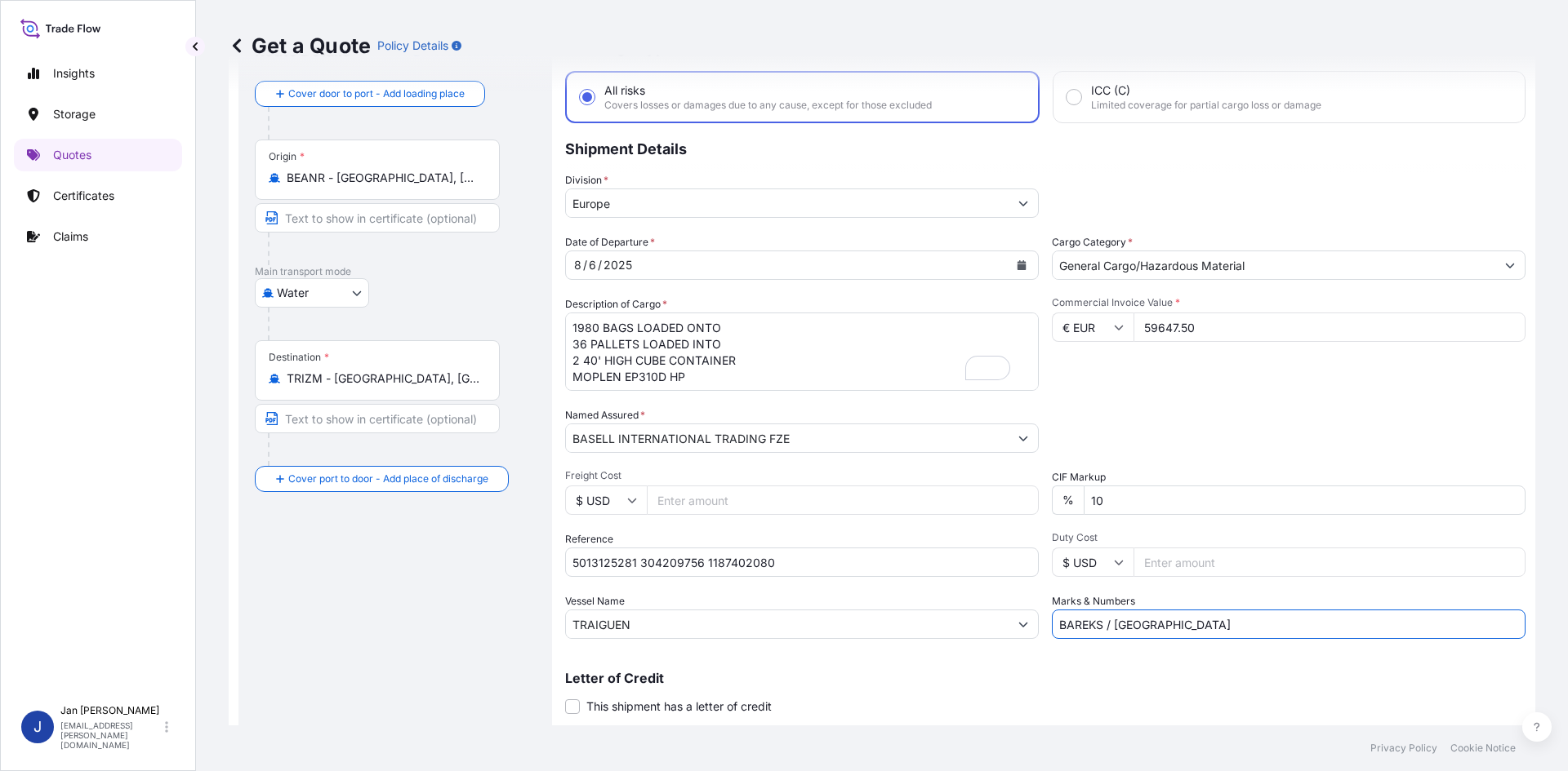
scroll to position [124, 0]
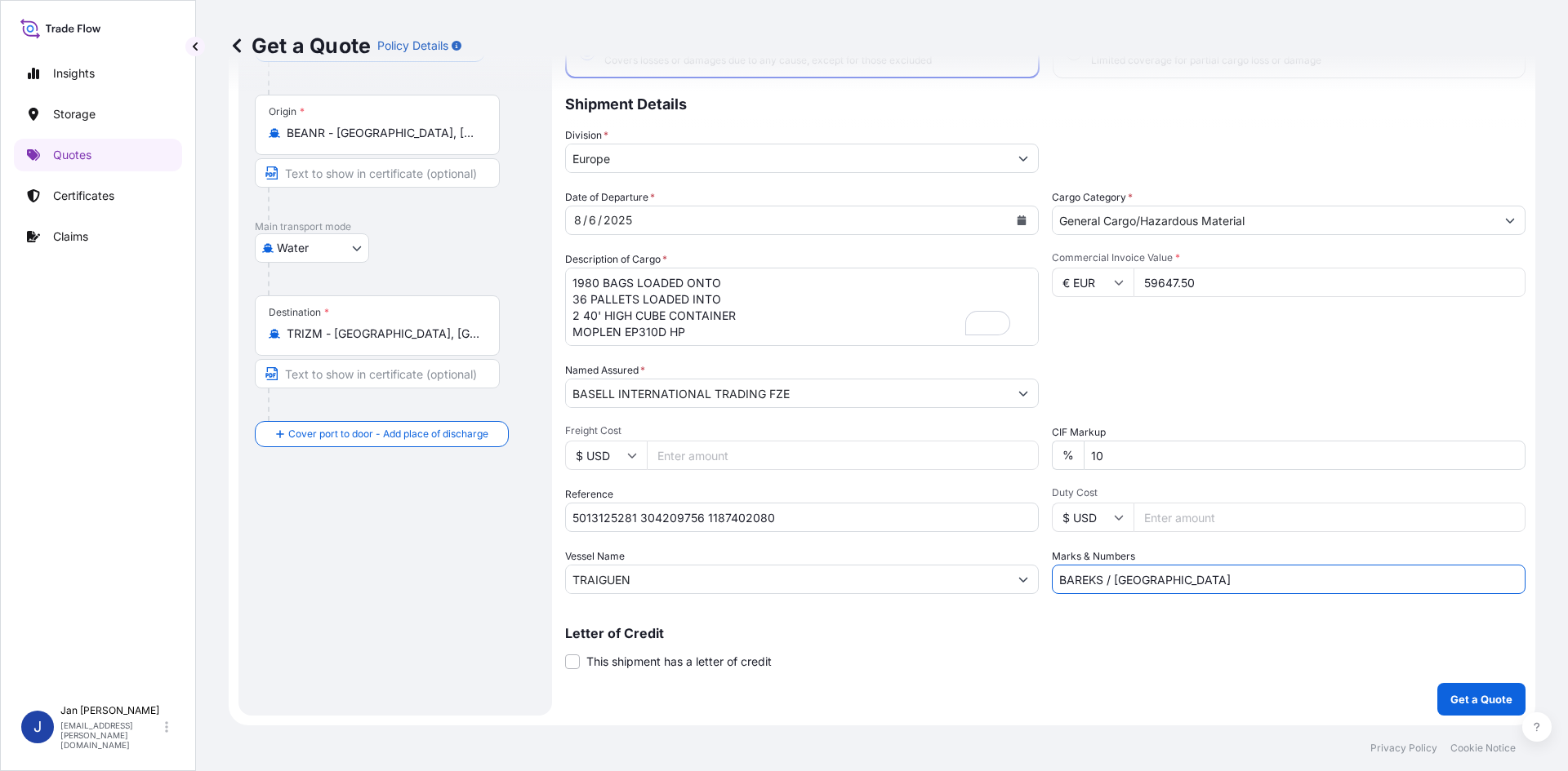
type input "BAREKS / [GEOGRAPHIC_DATA]"
click at [1451, 697] on p "Get a Quote" at bounding box center [1482, 699] width 62 height 16
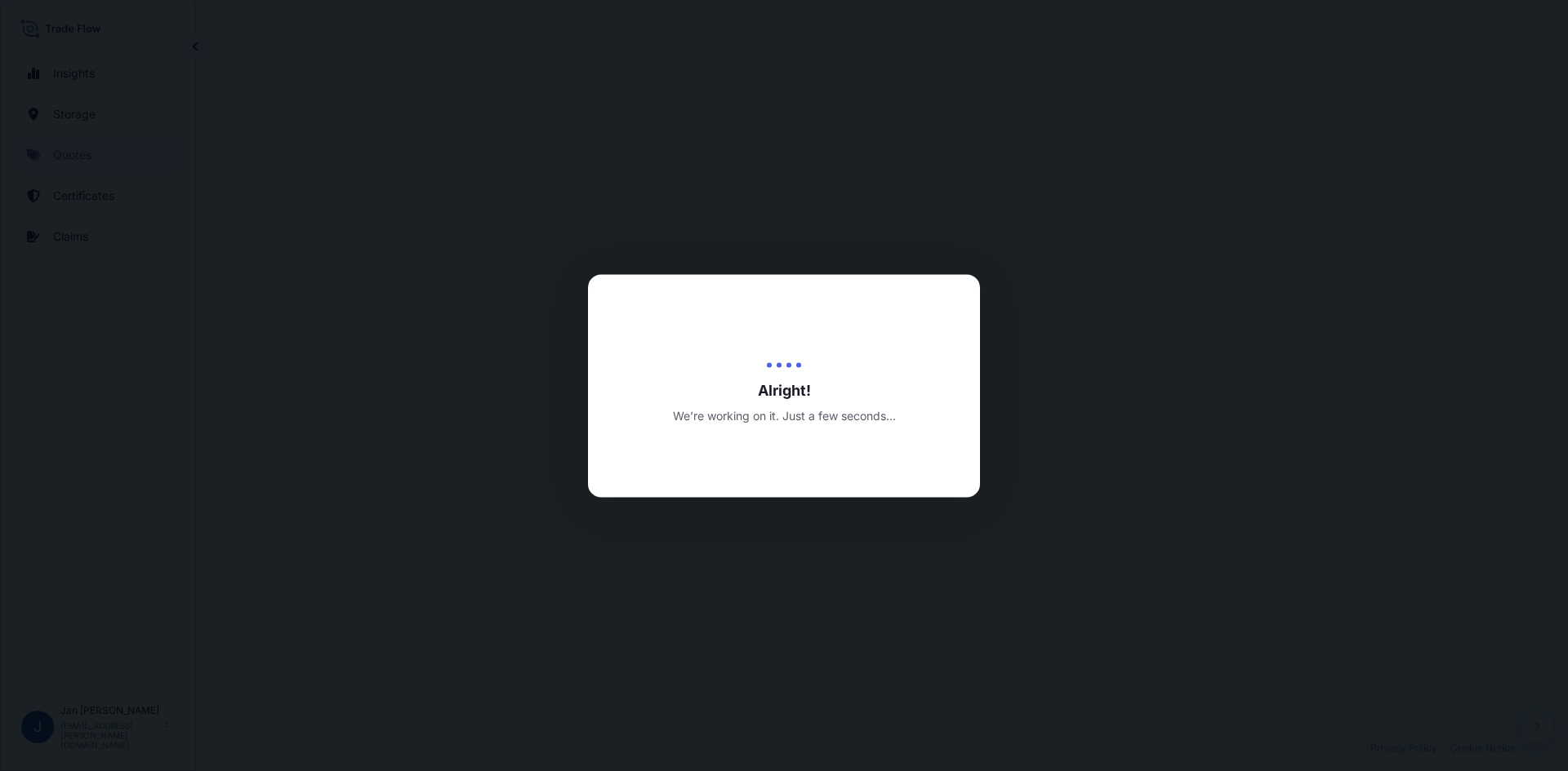
select select "Water"
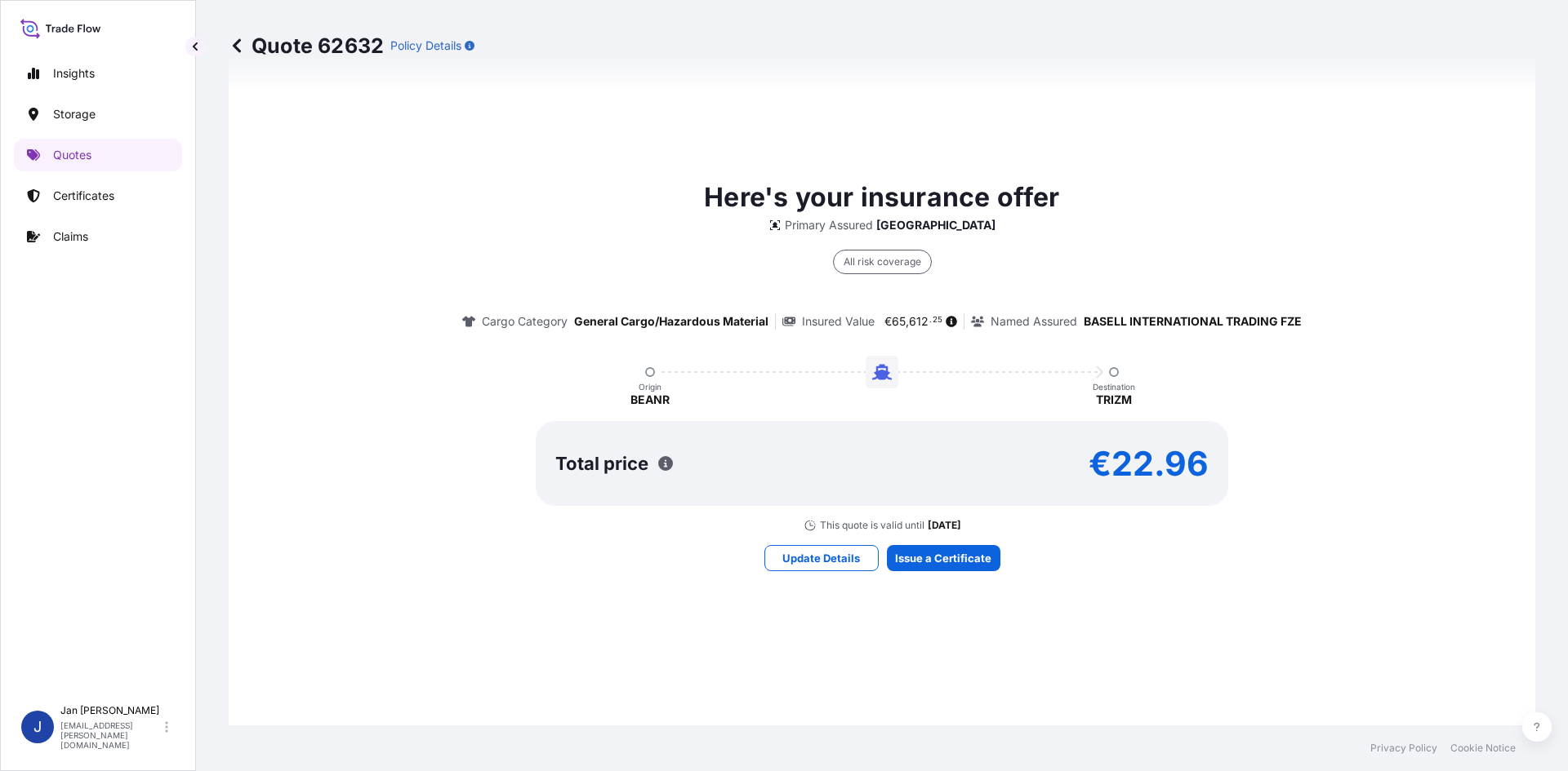
scroll to position [1193, 0]
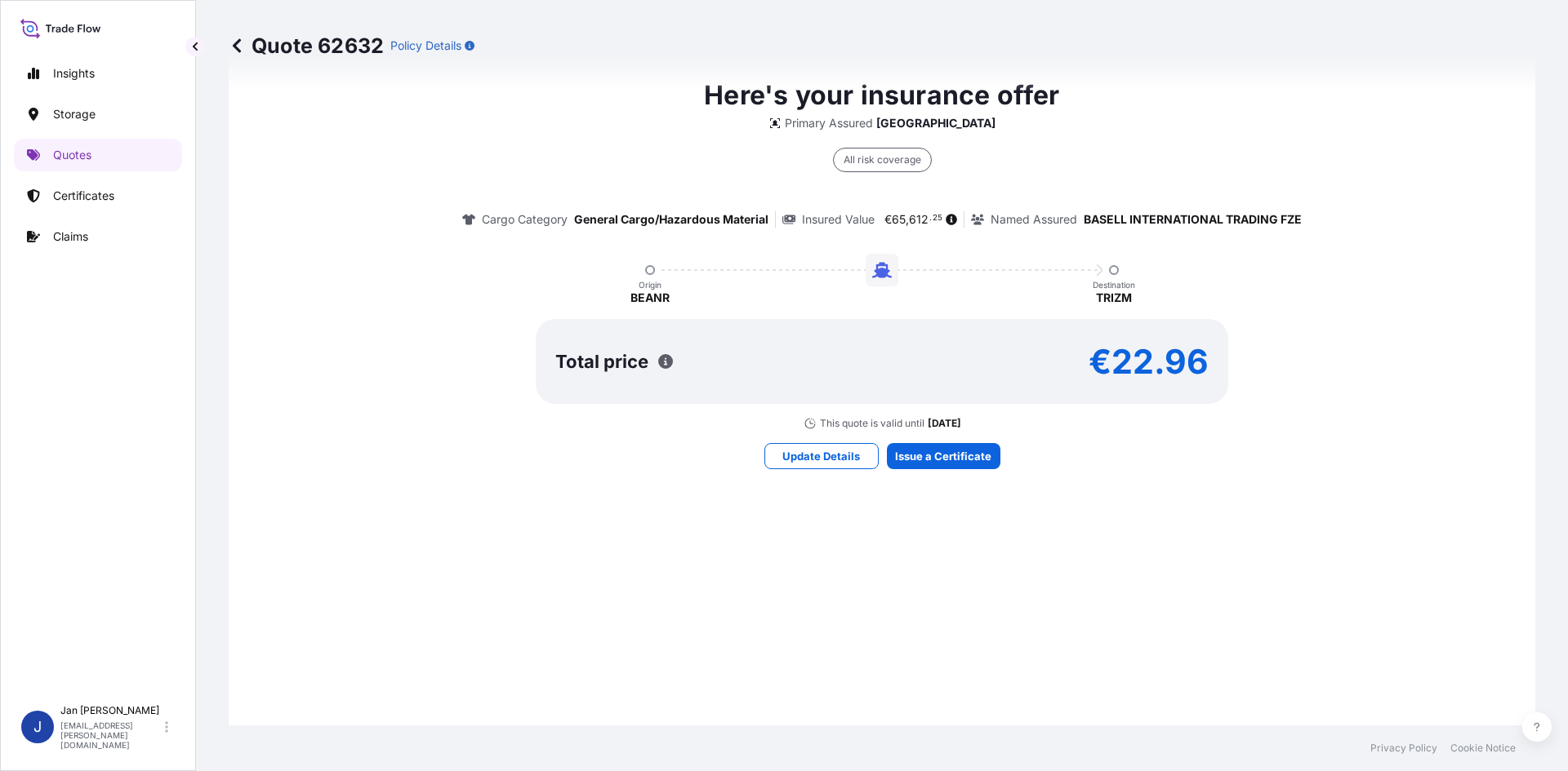
click at [928, 470] on div "Here's your insurance offer Primary Assured [GEOGRAPHIC_DATA] All risk coverage…" at bounding box center [882, 272] width 1261 height 1151
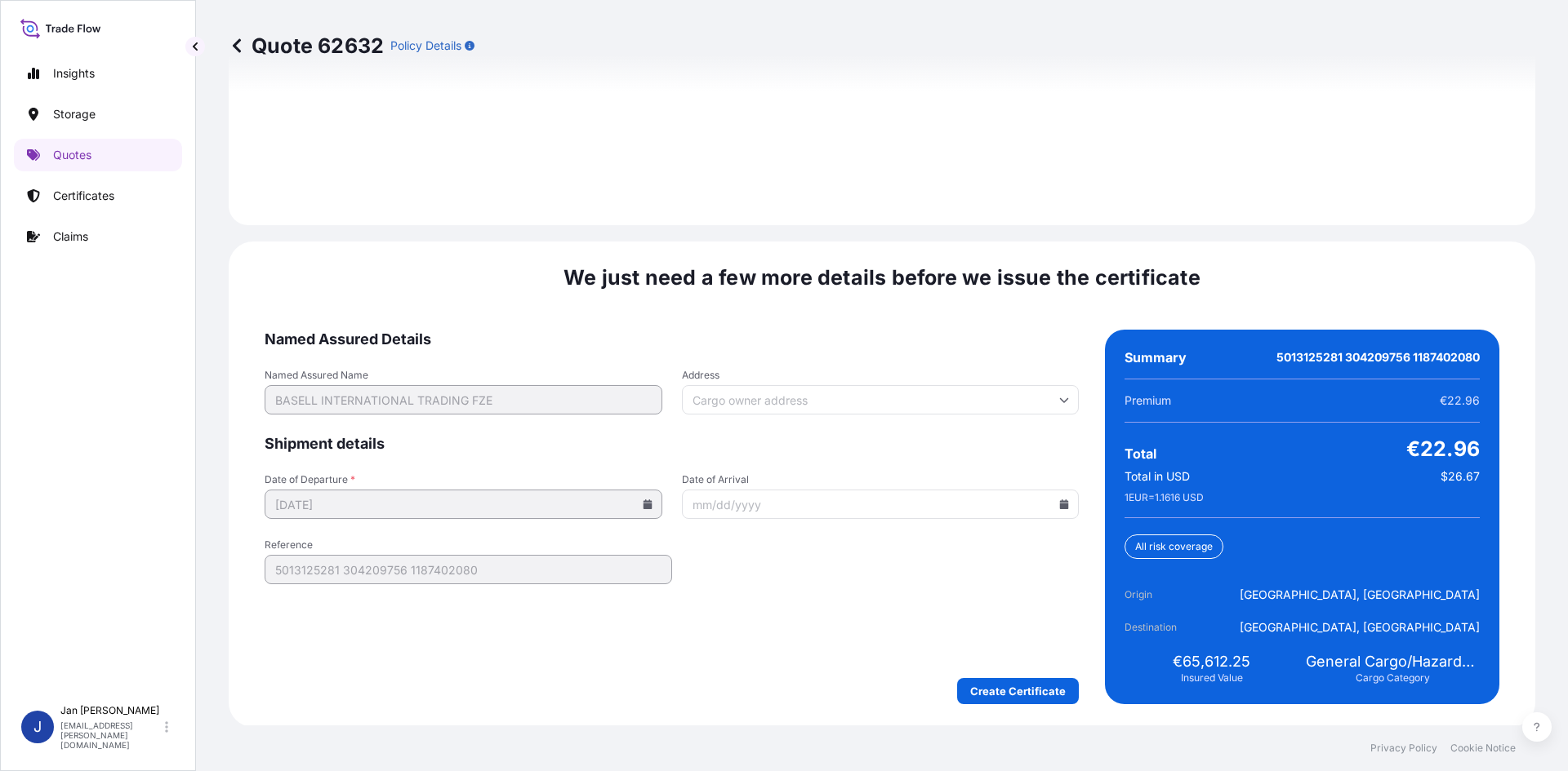
scroll to position [2341, 0]
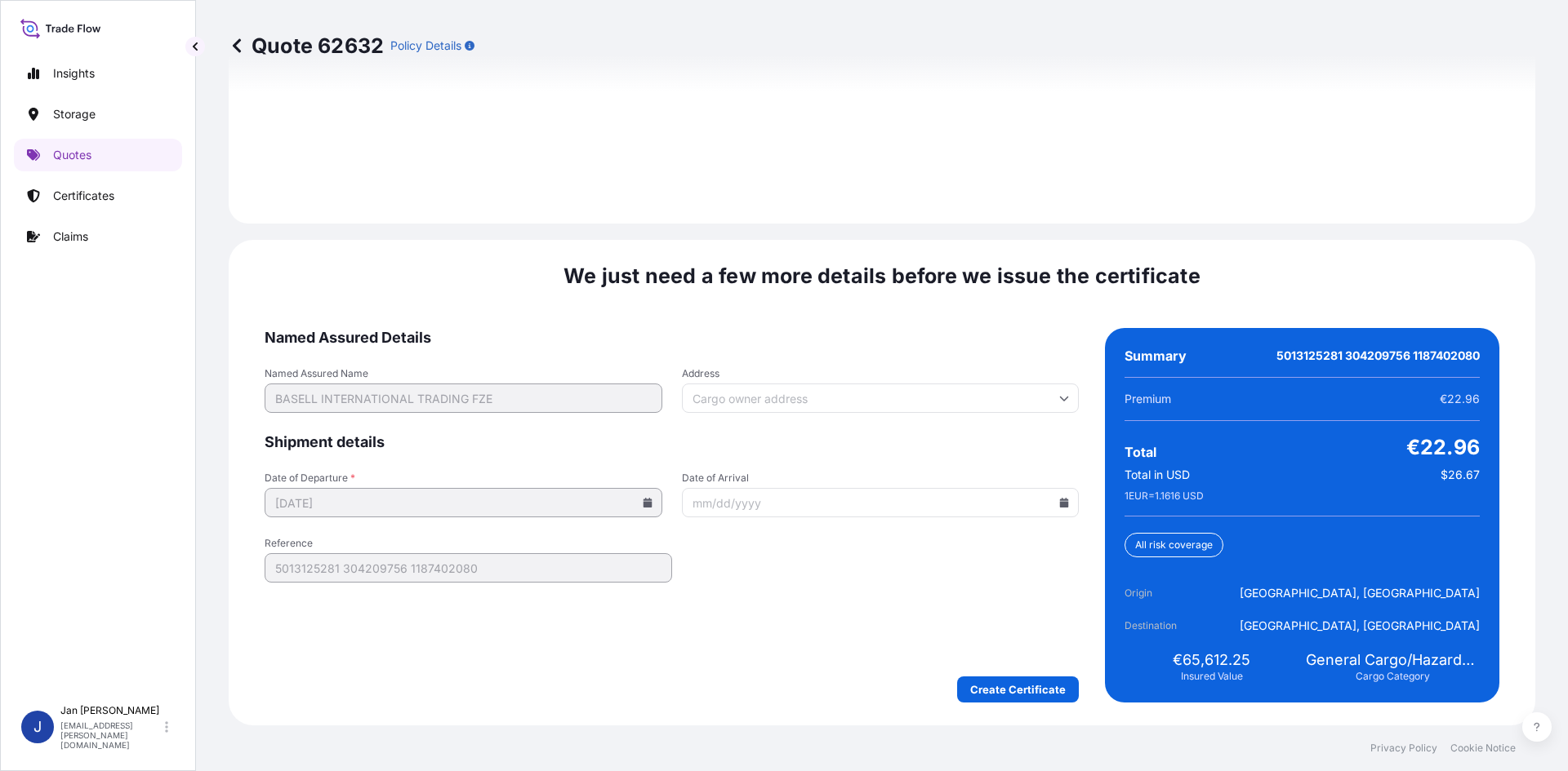
click at [1060, 504] on icon at bounding box center [1064, 503] width 9 height 10
click at [904, 388] on button "22" at bounding box center [890, 381] width 26 height 26
type input "[DATE]"
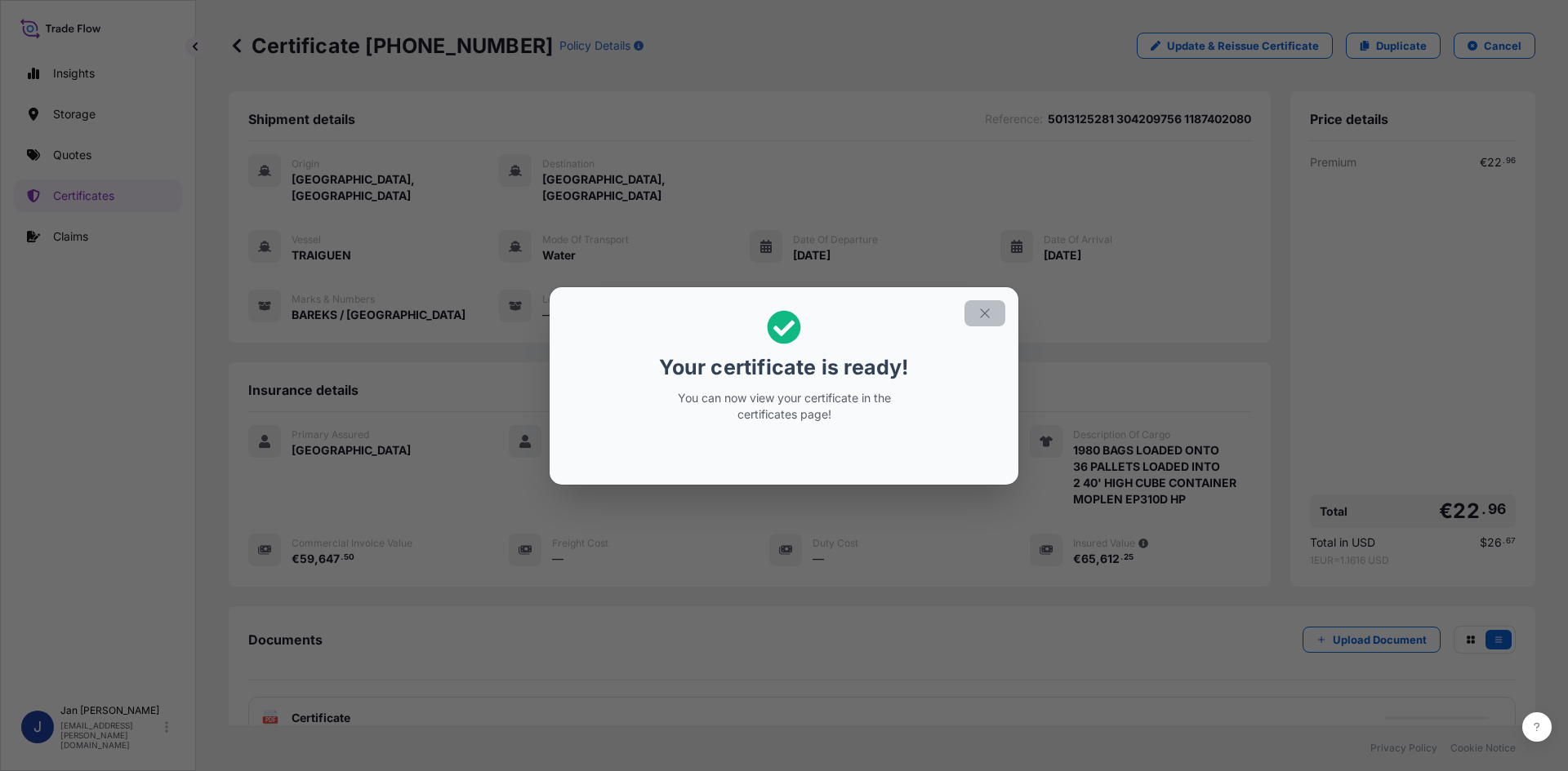
click at [982, 312] on icon "button" at bounding box center [985, 313] width 15 height 15
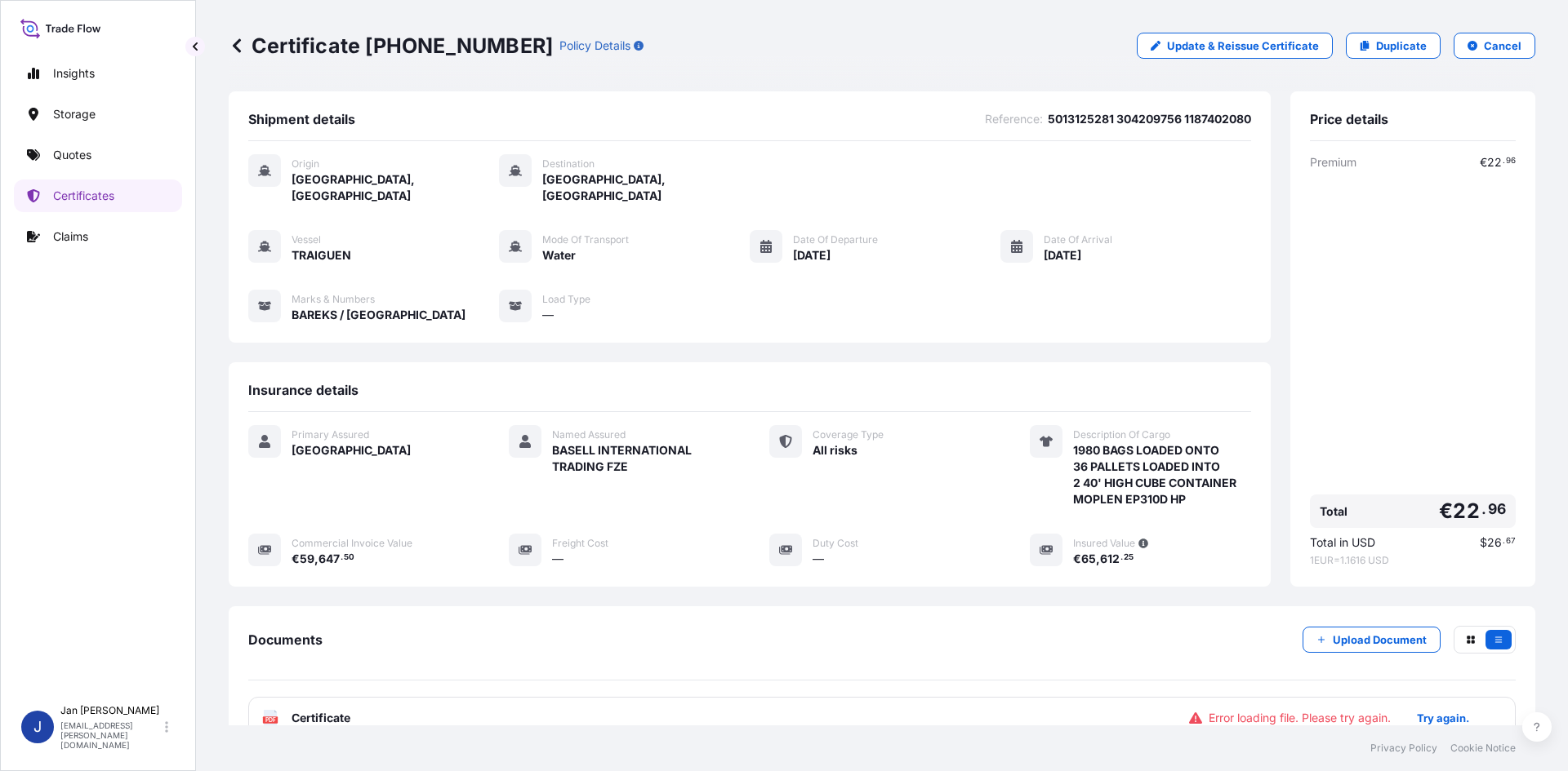
click at [297, 710] on span "Certificate" at bounding box center [321, 717] width 59 height 16
click at [275, 710] on icon at bounding box center [271, 717] width 14 height 16
click at [268, 710] on icon at bounding box center [271, 717] width 14 height 16
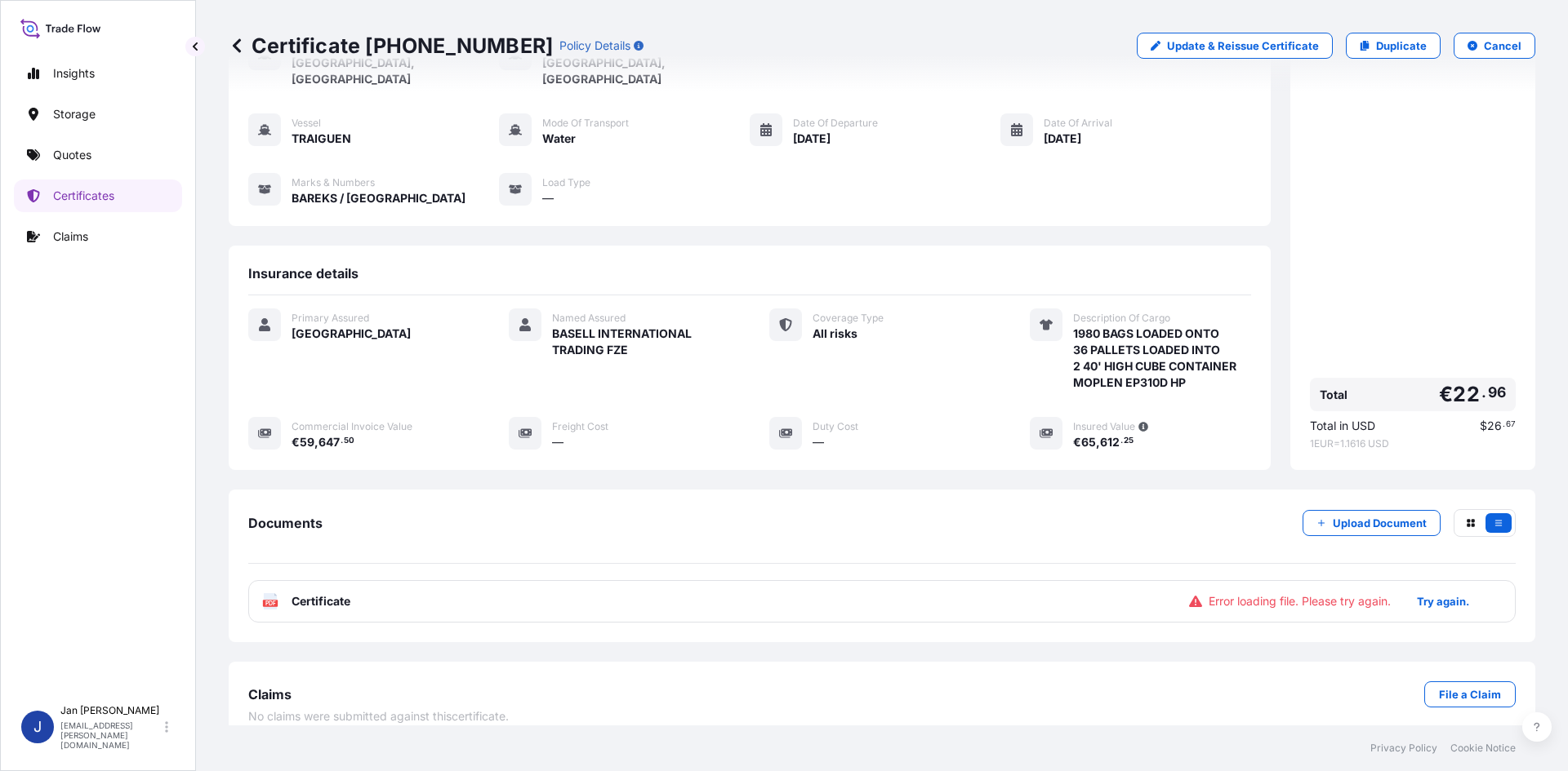
scroll to position [119, 0]
click at [1426, 591] on p "Try again." at bounding box center [1443, 598] width 52 height 16
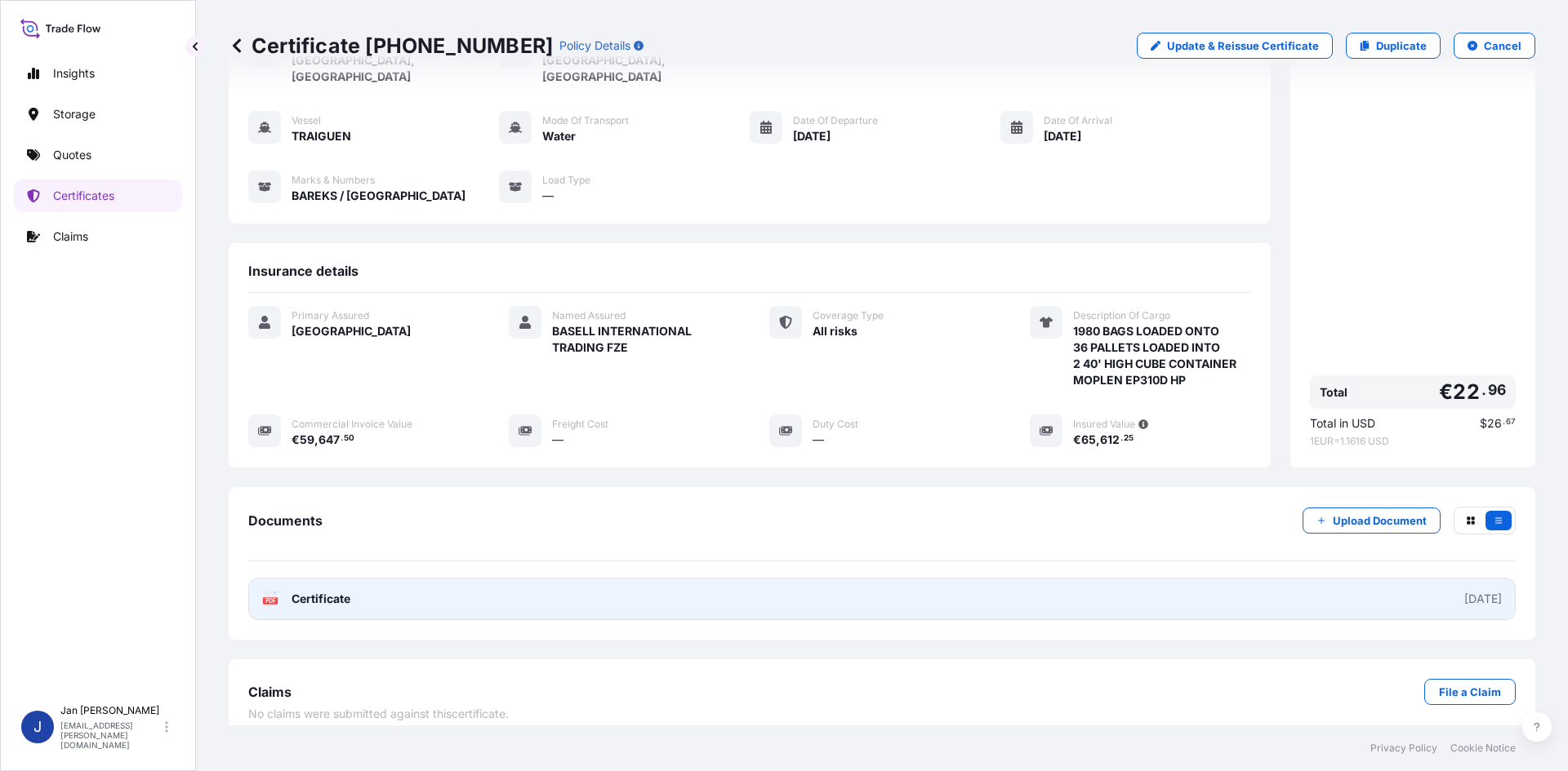
click at [302, 591] on span "Certificate" at bounding box center [321, 598] width 59 height 16
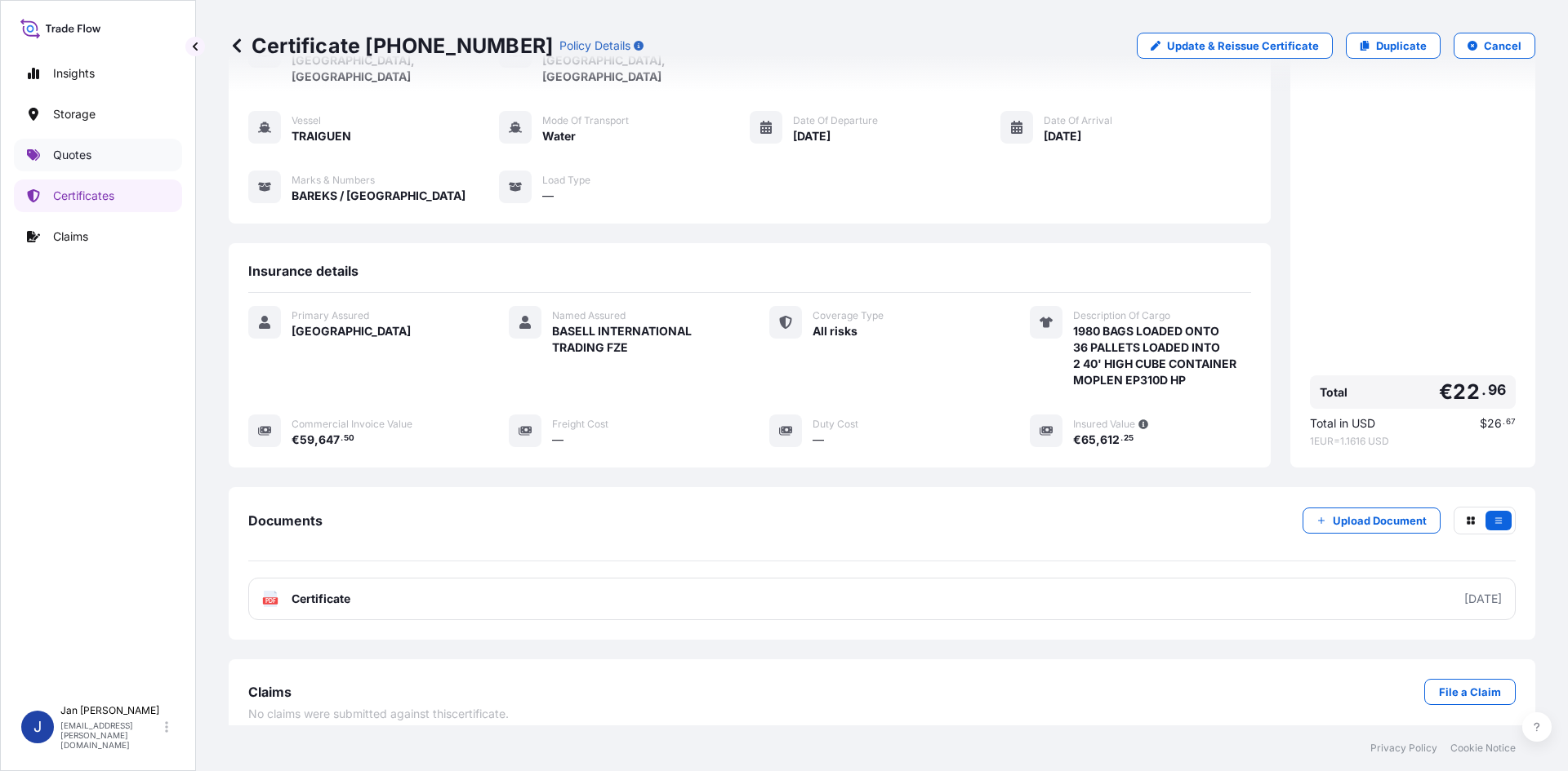
click at [78, 149] on p "Quotes" at bounding box center [72, 154] width 39 height 16
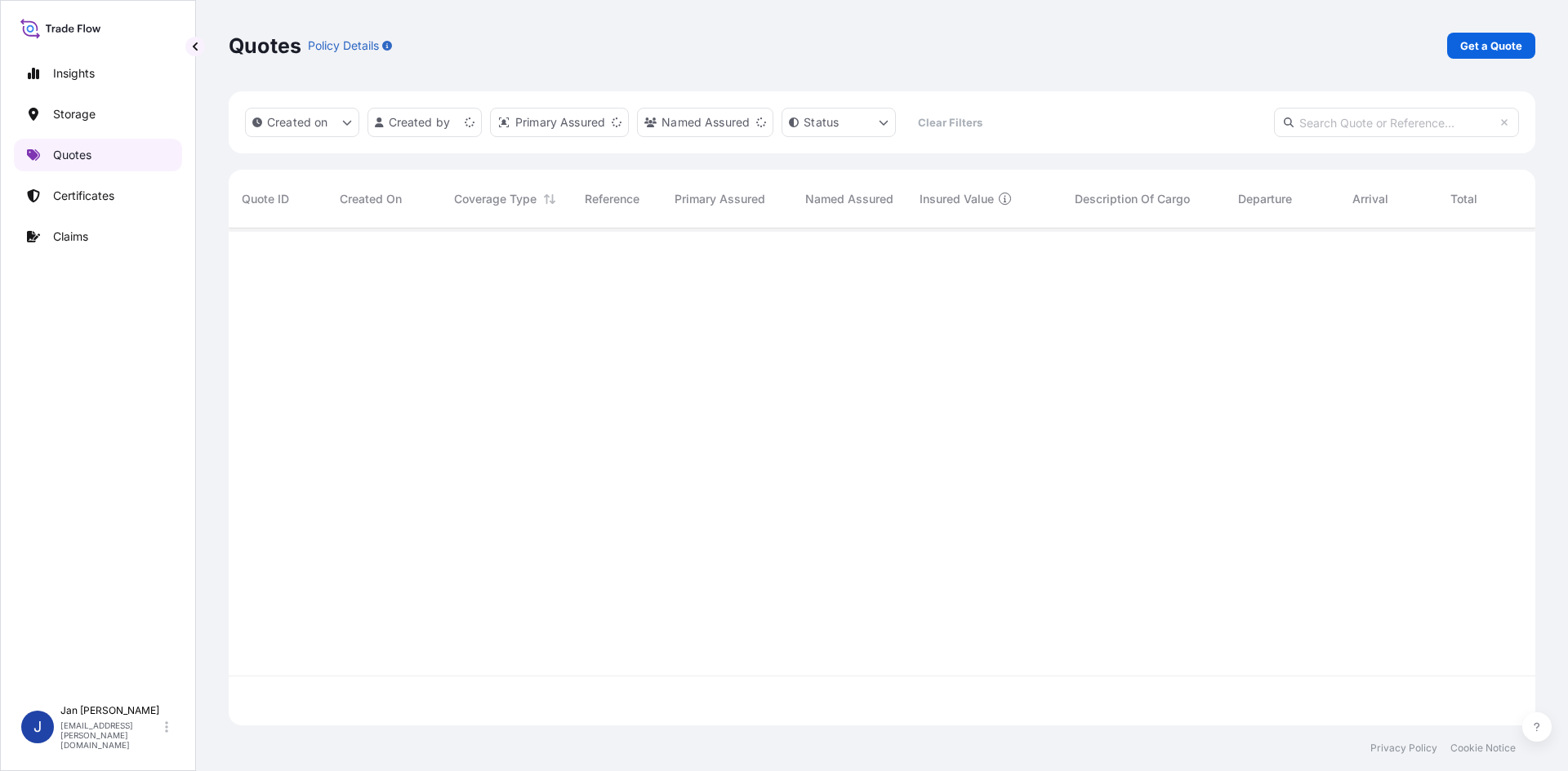
scroll to position [494, 1295]
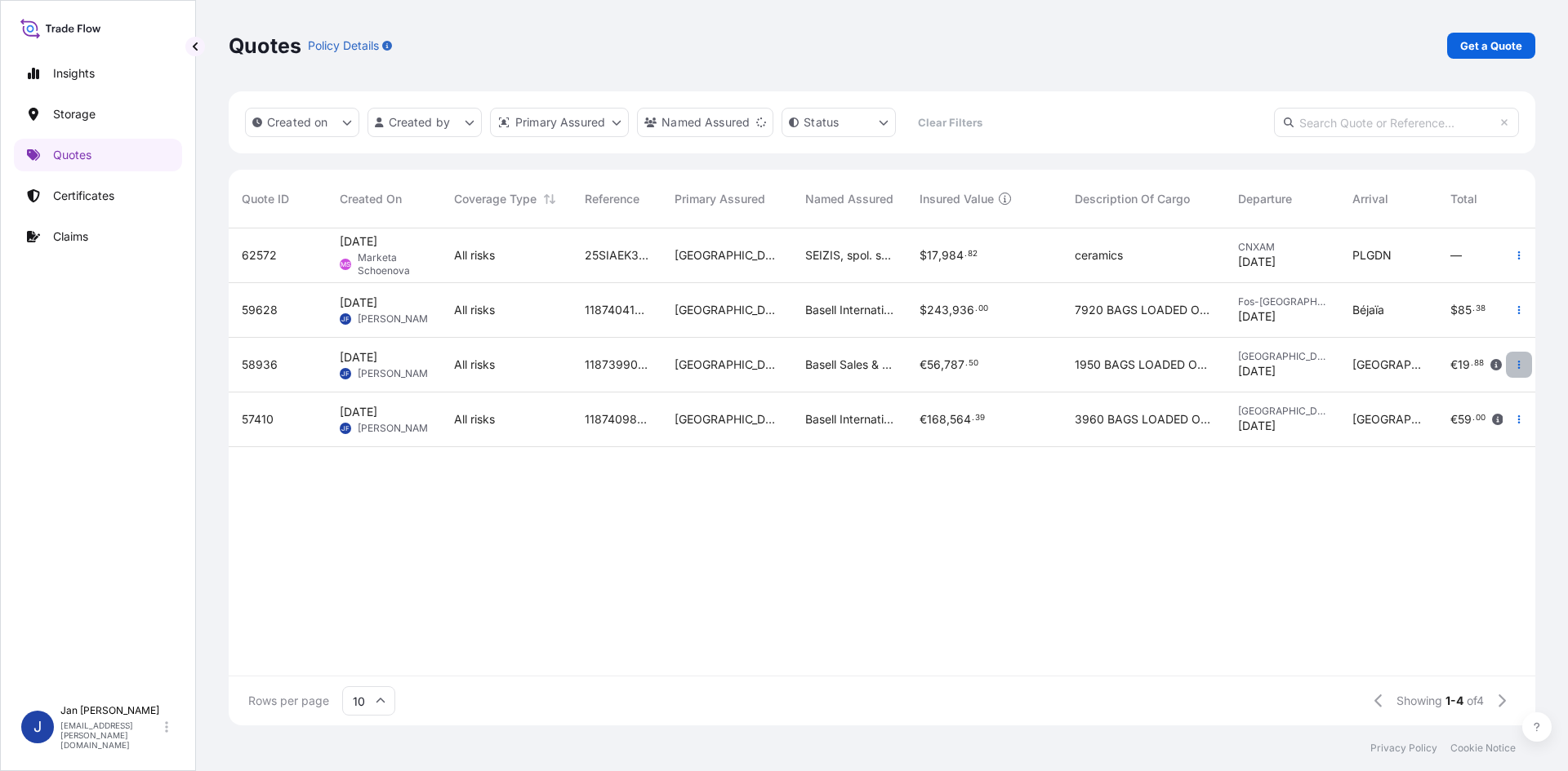
click at [1519, 366] on icon "button" at bounding box center [1519, 365] width 10 height 10
click at [1477, 396] on p "Duplicate quote" at bounding box center [1452, 397] width 85 height 16
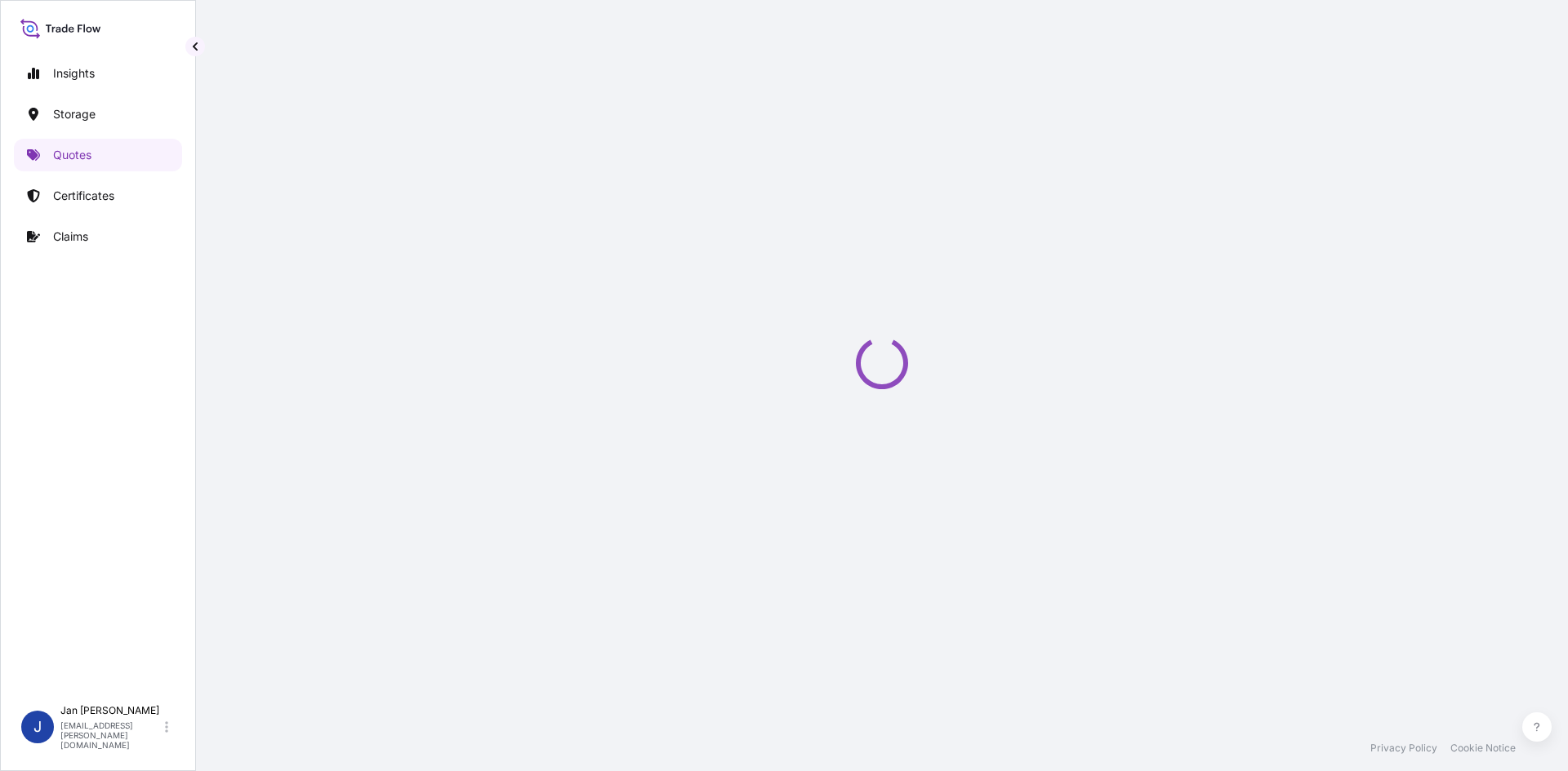
scroll to position [26, 0]
select select "Water"
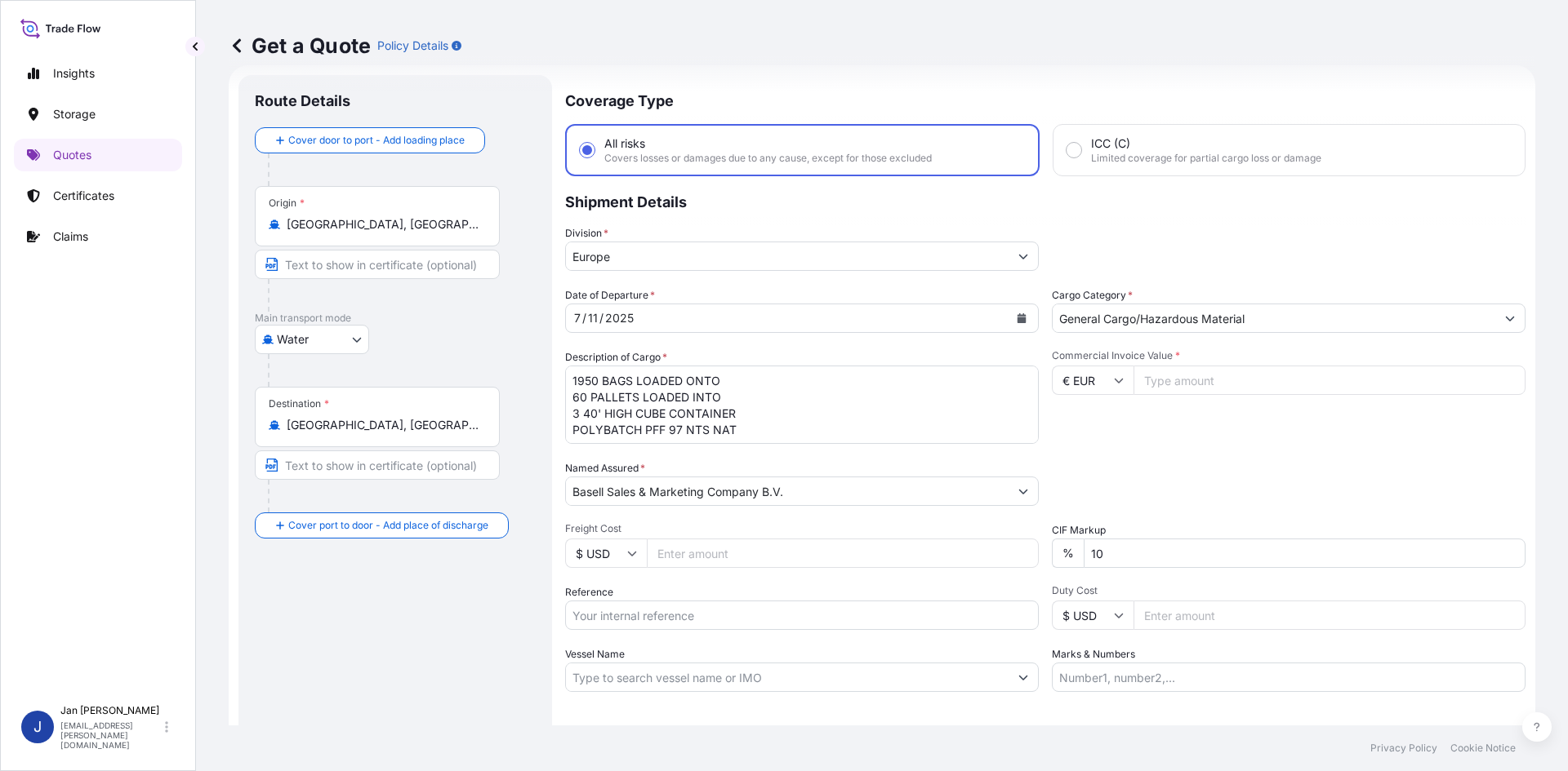
drag, startPoint x: 354, startPoint y: 421, endPoint x: 166, endPoint y: 412, distance: 188.2
click at [179, 417] on div "Insights Storage Quotes Certificates Claims J [PERSON_NAME] [EMAIL_ADDRESS][PER…" at bounding box center [784, 386] width 1568 height 771
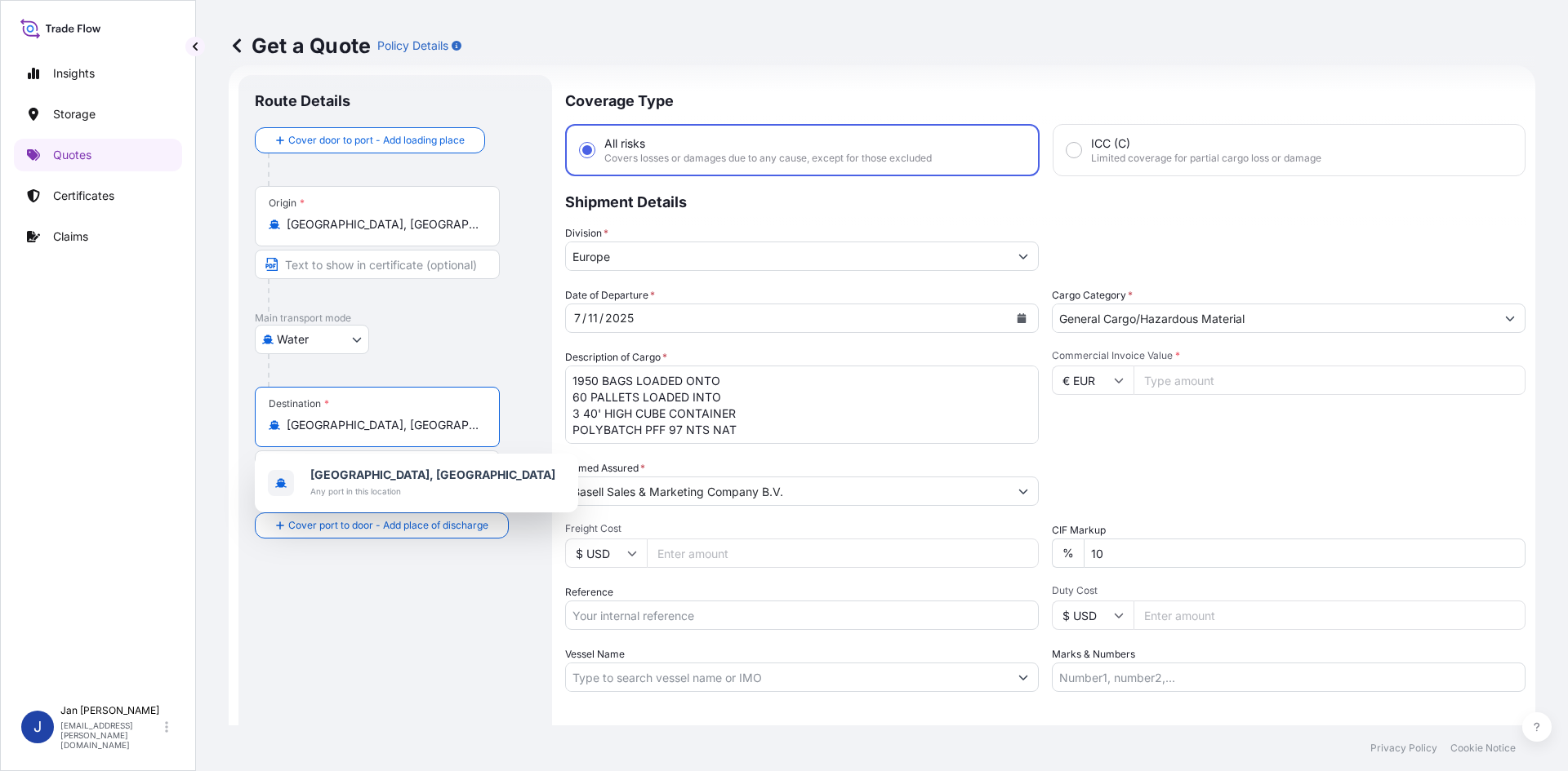
click at [1018, 315] on icon "Calendar" at bounding box center [1022, 318] width 9 height 10
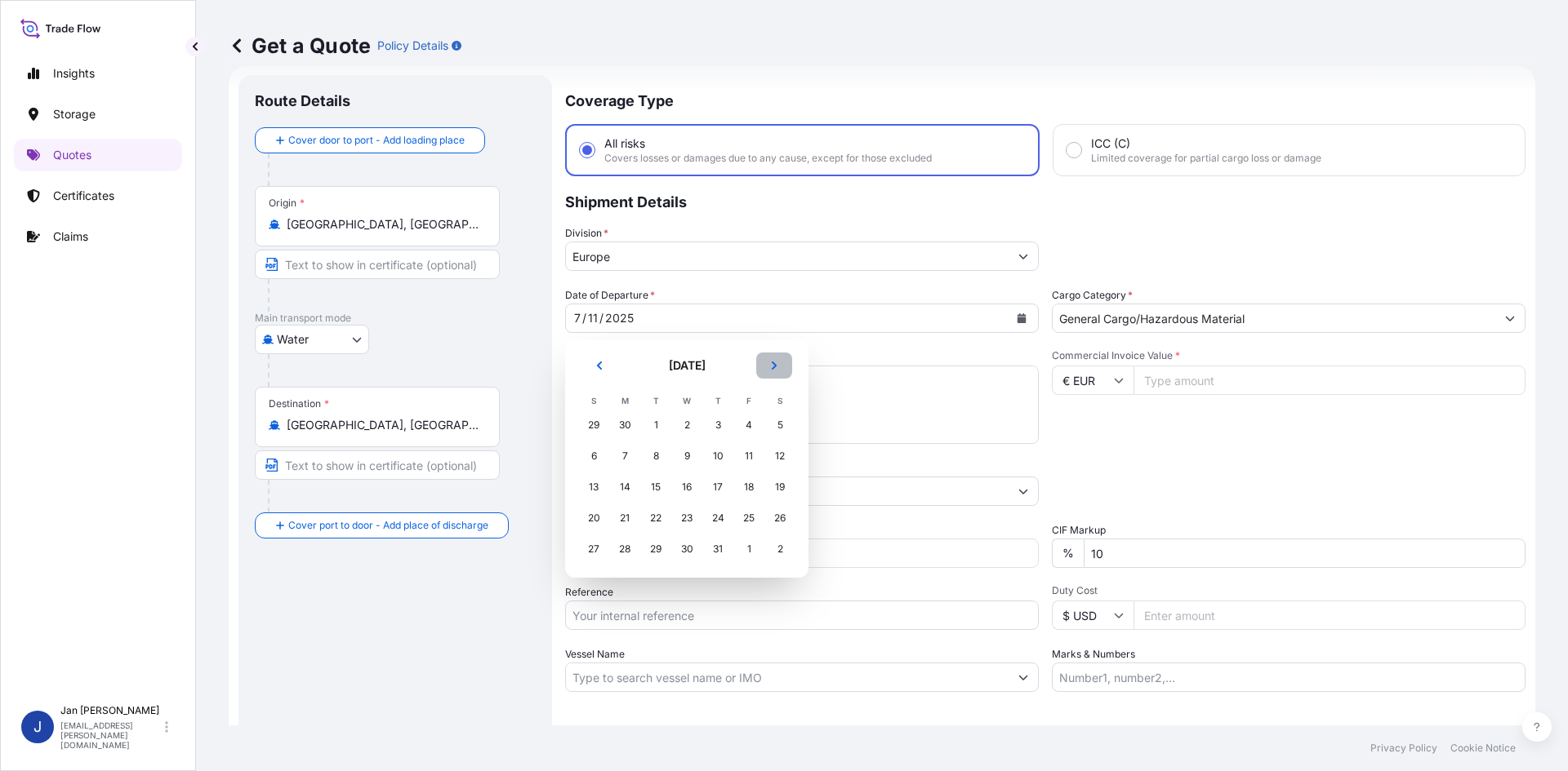
click at [773, 368] on icon "Next" at bounding box center [774, 365] width 5 height 8
click at [686, 461] on div "6" at bounding box center [687, 456] width 29 height 29
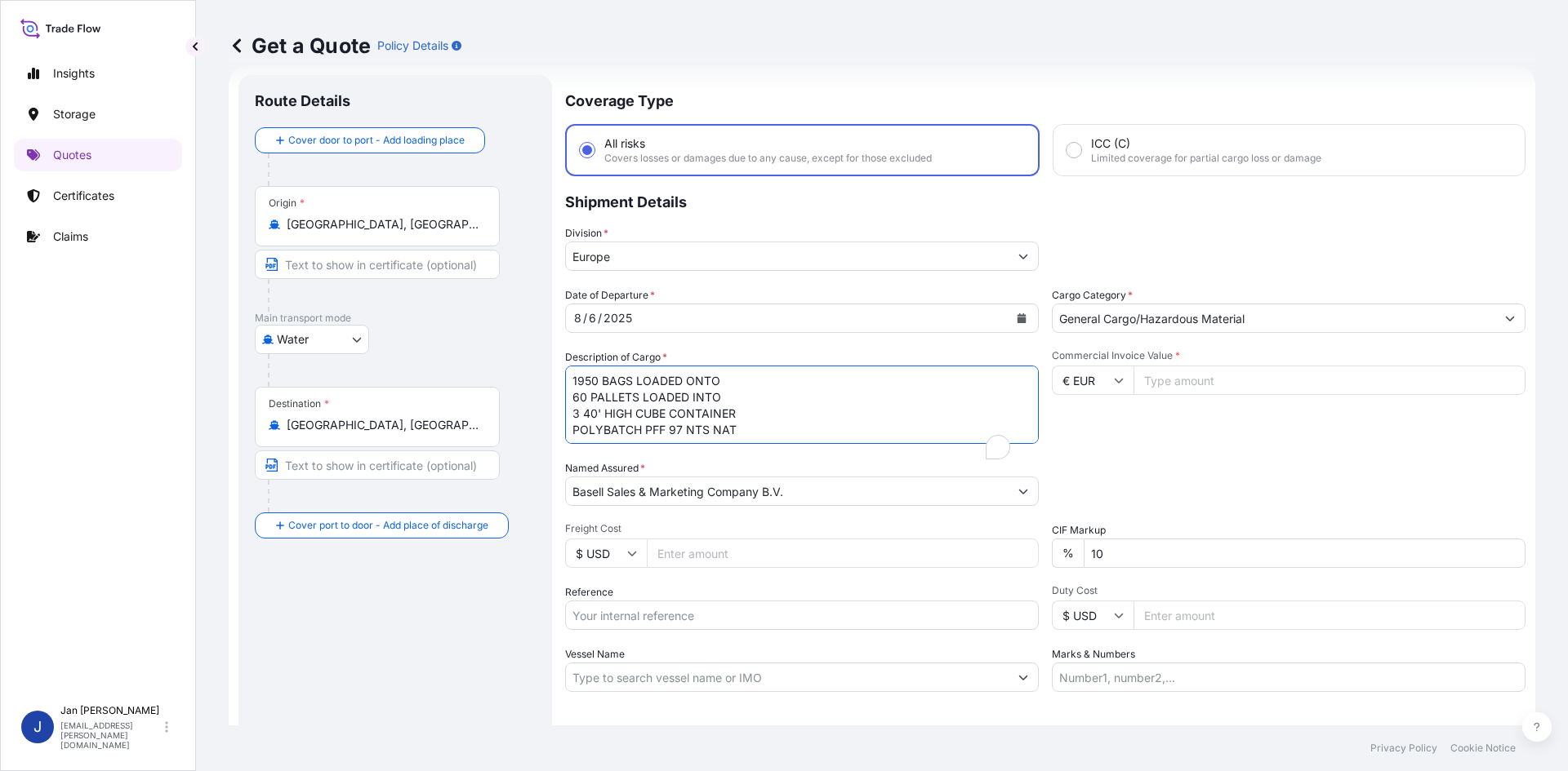
drag, startPoint x: 661, startPoint y: 420, endPoint x: 327, endPoint y: 315, distance: 350.1
click at [327, 315] on form "Route Details Cover door to port - Add loading place Place of loading Road / In…" at bounding box center [882, 444] width 1306 height 758
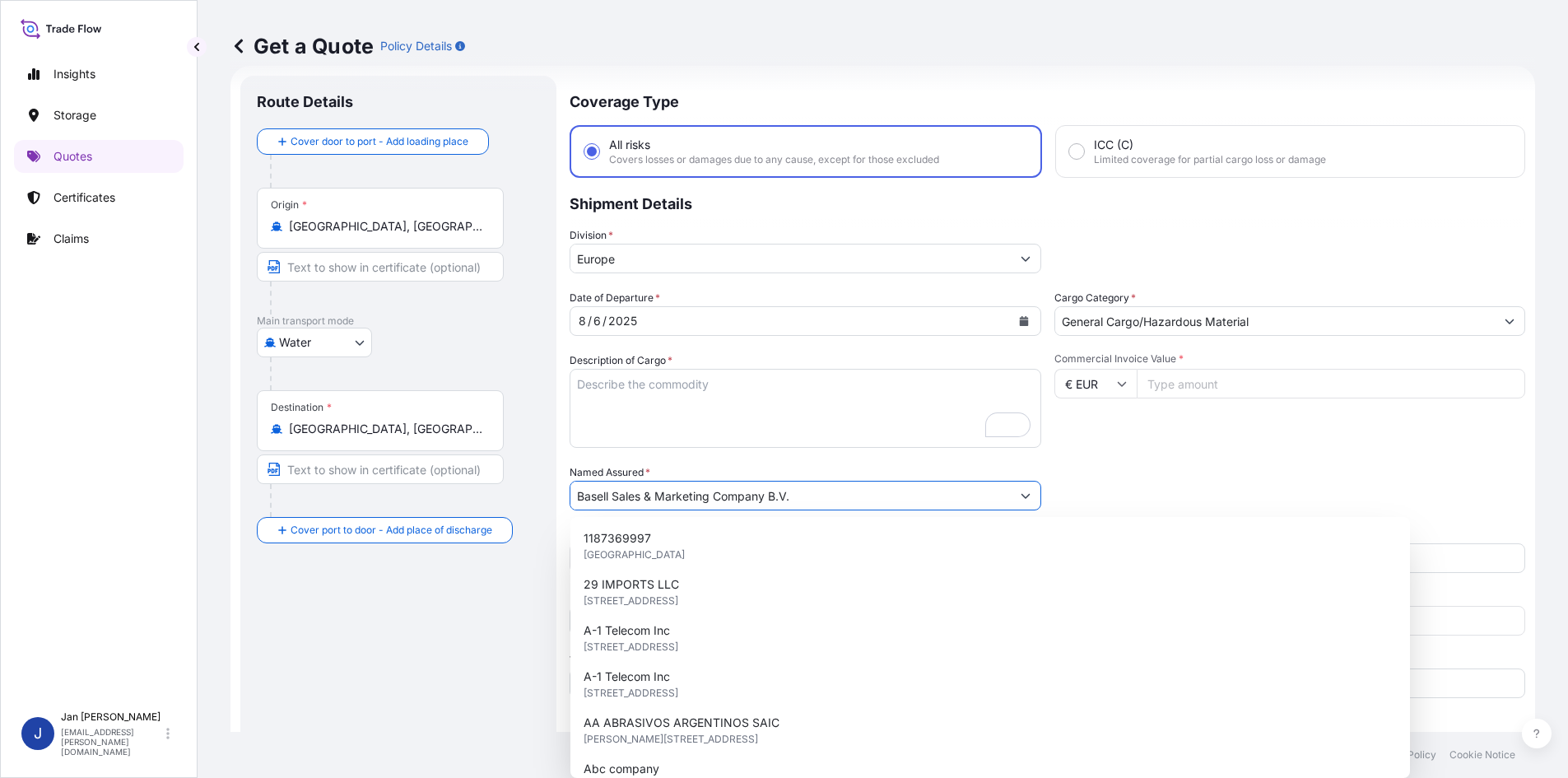
drag, startPoint x: 747, startPoint y: 503, endPoint x: 406, endPoint y: 503, distance: 341.0
click at [406, 503] on form "Route Details Cover door to port - Add loading place Place of loading Road / In…" at bounding box center [883, 448] width 1305 height 765
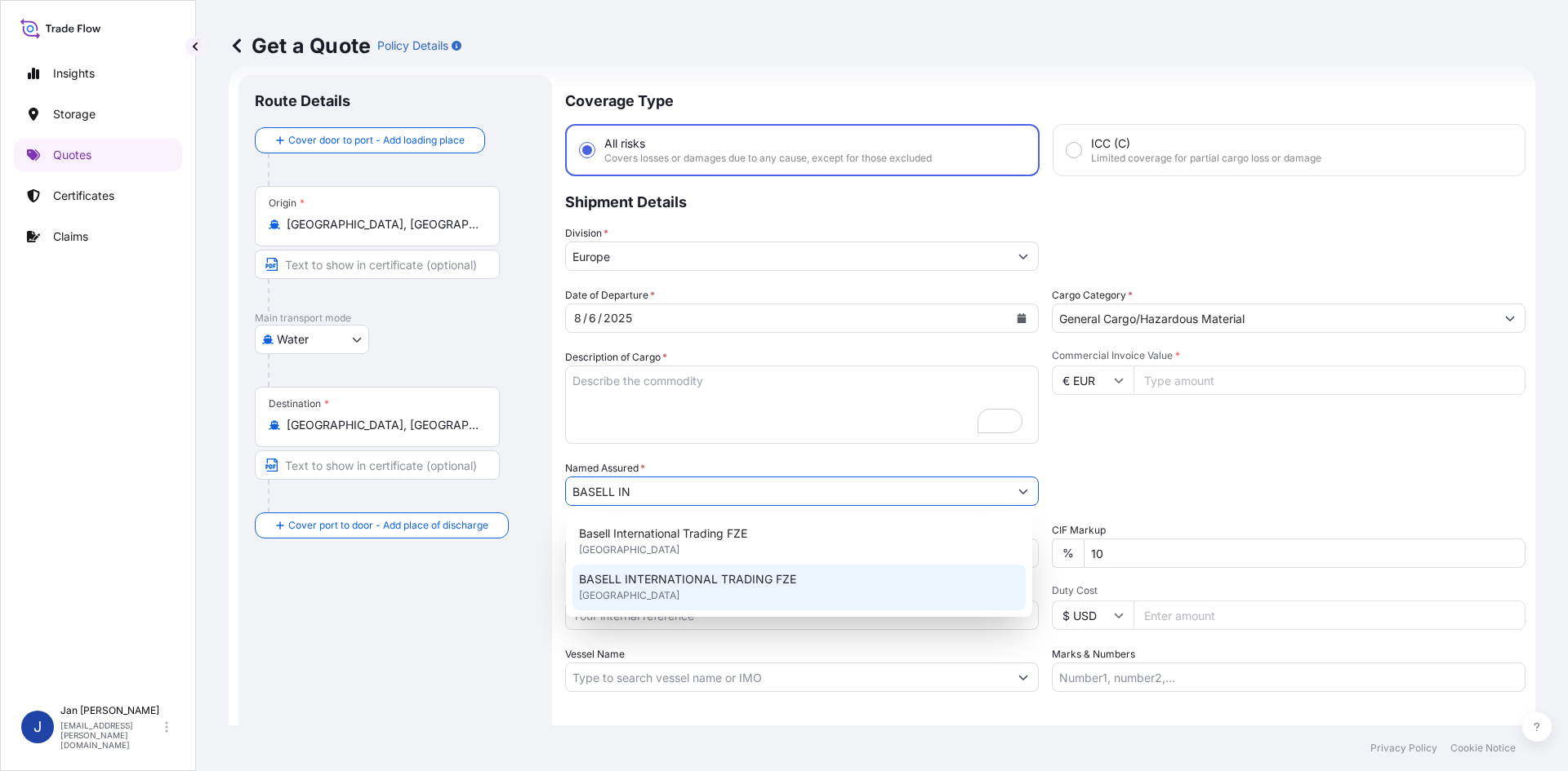
click at [640, 579] on span "BASELL INTERNATIONAL TRADING FZE" at bounding box center [688, 579] width 217 height 16
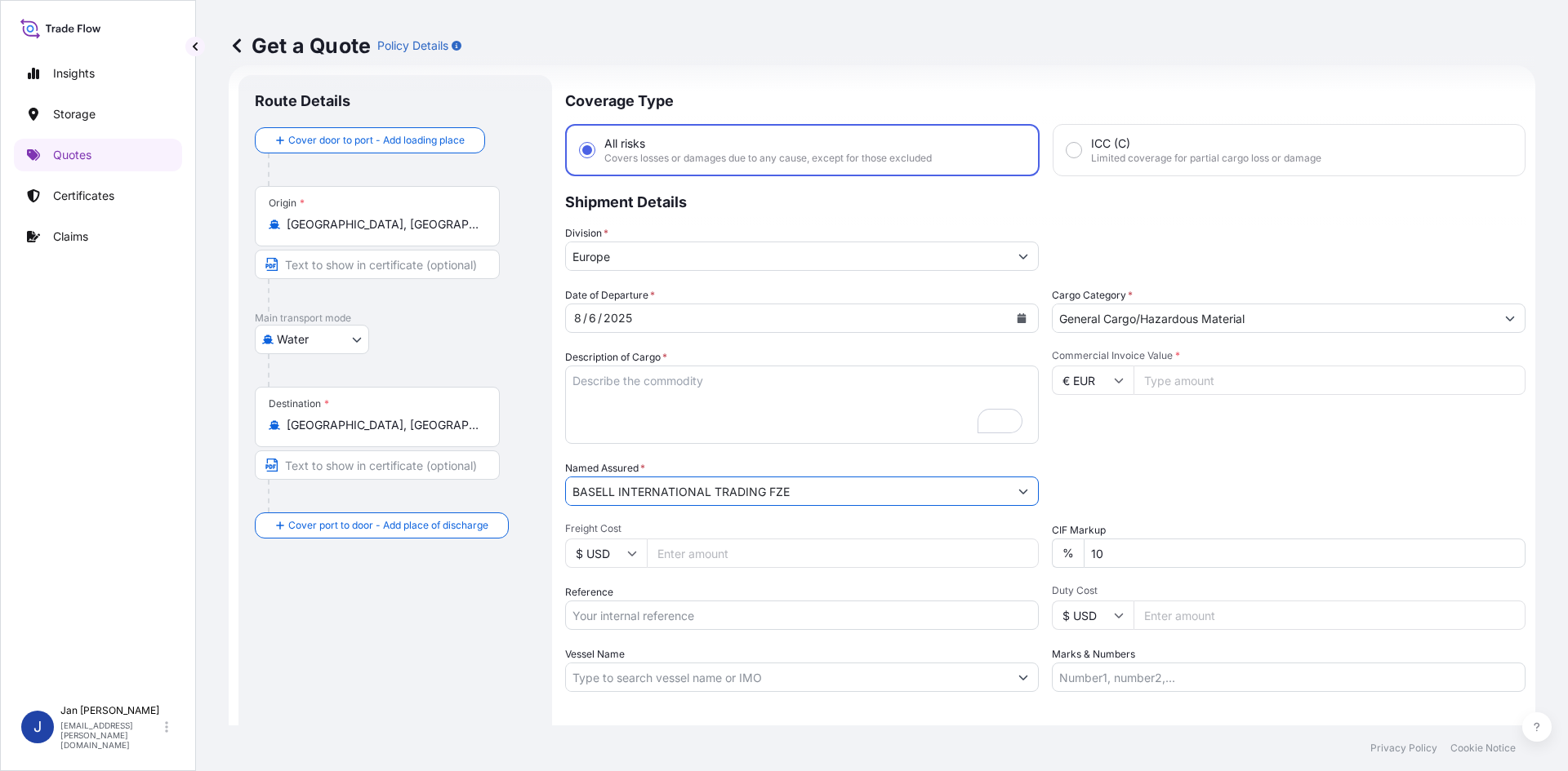
type input "BASELL INTERNATIONAL TRADING FZE"
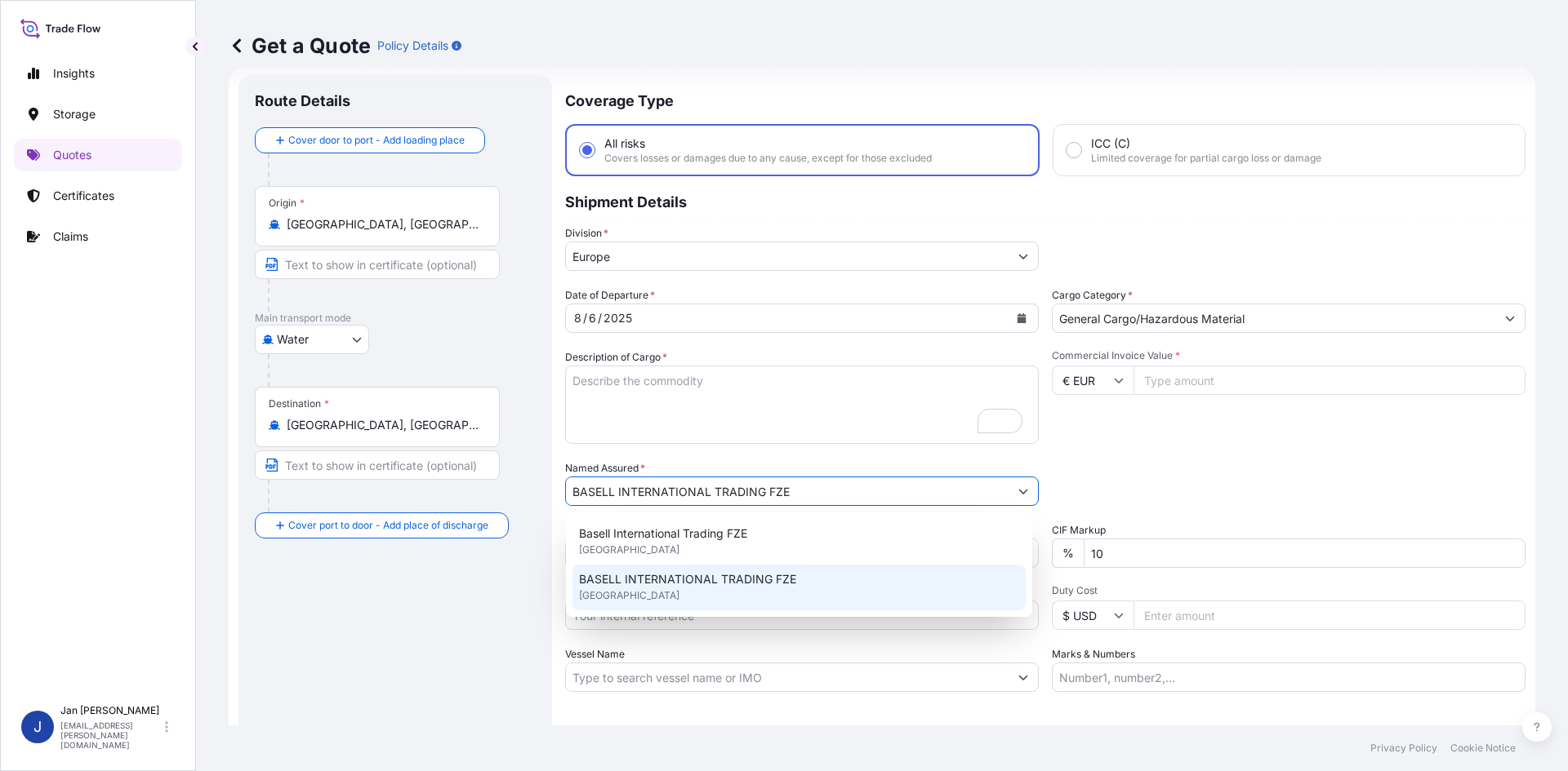
click at [511, 666] on div "Route Details Cover door to port - Add loading place Place of loading Road / [G…" at bounding box center [395, 444] width 281 height 706
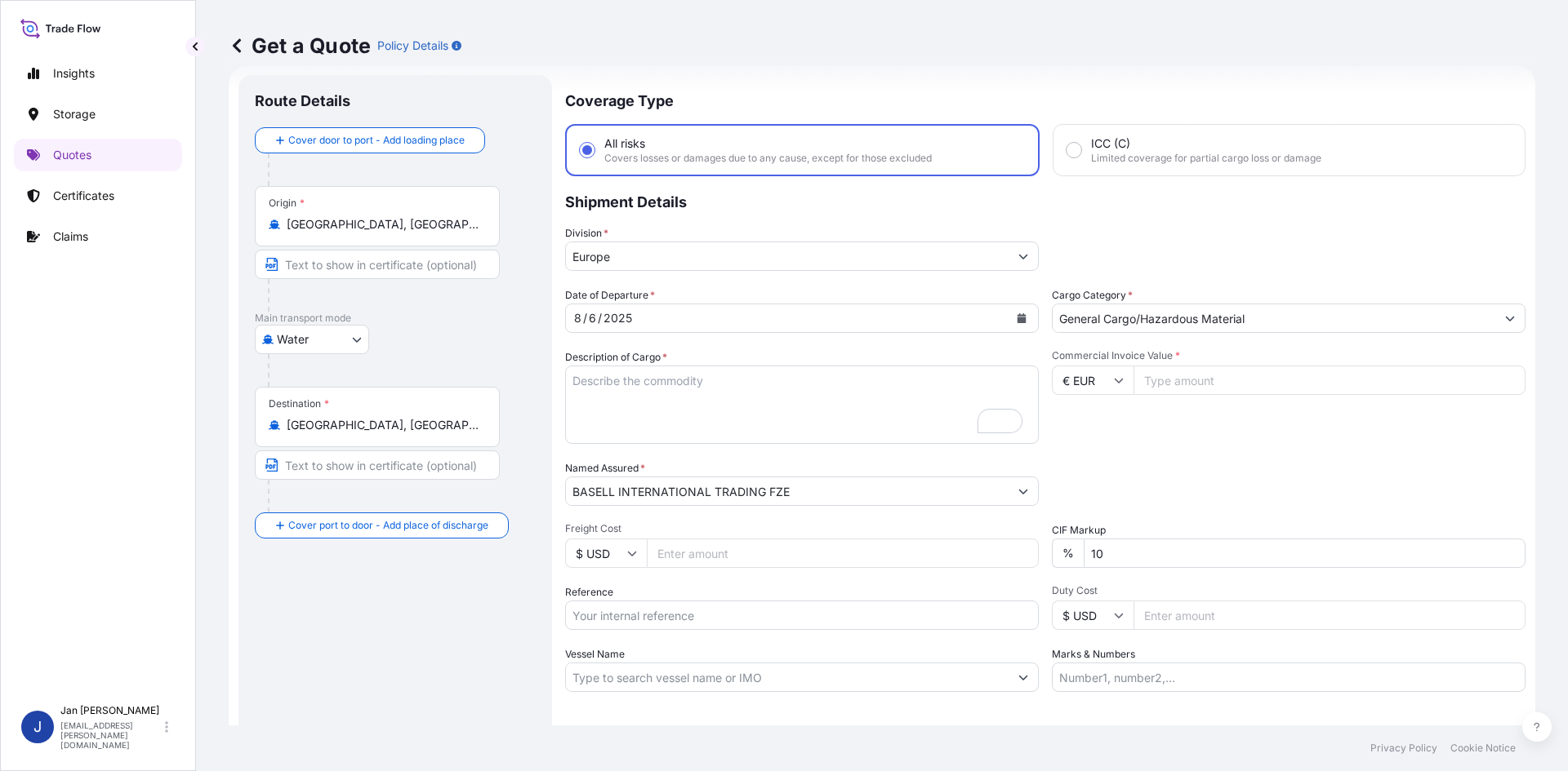
click at [672, 612] on input "Reference" at bounding box center [802, 615] width 474 height 29
paste input "5013114809 304219381"
click at [641, 612] on input "5013114809 304219381" at bounding box center [802, 615] width 474 height 29
click at [723, 614] on input "5013114809 304219381" at bounding box center [802, 615] width 474 height 29
paste input "1187407699"
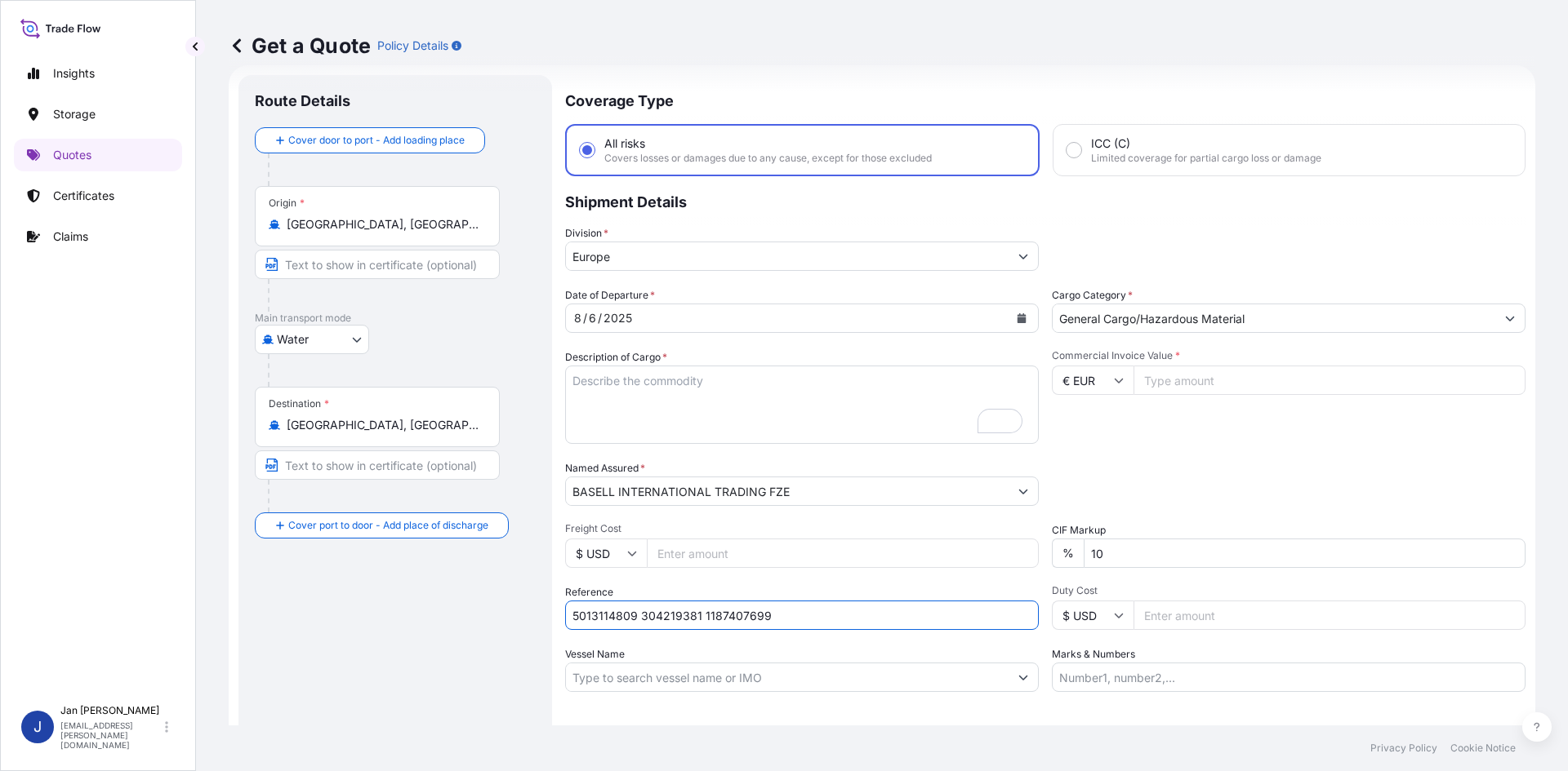
type input "5013114809 304219381 1187407699"
click at [597, 680] on input "Vessel Name" at bounding box center [787, 677] width 443 height 29
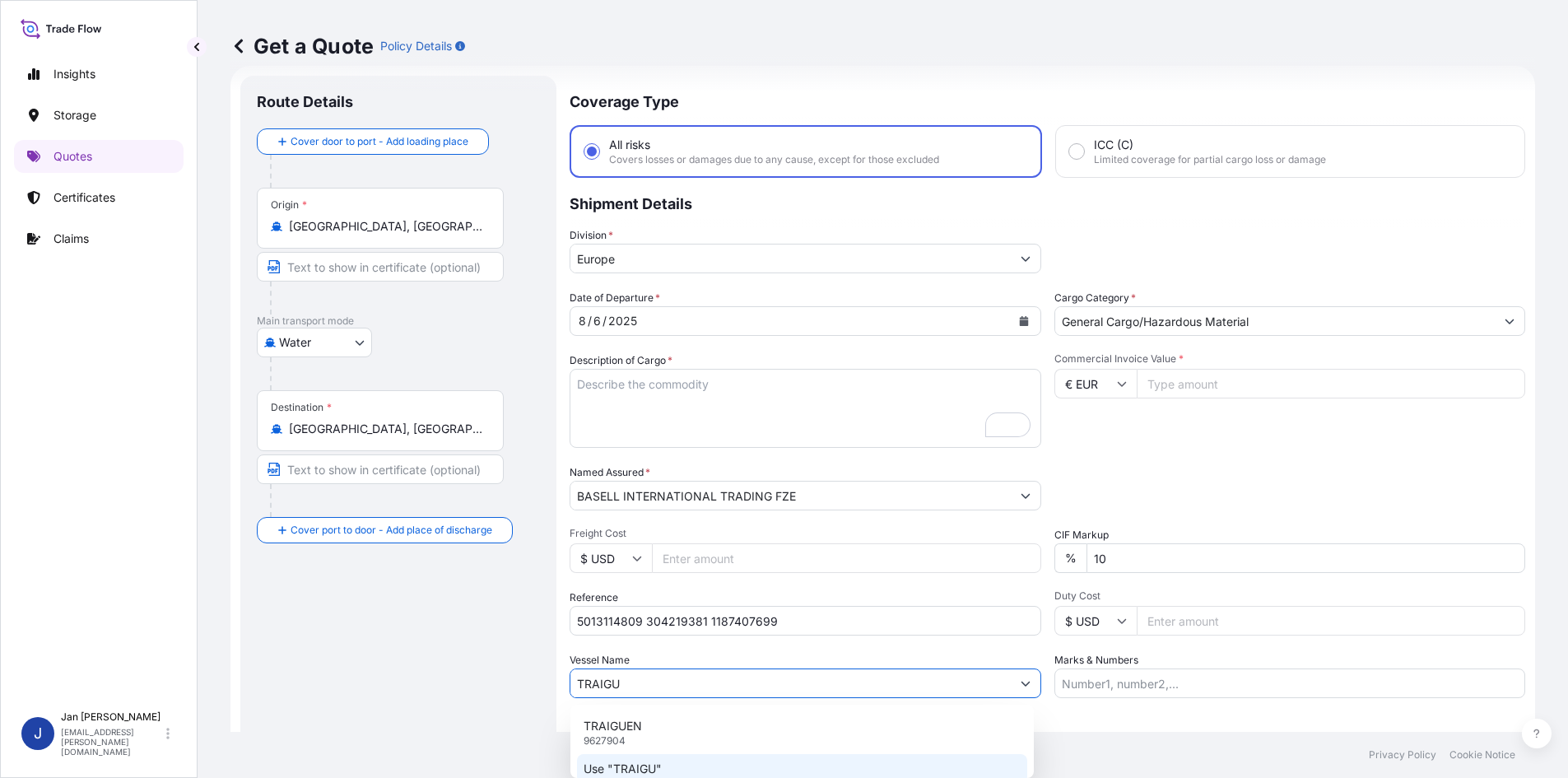
click at [641, 748] on div "TRAIGUEN 9627904" at bounding box center [802, 732] width 451 height 43
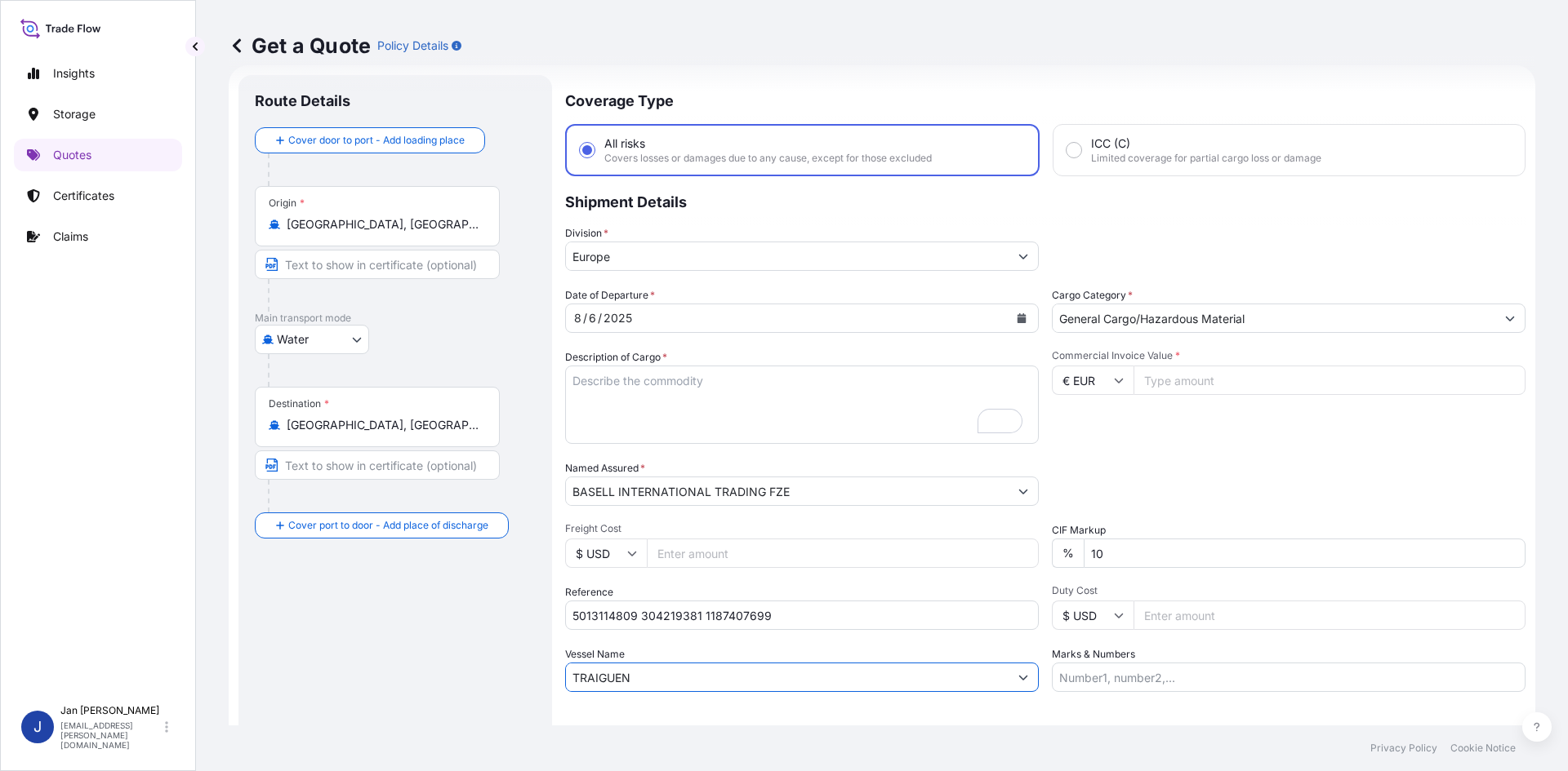
type input "TRAIGUEN"
click at [1161, 375] on input "Commercial Invoice Value *" at bounding box center [1329, 380] width 392 height 29
paste input "54412.00"
type input "54412.00"
drag, startPoint x: 670, startPoint y: 425, endPoint x: 644, endPoint y: 417, distance: 27.2
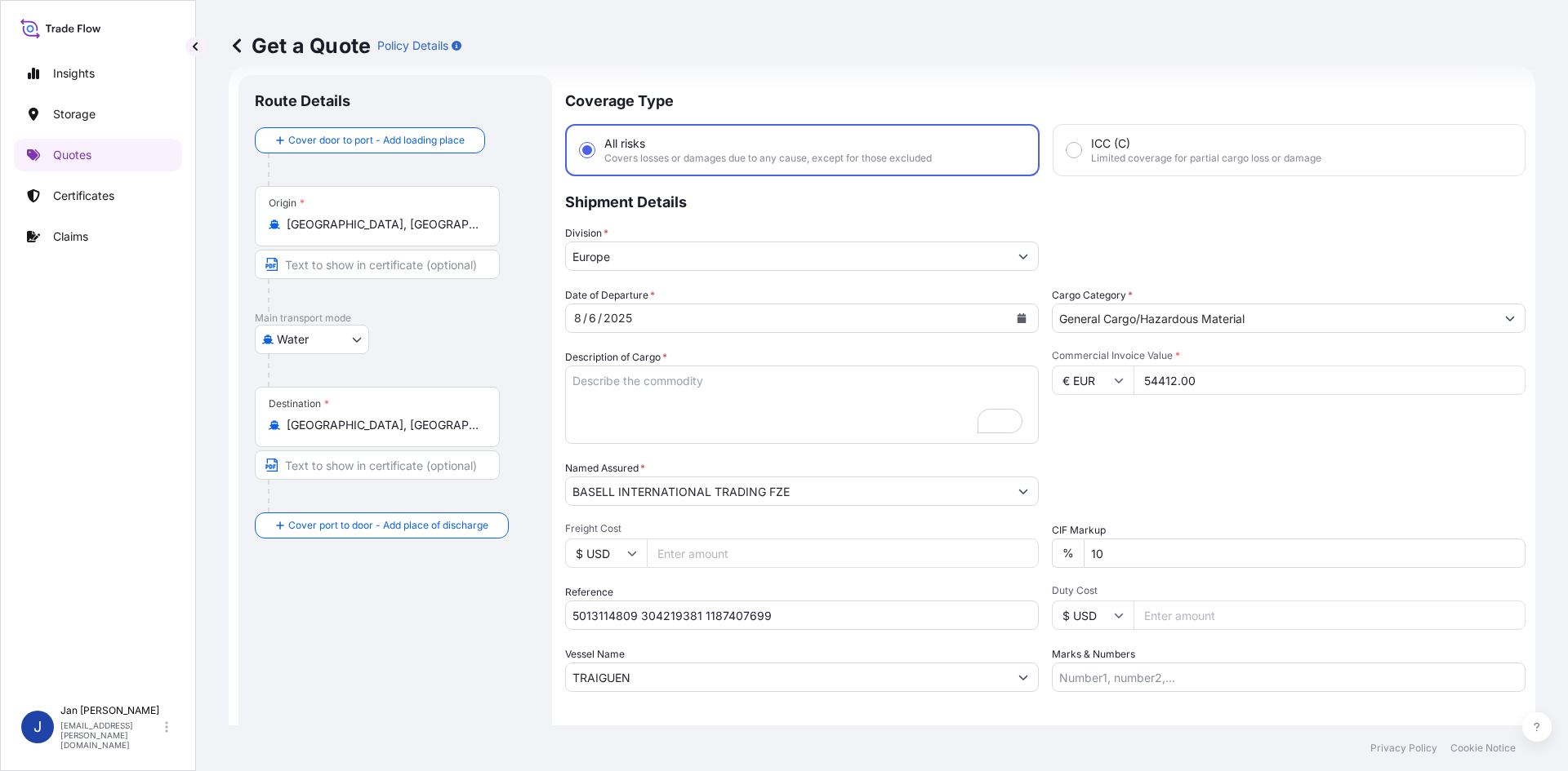
click at [670, 424] on textarea "1950 BAGS LOADED ONTO 60 PALLETS LOADED INTO 3 40' HIGH CUBE CONTAINER POLYBATC…" at bounding box center [802, 404] width 474 height 78
paste textarea "BULK UNPACKED LOADED INTO 2 20' DRY VAN LUPOLEN GX 5038"
click at [573, 379] on textarea "1950 BAGS LOADED ONTO 60 PALLETS LOADED INTO 3 40' HIGH CUBE CONTAINER POLYBATC…" at bounding box center [802, 404] width 474 height 78
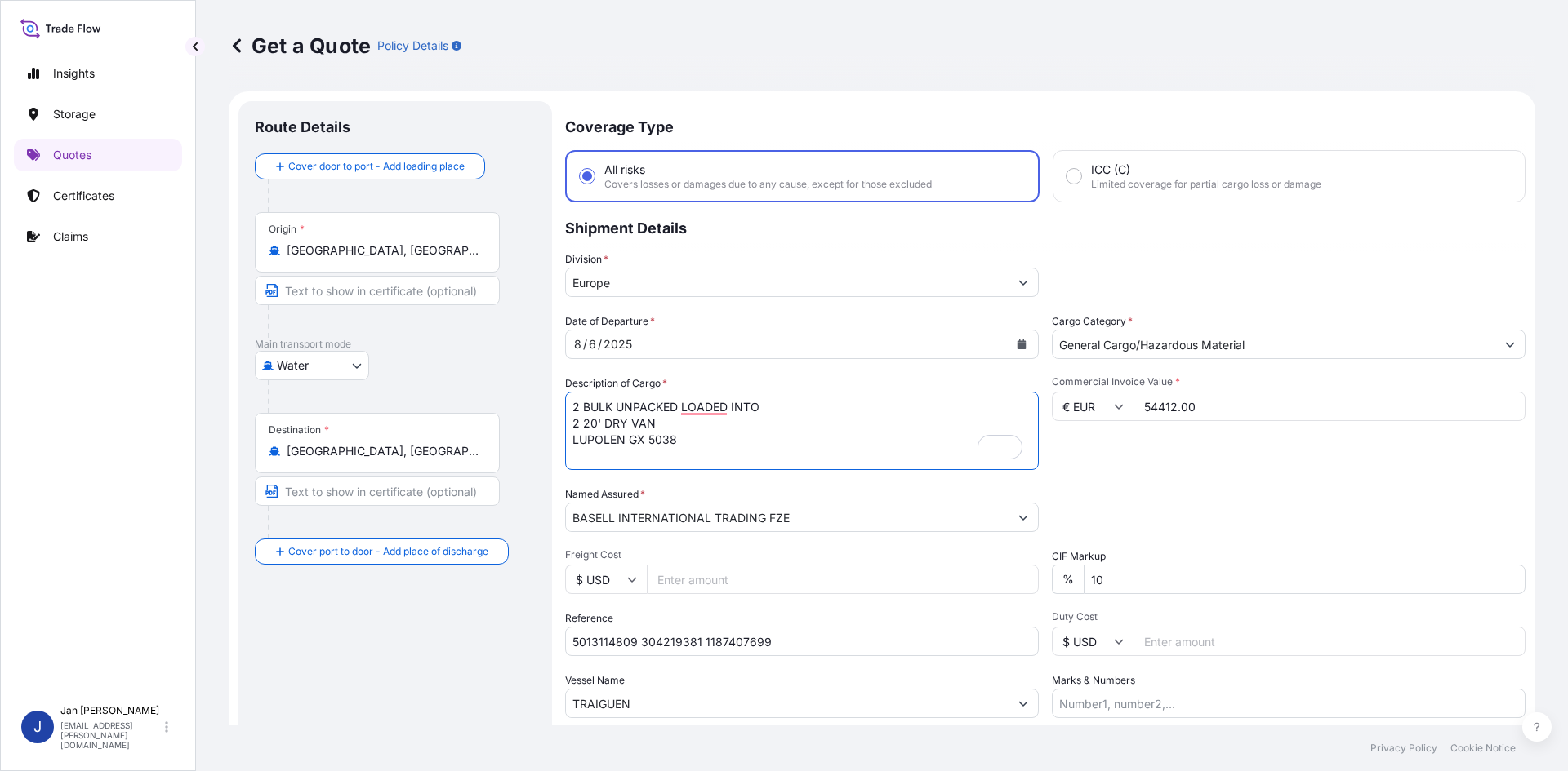
scroll to position [0, 0]
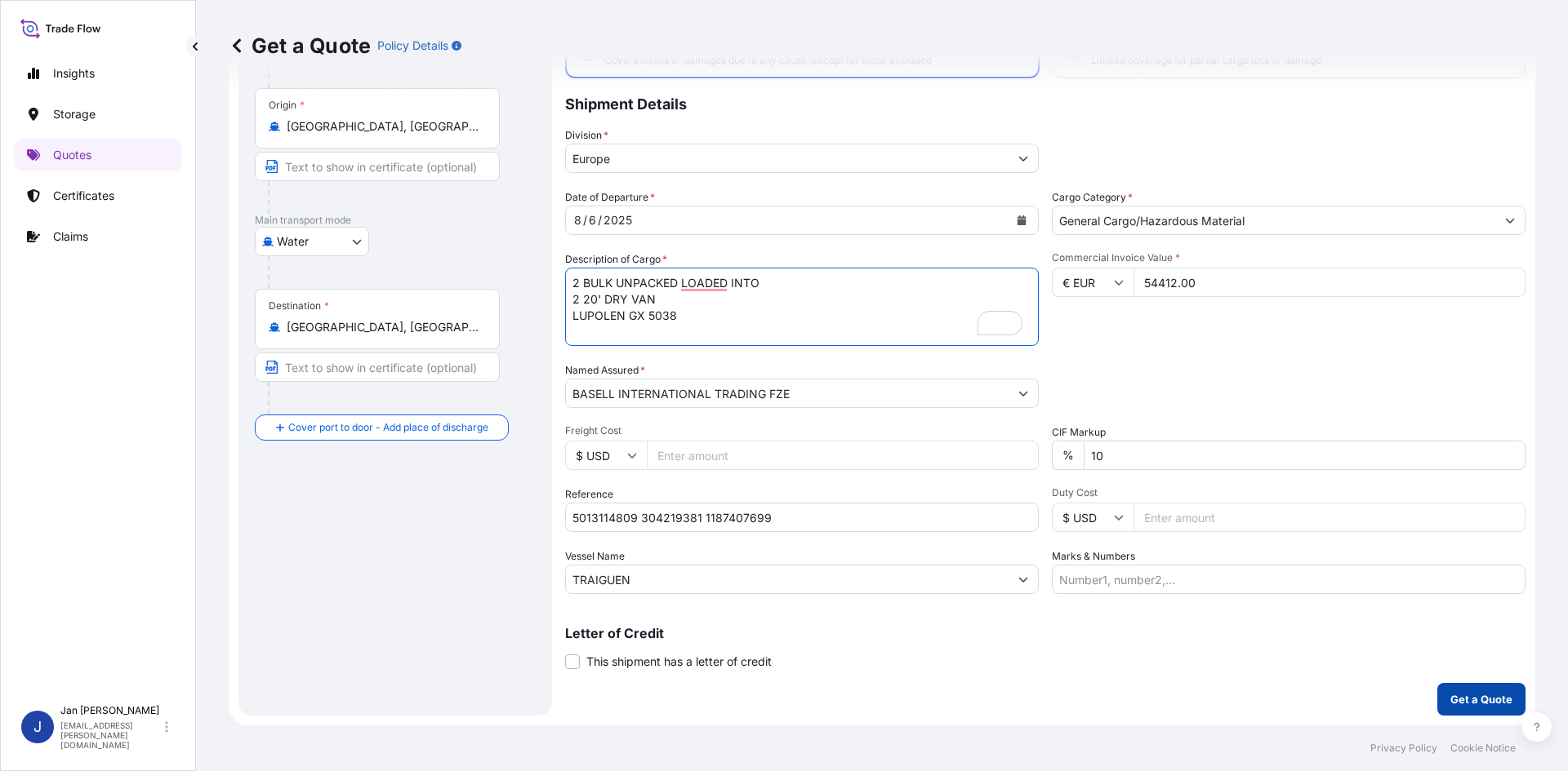
type textarea "2 BULK UNPACKED LOADED INTO 2 20' DRY VAN LUPOLEN GX 5038"
click at [1452, 704] on p "Get a Quote" at bounding box center [1482, 699] width 62 height 16
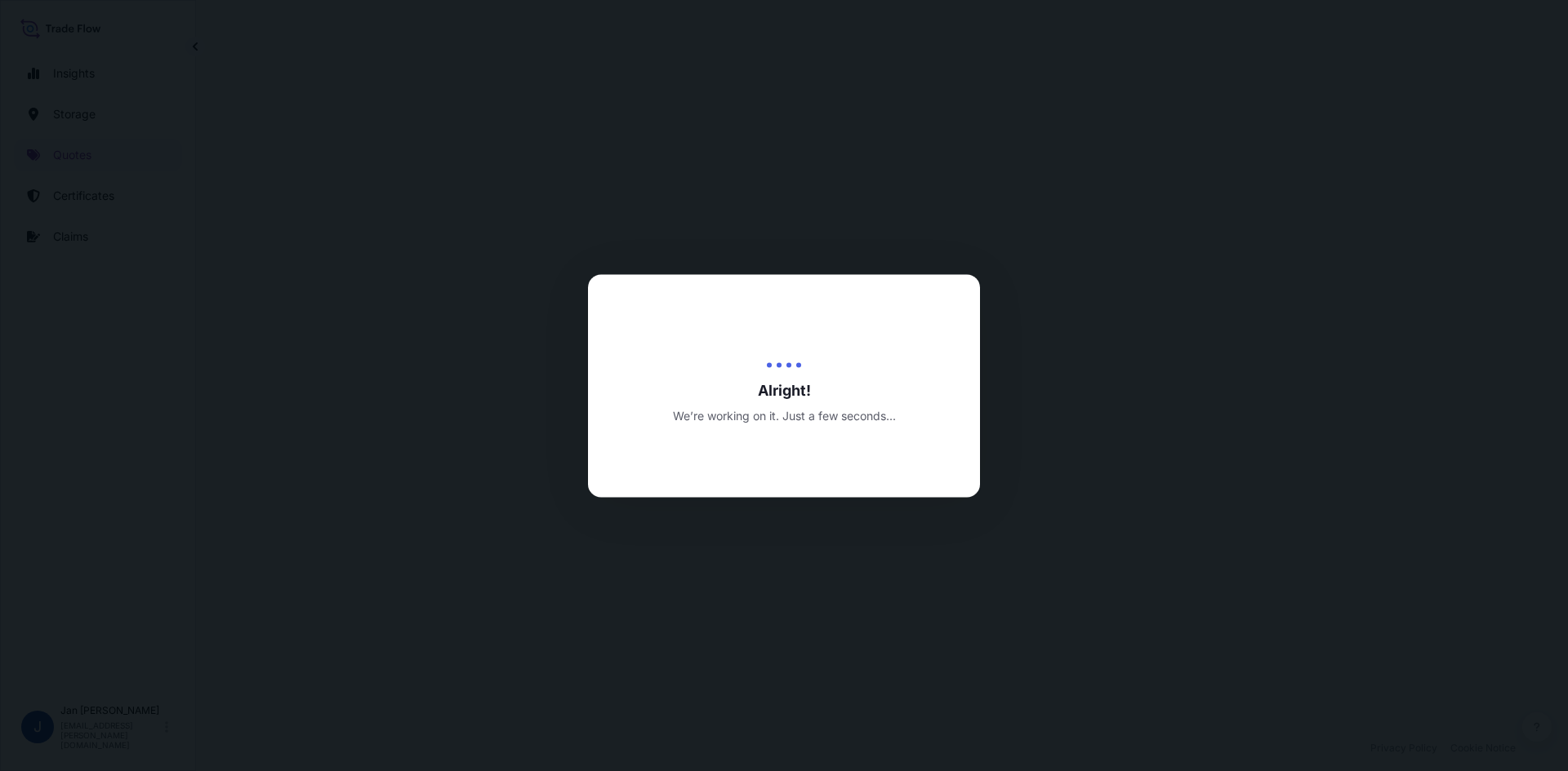
select select "Water"
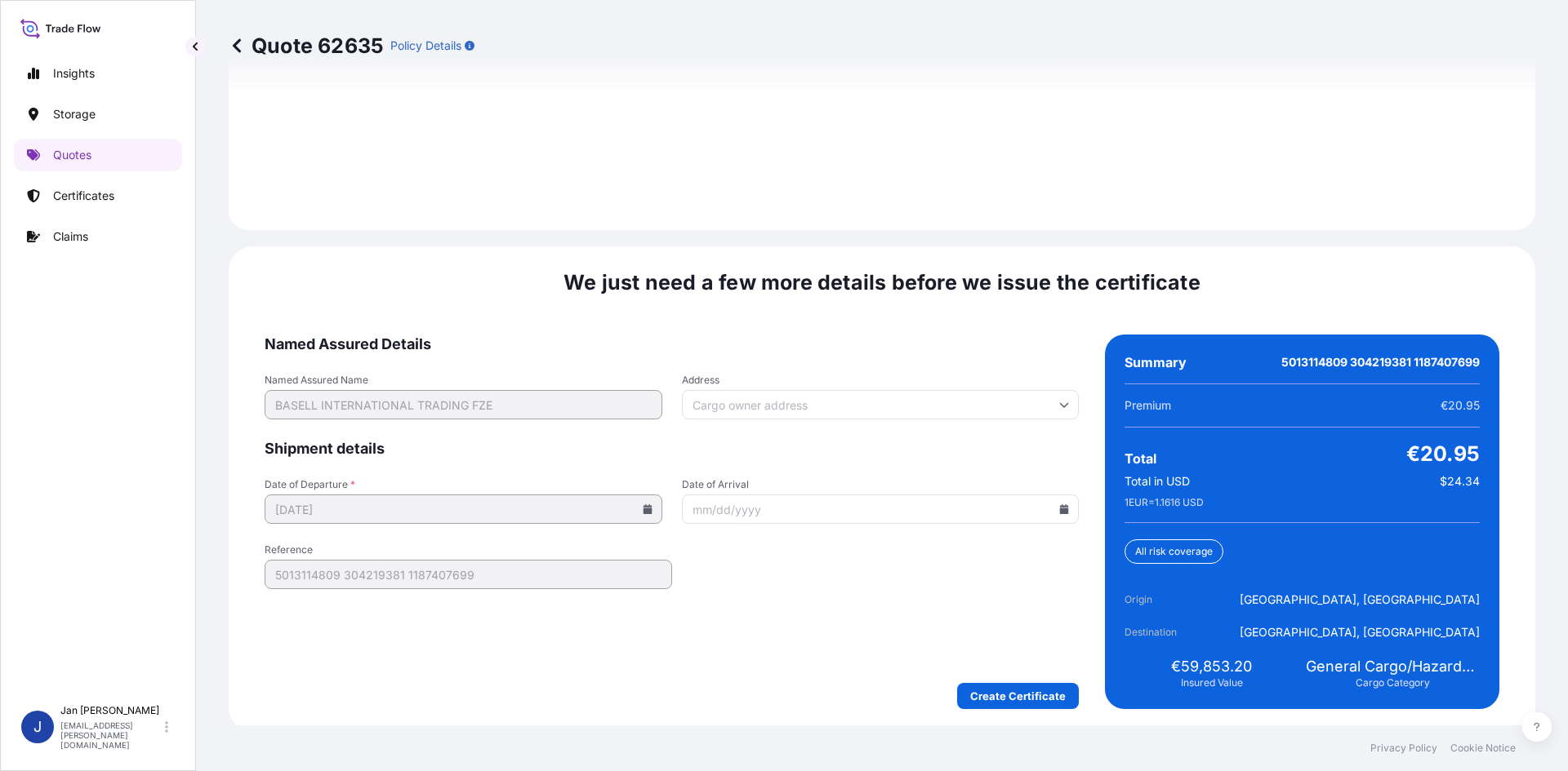
scroll to position [2341, 0]
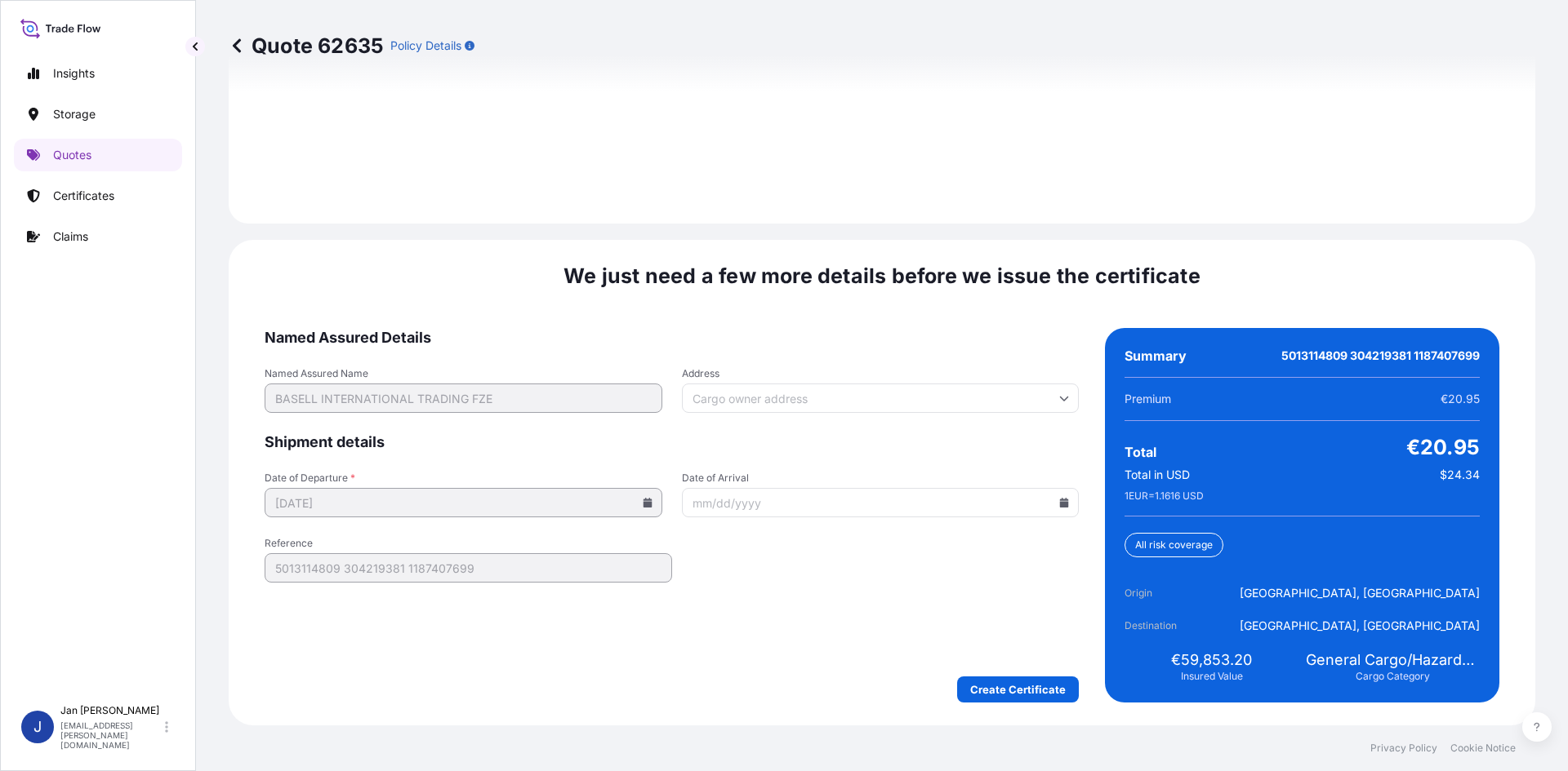
click at [1060, 503] on icon at bounding box center [1064, 503] width 9 height 10
click at [904, 390] on button "22" at bounding box center [890, 381] width 26 height 26
type input "[DATE]"
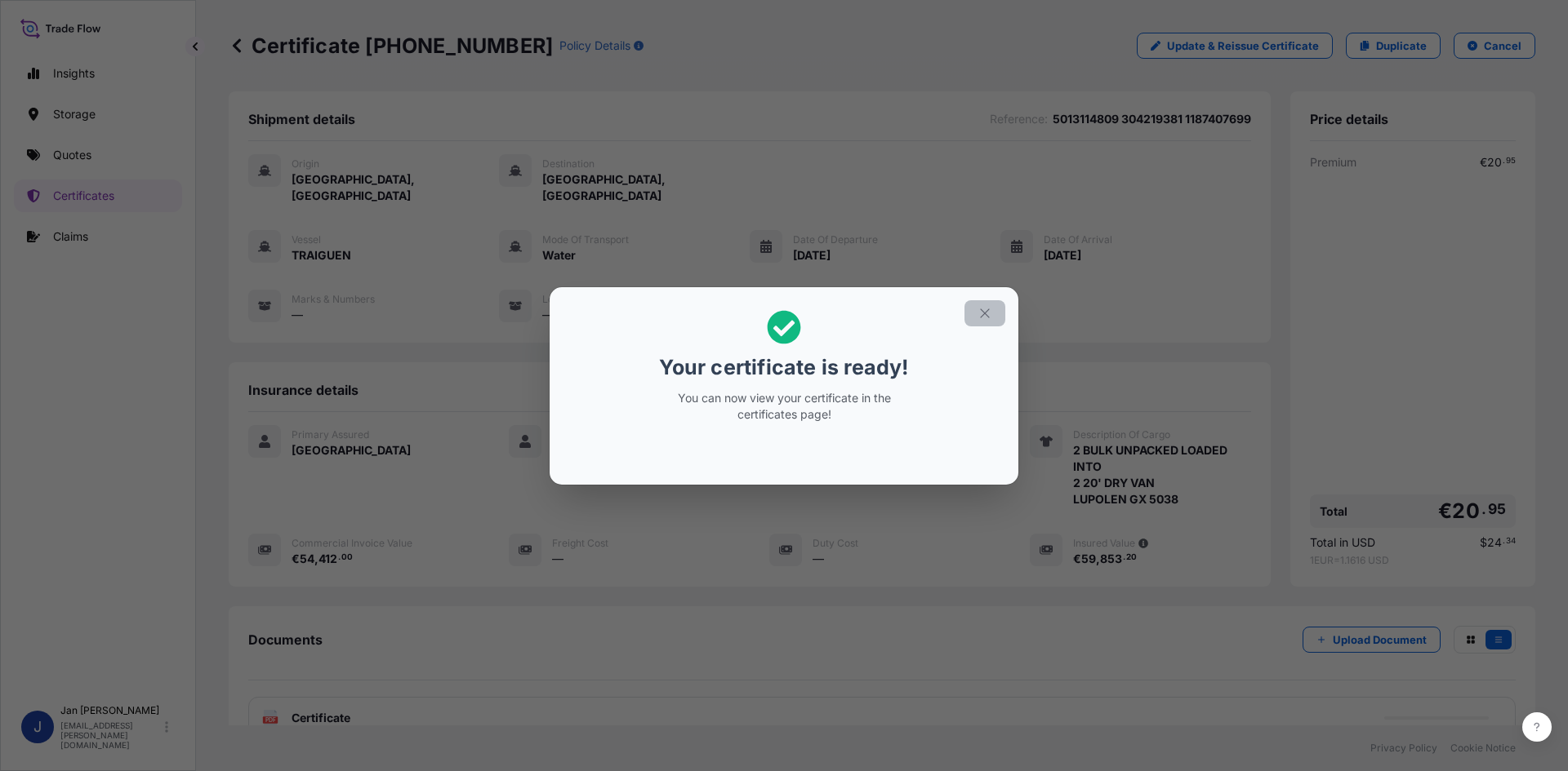
click at [987, 313] on icon "button" at bounding box center [985, 313] width 15 height 15
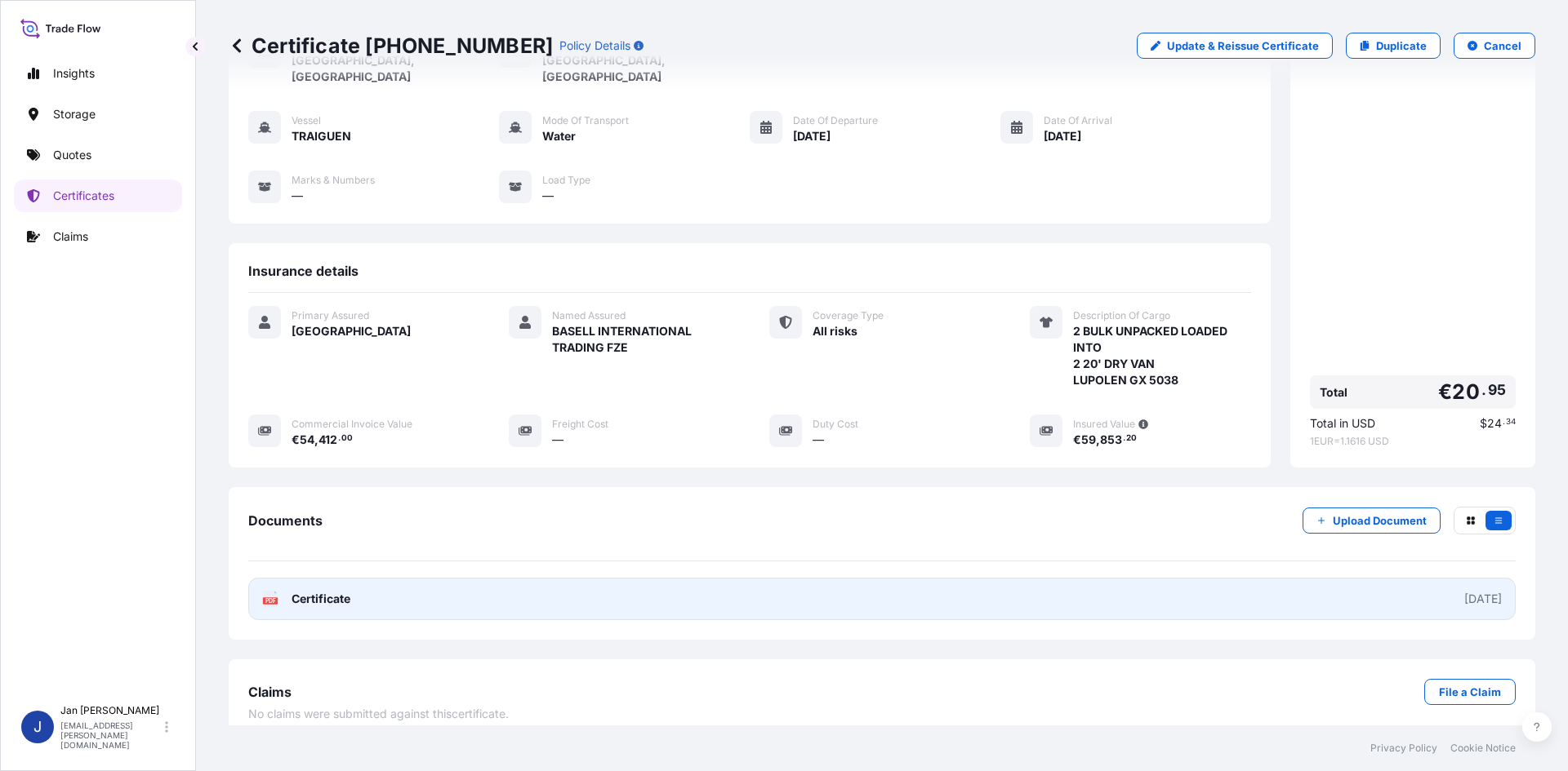
click at [274, 591] on icon at bounding box center [271, 598] width 14 height 16
